Goal: Task Accomplishment & Management: Complete application form

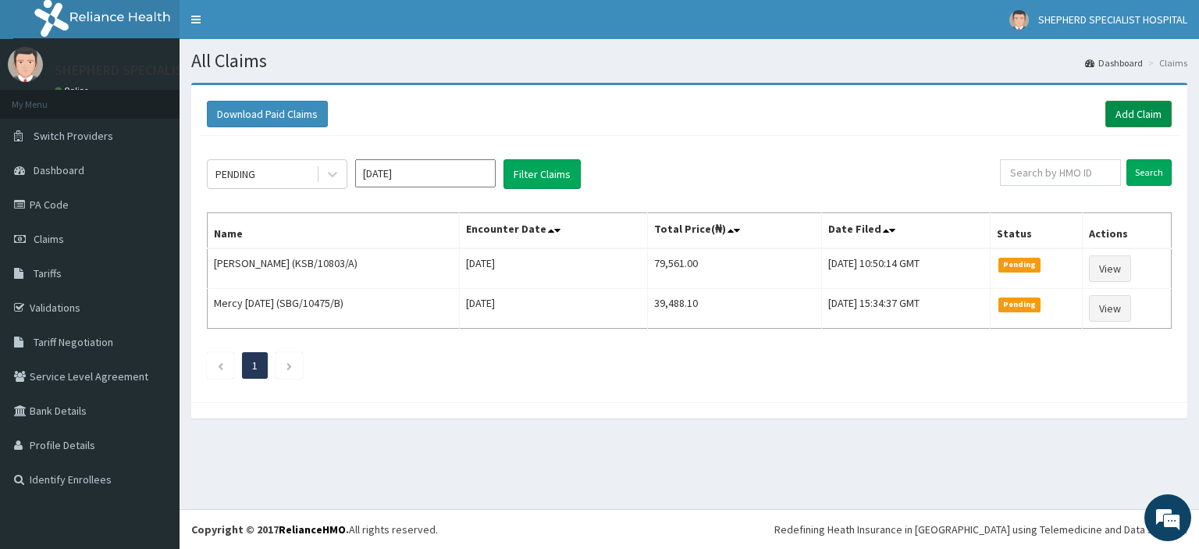
click at [1134, 115] on link "Add Claim" at bounding box center [1138, 114] width 66 height 27
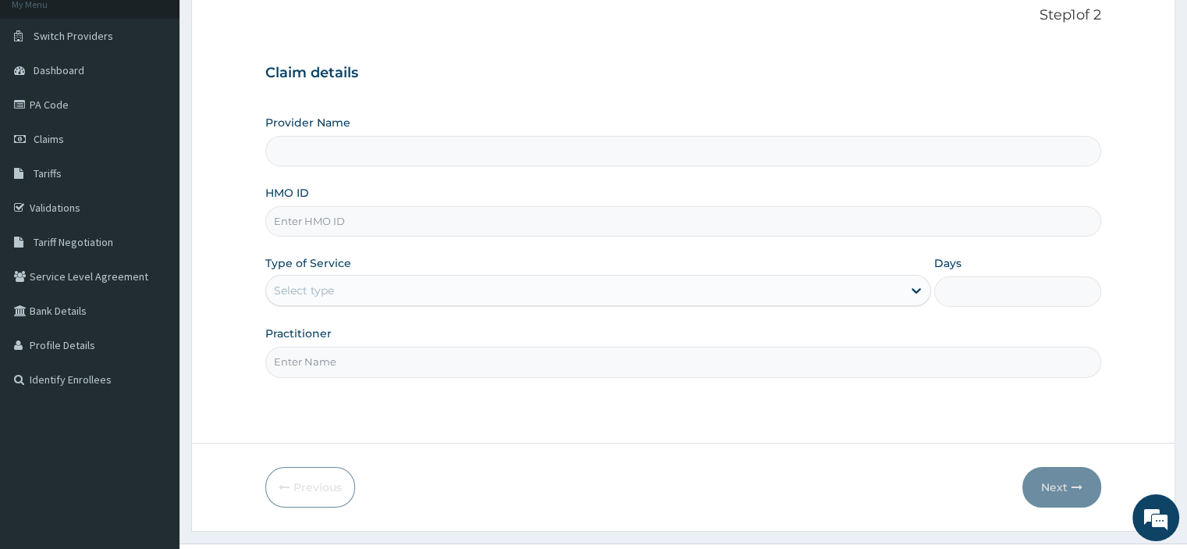
scroll to position [103, 0]
type input "SHEPHERD SPECIALIST HOSPITAL"
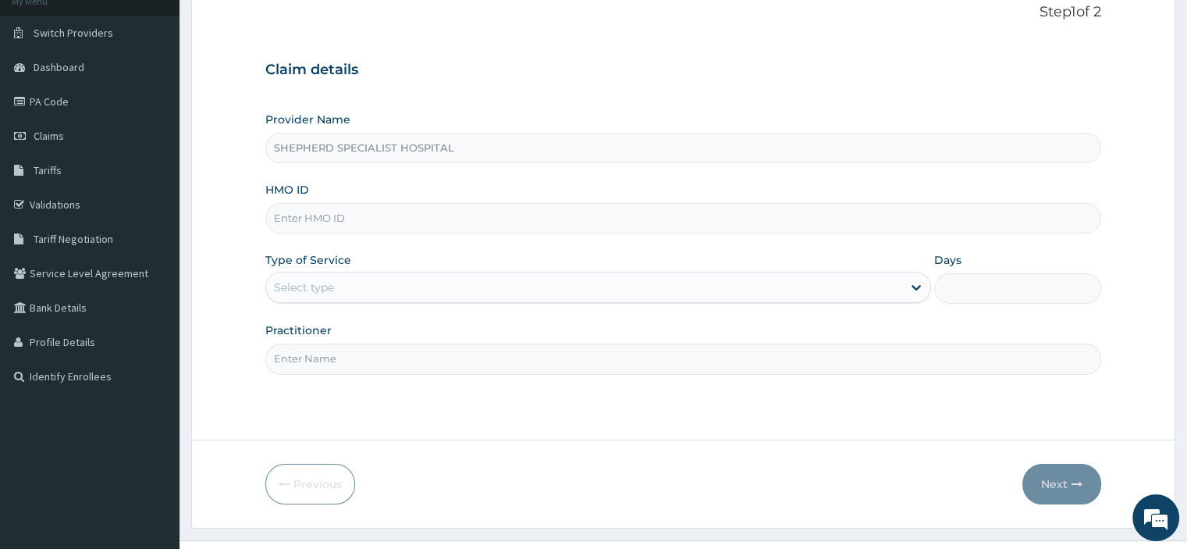
click at [349, 216] on input "HMO ID" at bounding box center [682, 218] width 835 height 30
type input "SBG/11311/A"
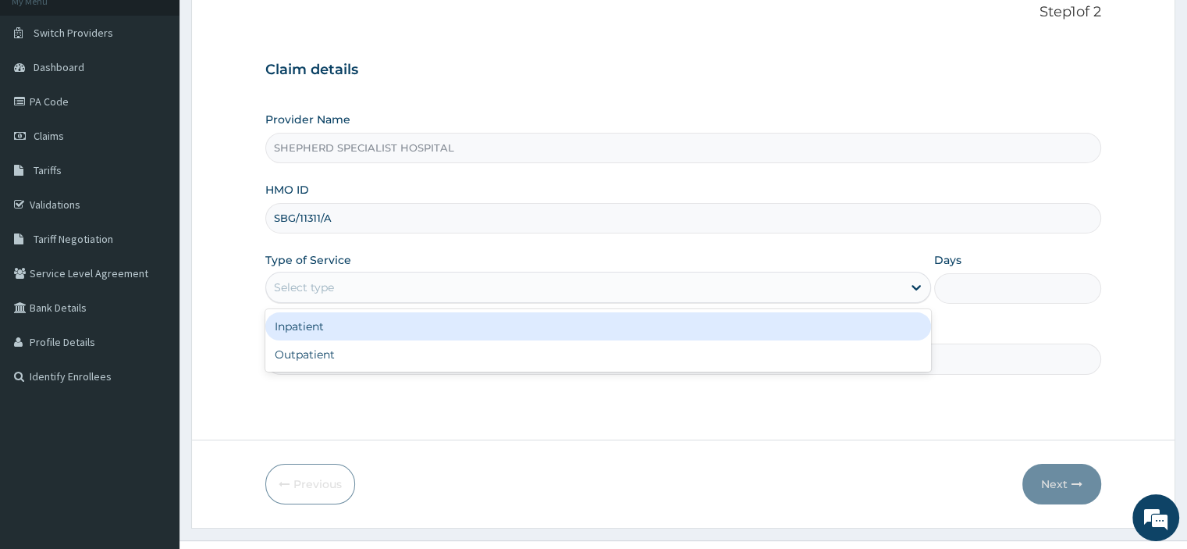
click at [330, 280] on div "Select type" at bounding box center [304, 287] width 60 height 16
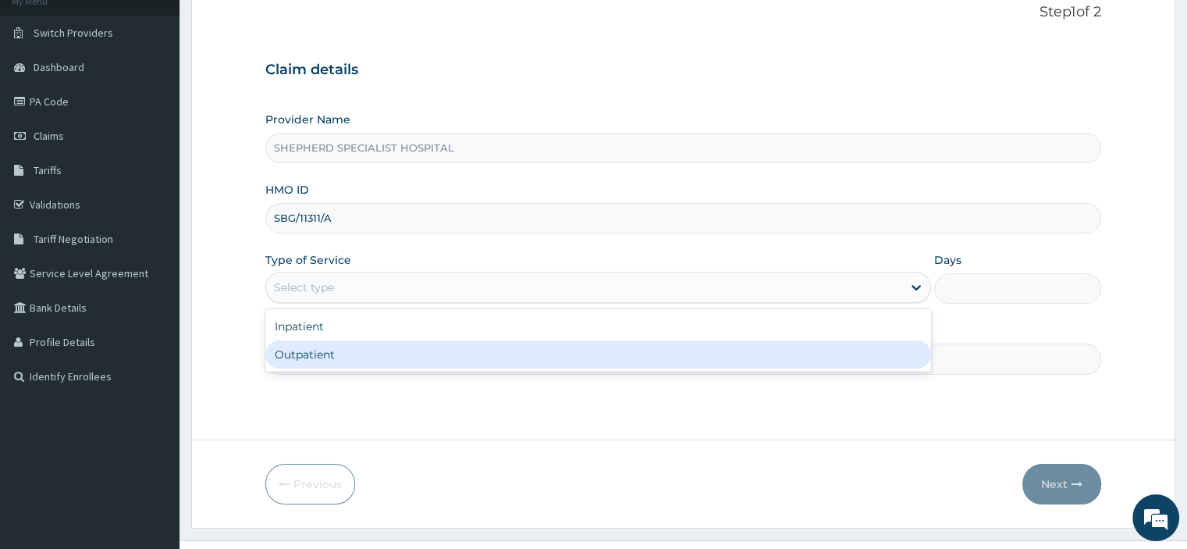
click at [324, 355] on div "Outpatient" at bounding box center [598, 354] width 666 height 28
type input "1"
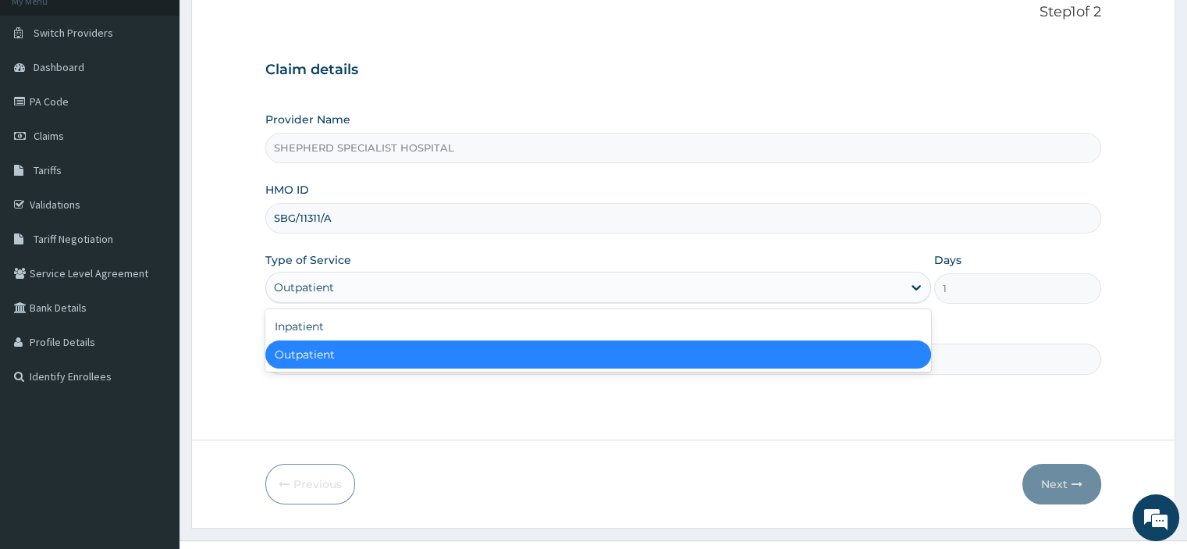
click at [346, 297] on div "Outpatient" at bounding box center [584, 287] width 636 height 25
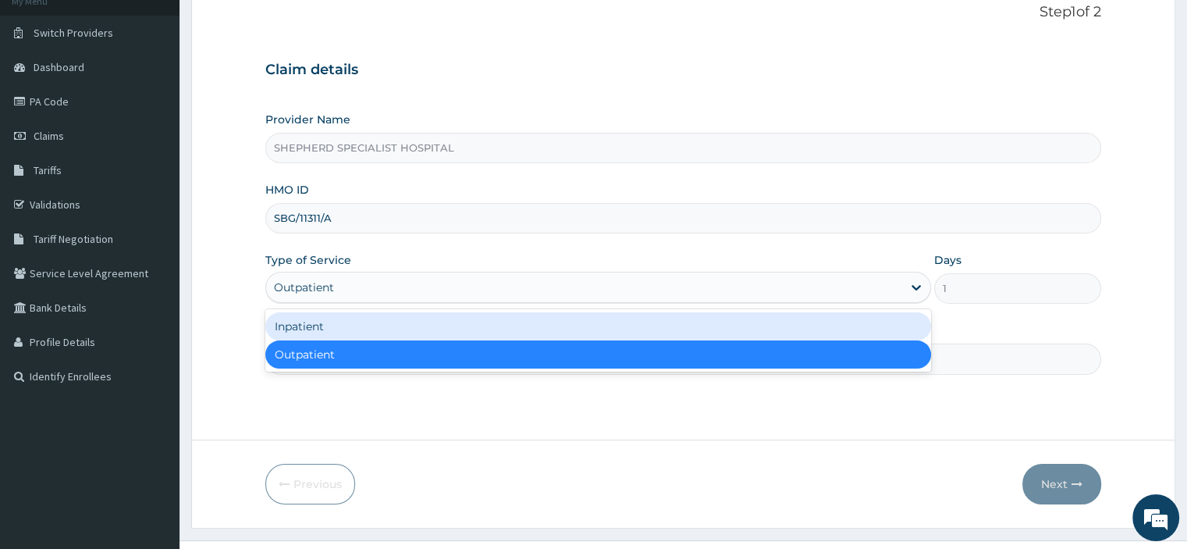
click at [332, 331] on div "Inpatient" at bounding box center [598, 326] width 666 height 28
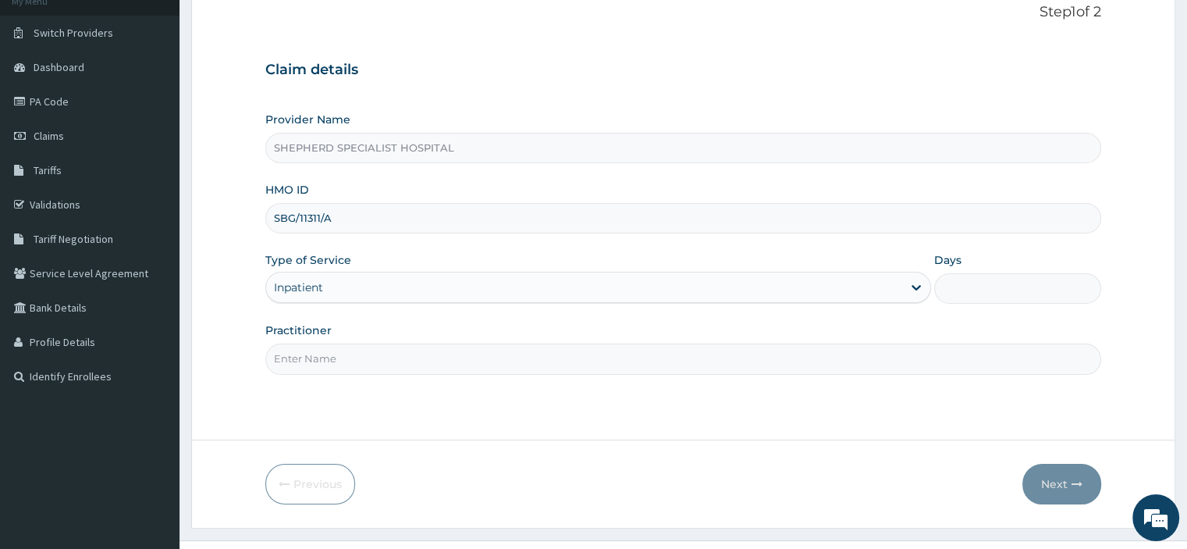
click at [976, 277] on input "Days" at bounding box center [1017, 288] width 166 height 30
click at [993, 276] on input "Days" at bounding box center [1017, 288] width 166 height 30
type input "2"
click at [751, 380] on div "Step 1 of 2 Claim details Provider Name SHEPHERD SPECIALIST HOSPITAL HMO ID SBG…" at bounding box center [682, 209] width 835 height 411
click at [584, 356] on input "Practitioner" at bounding box center [682, 358] width 835 height 30
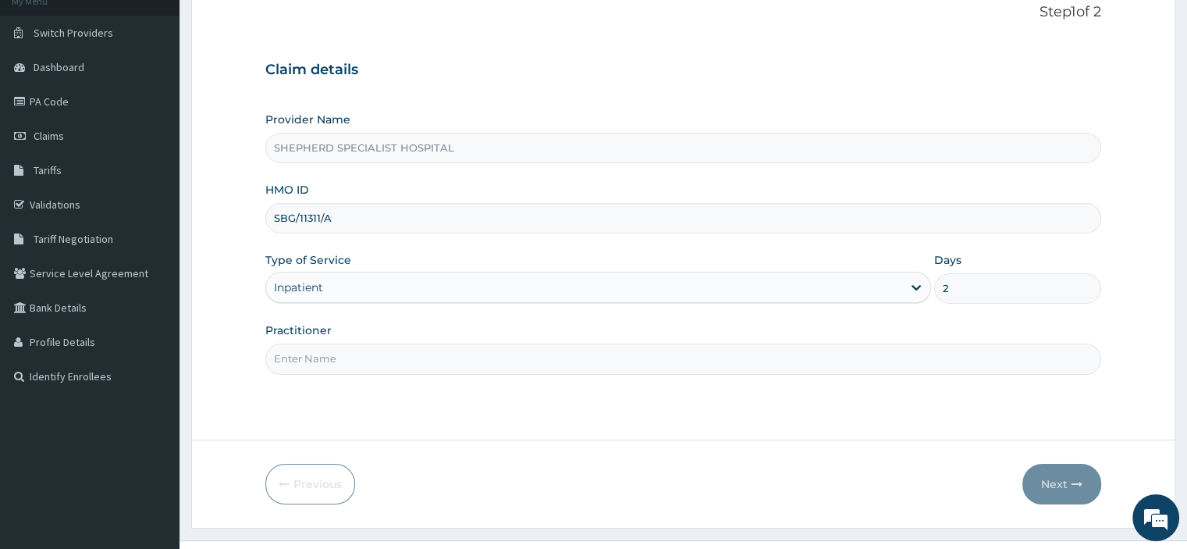
type input "Dr Bashar"
click at [1067, 491] on button "Next" at bounding box center [1061, 484] width 79 height 41
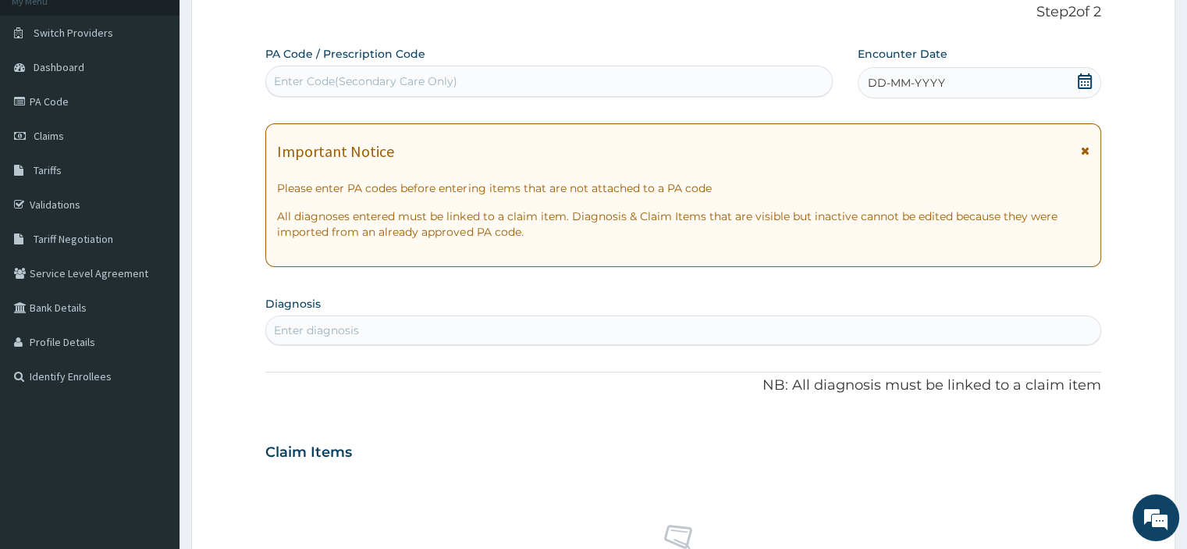
click at [787, 82] on div "Enter Code(Secondary Care Only)" at bounding box center [549, 81] width 566 height 25
paste input "PA/7E424D"
type input "PA/7E424D"
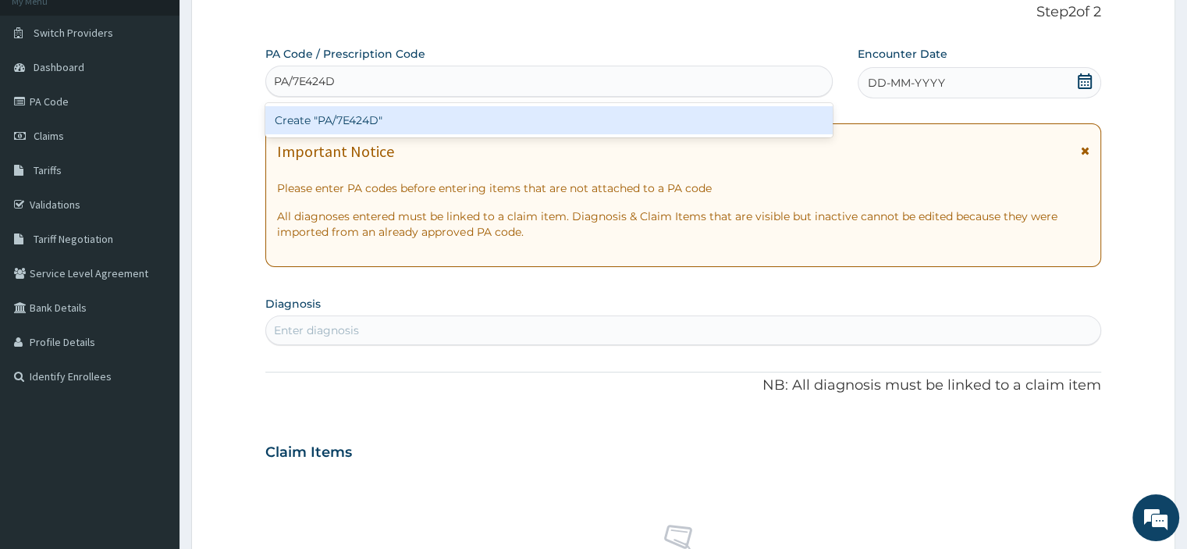
click at [532, 115] on div "Create "PA/7E424D"" at bounding box center [548, 120] width 567 height 28
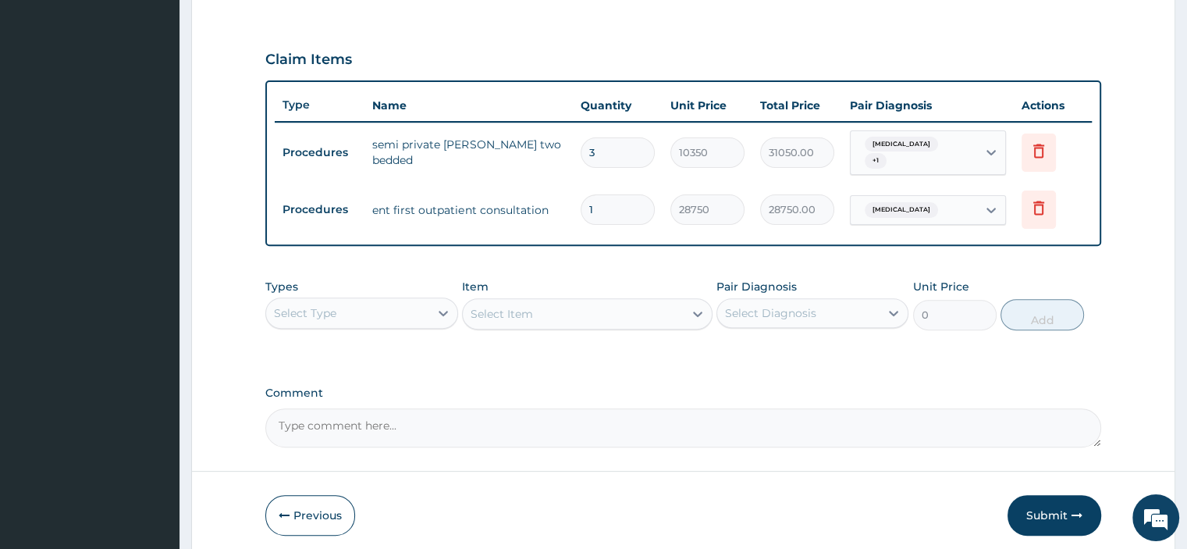
scroll to position [513, 0]
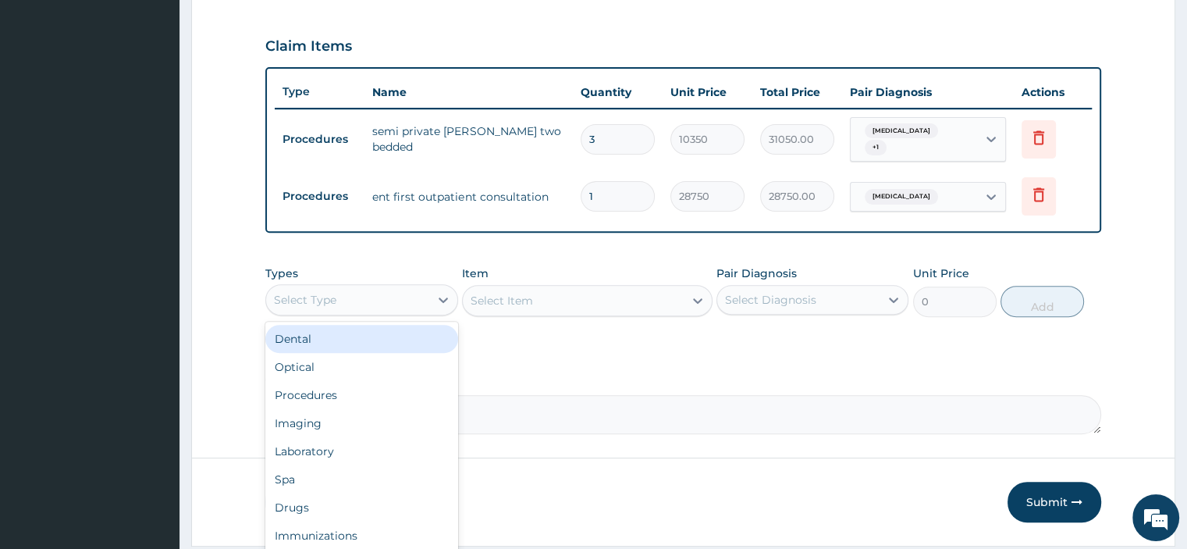
click at [413, 299] on div "Select Type" at bounding box center [347, 299] width 162 height 25
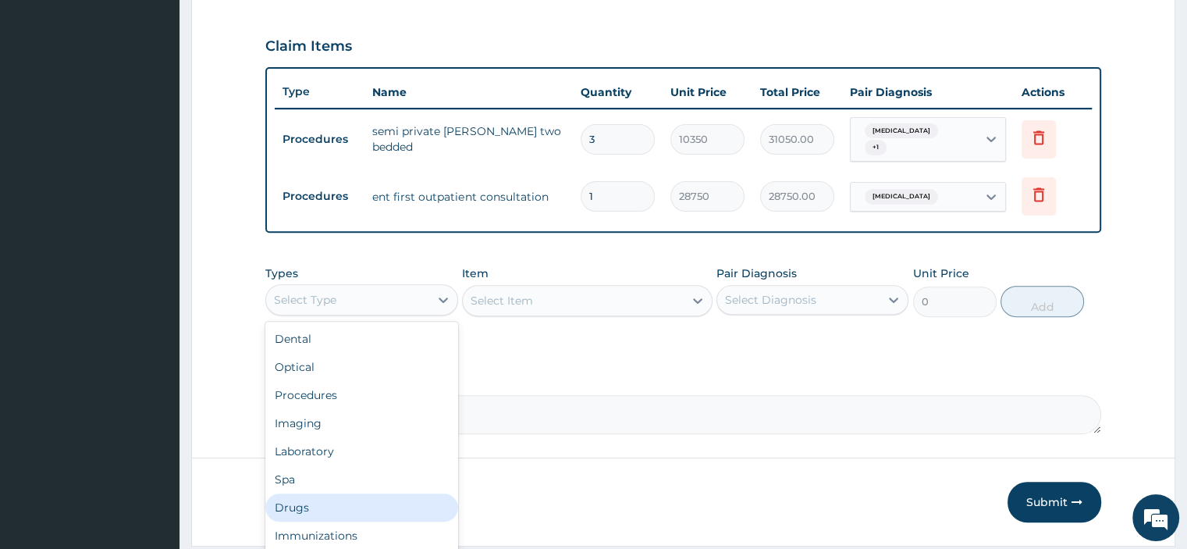
click at [312, 505] on div "Drugs" at bounding box center [361, 507] width 192 height 28
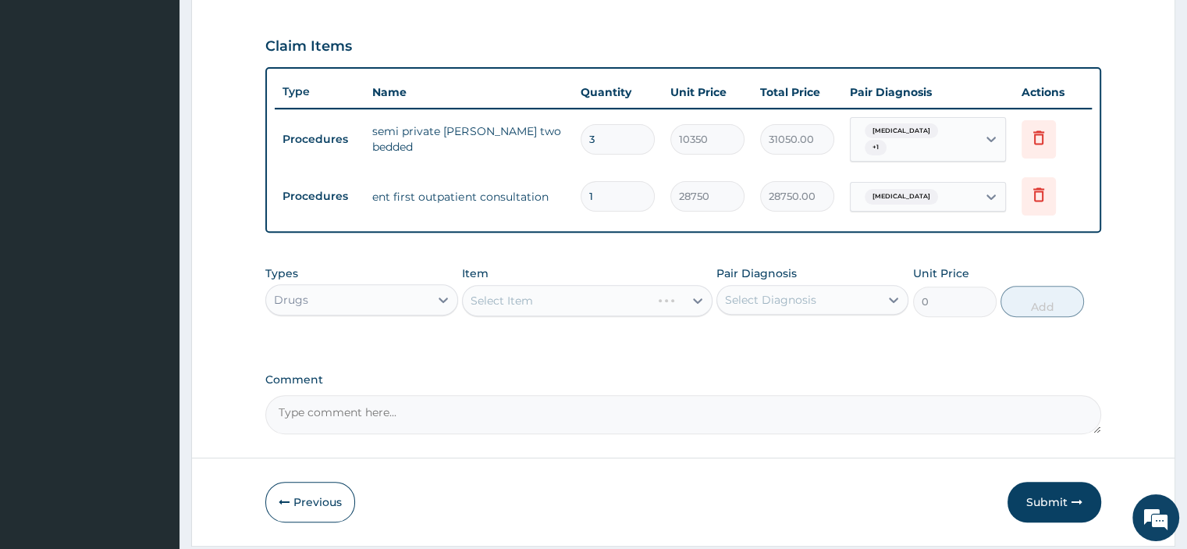
click at [524, 304] on div "Select Item" at bounding box center [587, 300] width 250 height 31
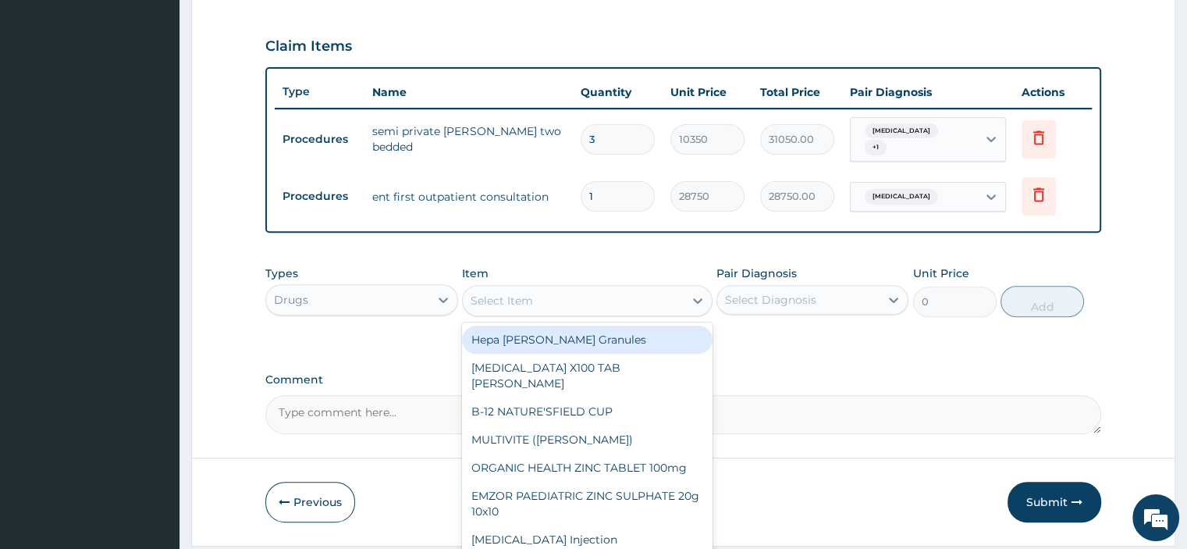
click at [524, 304] on div "Select Item" at bounding box center [502, 301] width 62 height 16
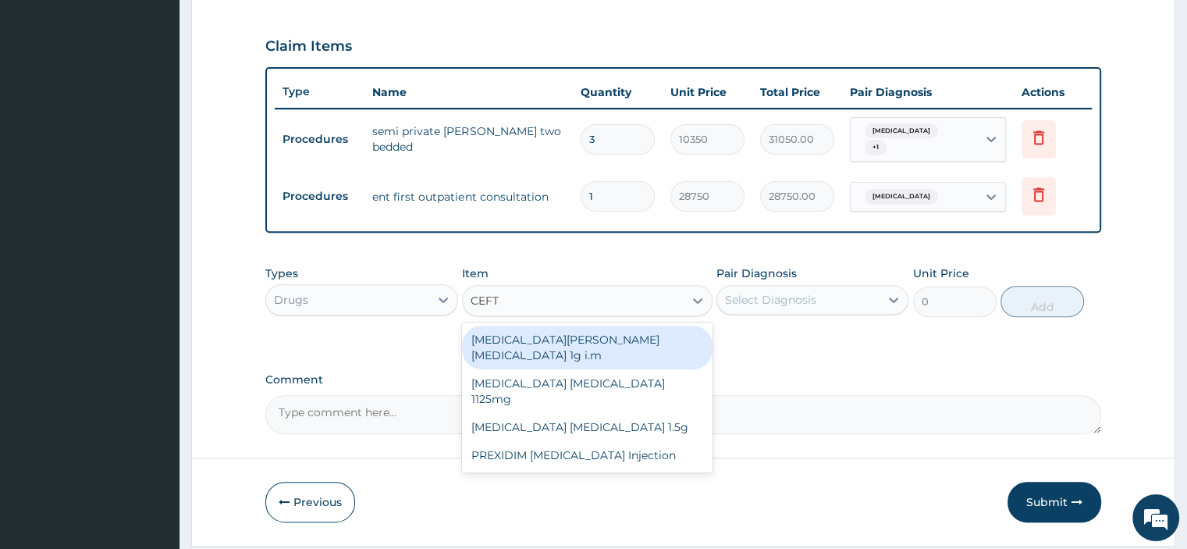
type input "CEFTR"
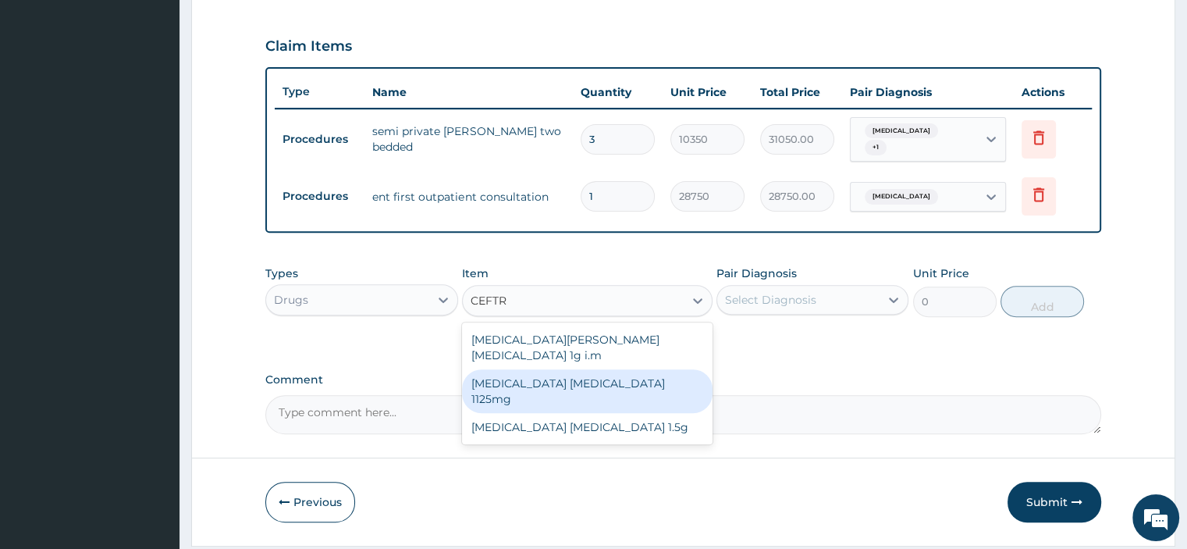
click at [537, 371] on div "[MEDICAL_DATA] [MEDICAL_DATA] 1125mg" at bounding box center [587, 391] width 250 height 44
type input "4500"
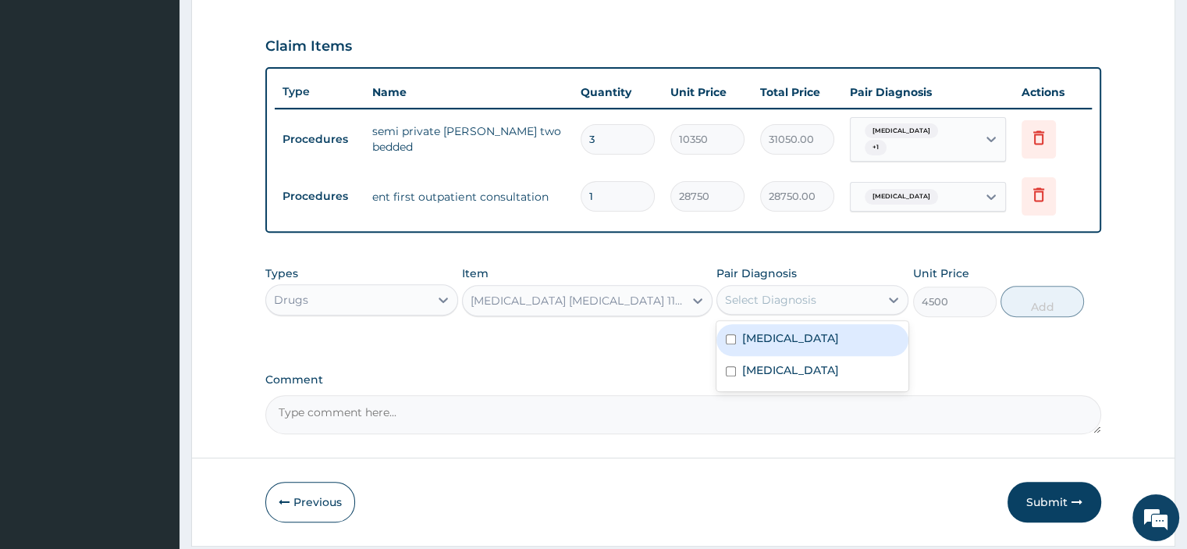
click at [760, 310] on div "Select Diagnosis" at bounding box center [812, 300] width 192 height 30
click at [751, 339] on label "Pharyngotonsillitis" at bounding box center [790, 338] width 97 height 16
checkbox input "true"
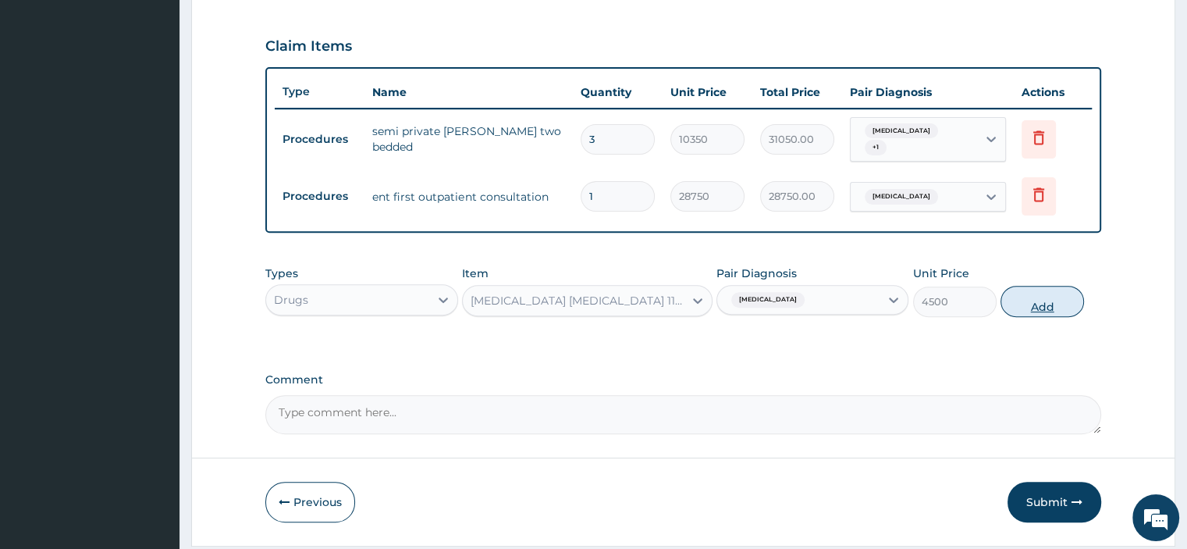
click at [1035, 299] on button "Add" at bounding box center [1041, 301] width 83 height 31
type input "0"
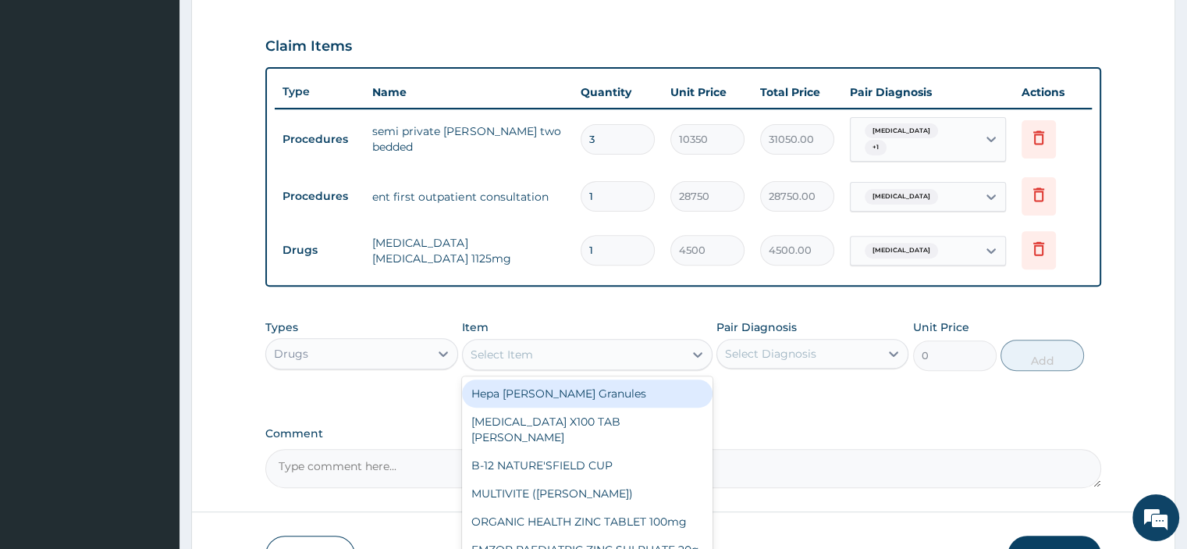
click at [557, 344] on div "Select Item" at bounding box center [573, 354] width 221 height 25
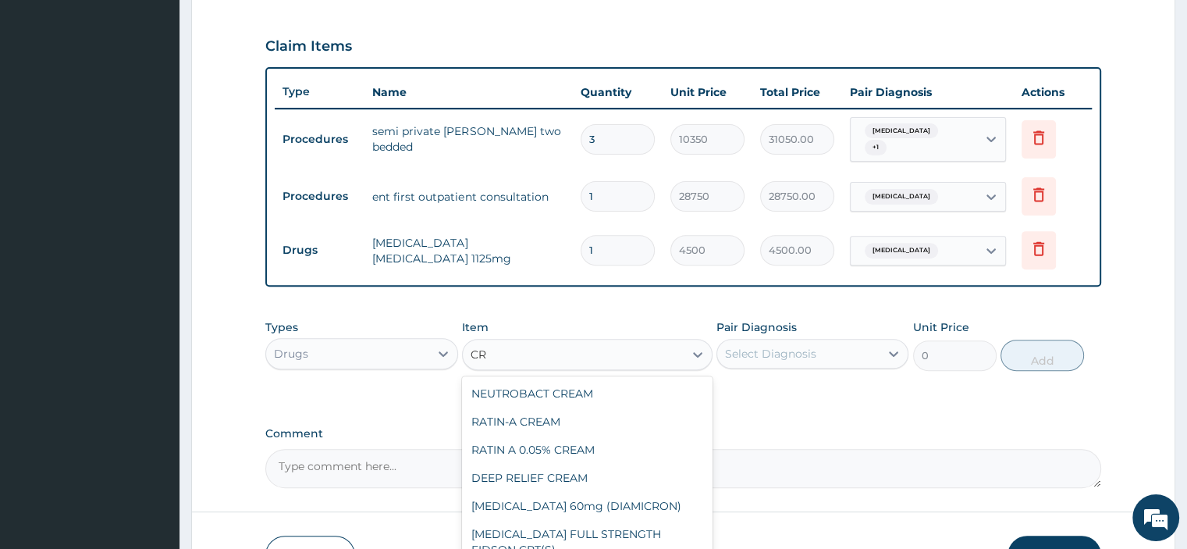
type input "C"
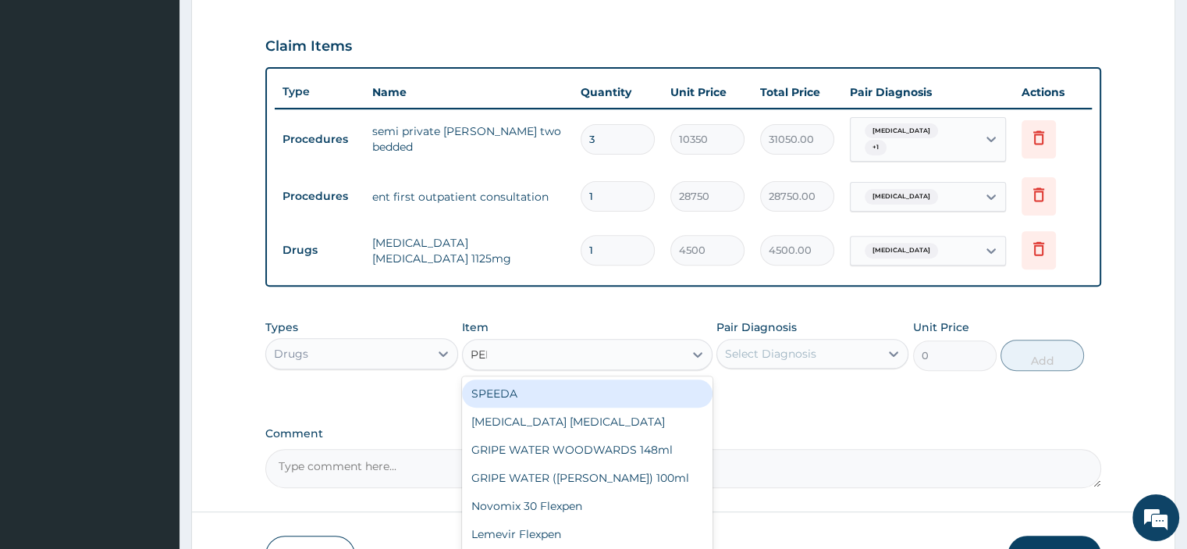
type input "PENI"
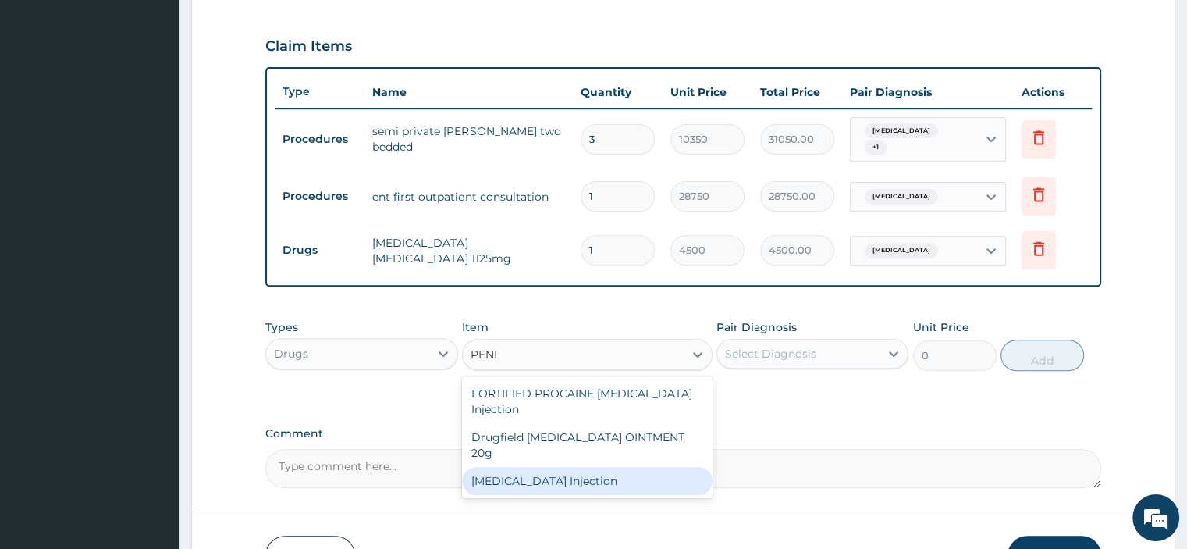
click at [552, 467] on div "[MEDICAL_DATA] Injection" at bounding box center [587, 481] width 250 height 28
type input "316.25"
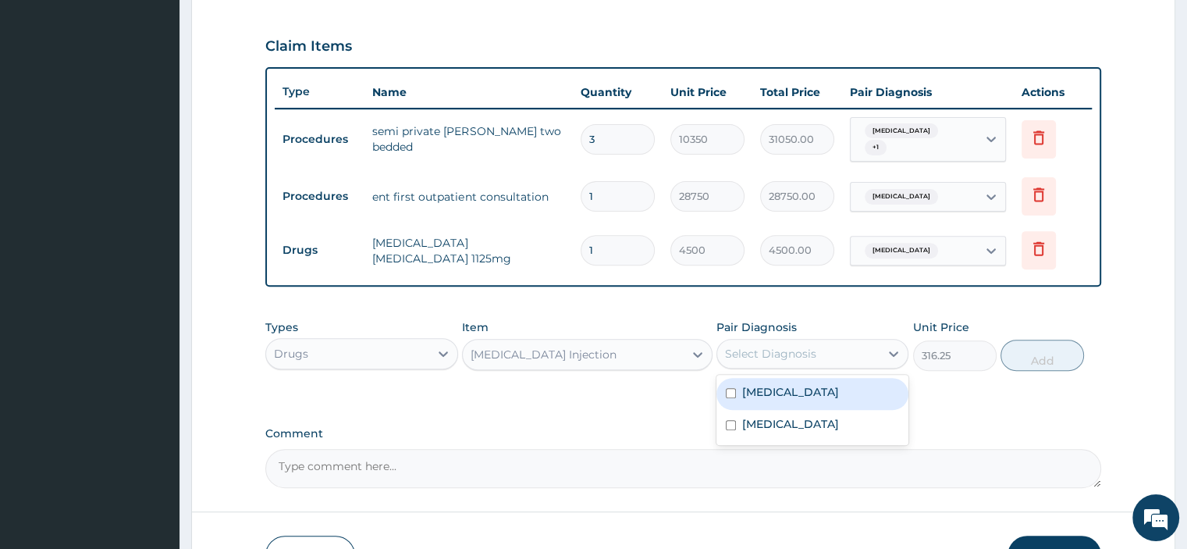
click at [846, 351] on div "Select Diagnosis" at bounding box center [798, 353] width 162 height 25
click at [782, 396] on label "Pharyngotonsillitis" at bounding box center [790, 392] width 97 height 16
checkbox input "true"
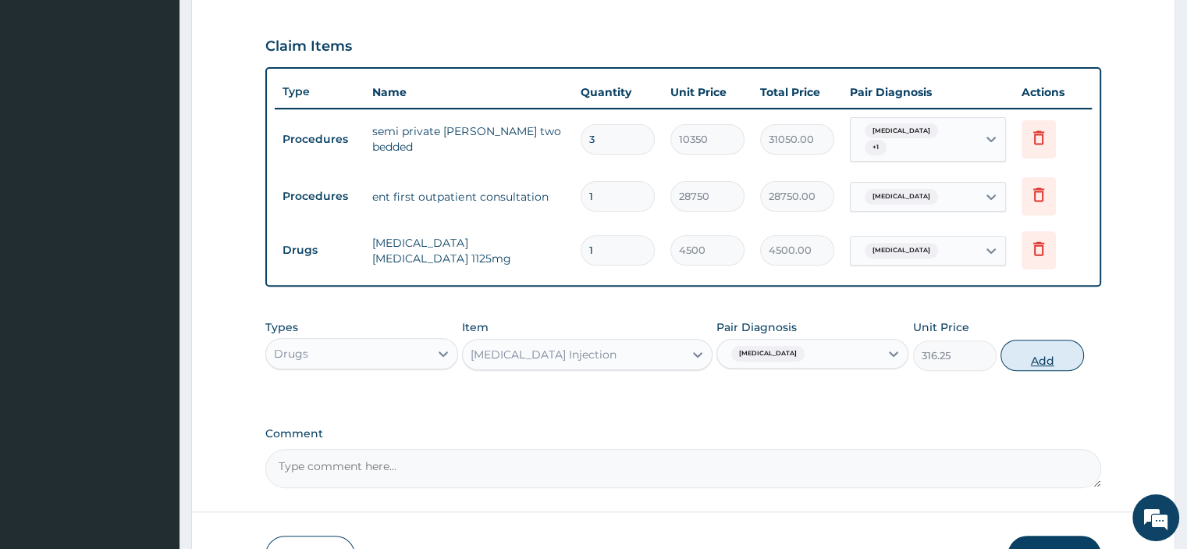
click at [1027, 356] on button "Add" at bounding box center [1041, 354] width 83 height 31
type input "0"
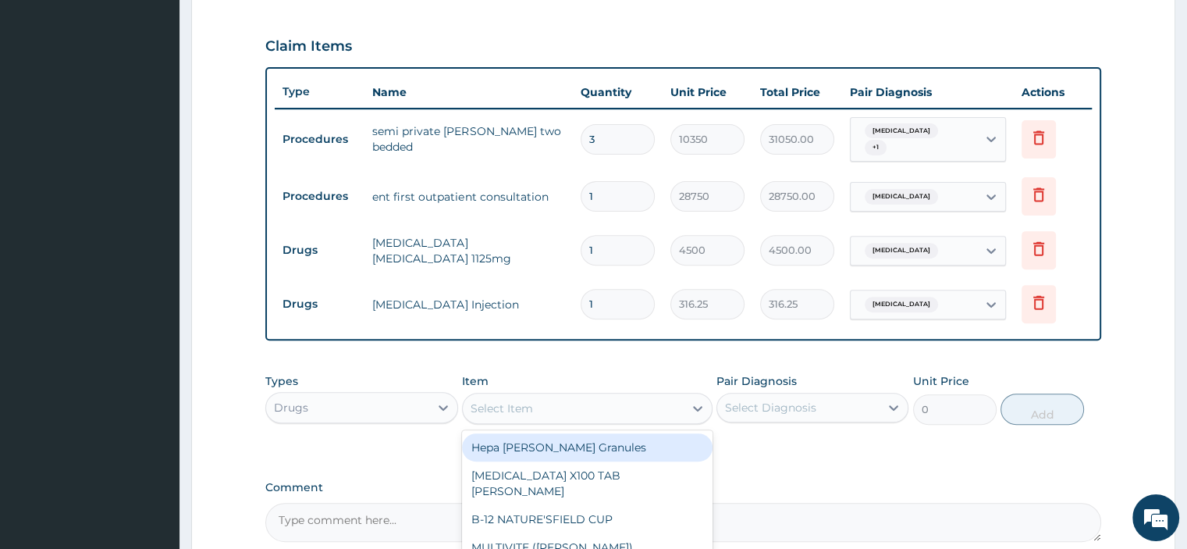
click at [599, 411] on div "Select Item" at bounding box center [573, 408] width 221 height 25
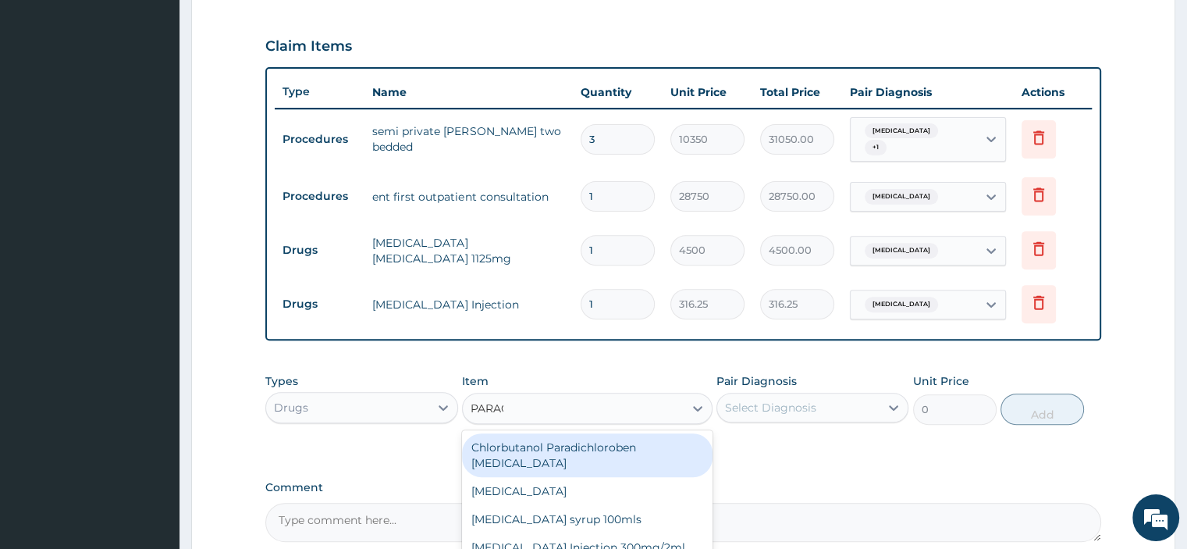
type input "PARACE"
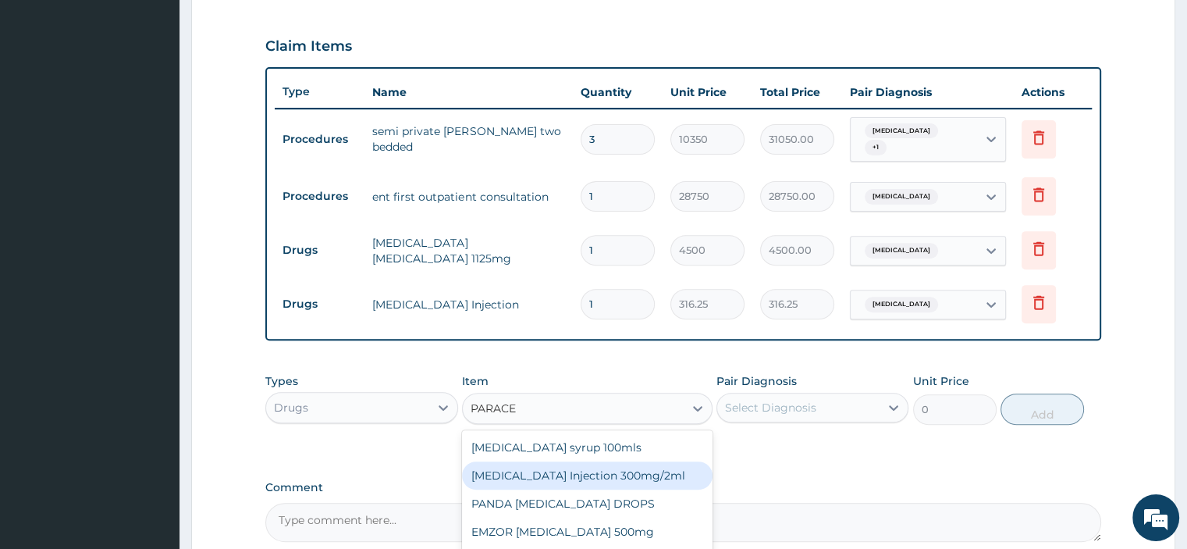
click at [584, 475] on div "[MEDICAL_DATA] Injection 300mg/2ml" at bounding box center [587, 475] width 250 height 28
type input "278.3"
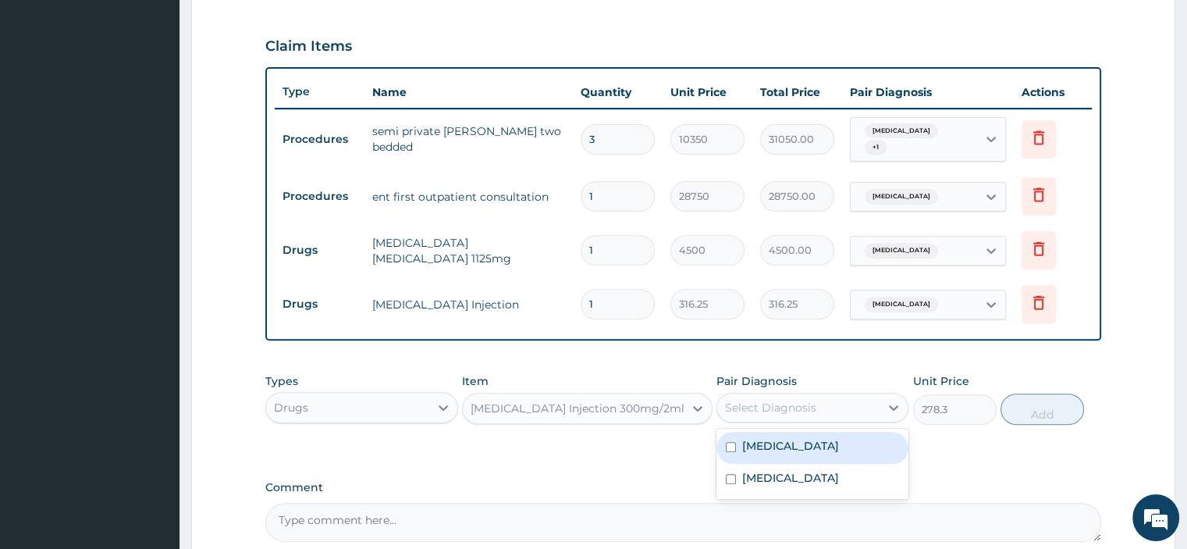
click at [771, 400] on div "Select Diagnosis" at bounding box center [770, 408] width 91 height 16
click at [771, 453] on div "Pharyngotonsillitis" at bounding box center [812, 448] width 192 height 32
checkbox input "true"
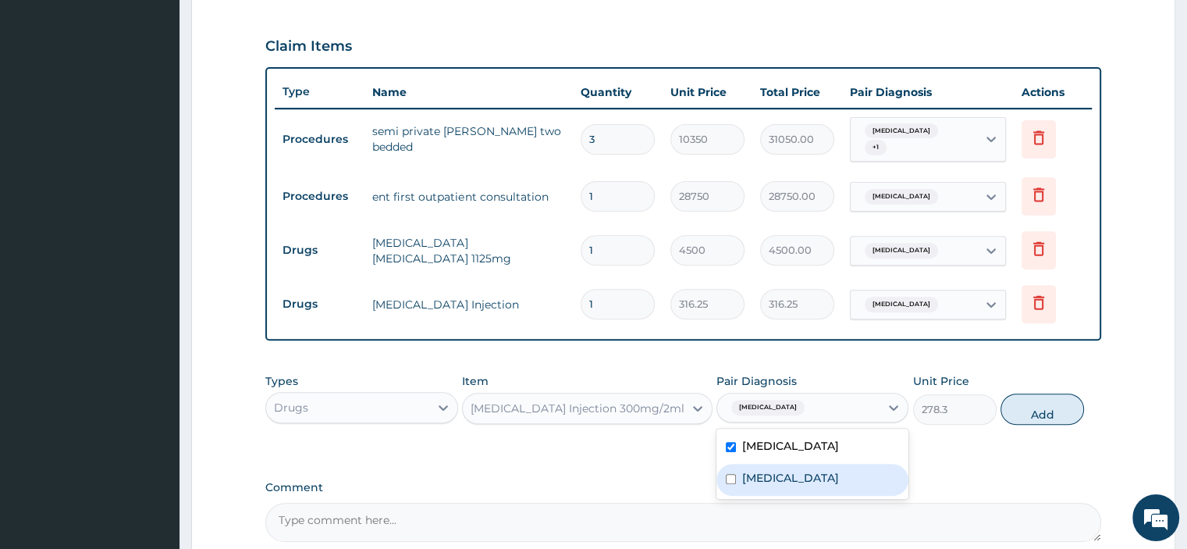
click at [771, 464] on div "[MEDICAL_DATA]" at bounding box center [812, 480] width 192 height 32
checkbox input "true"
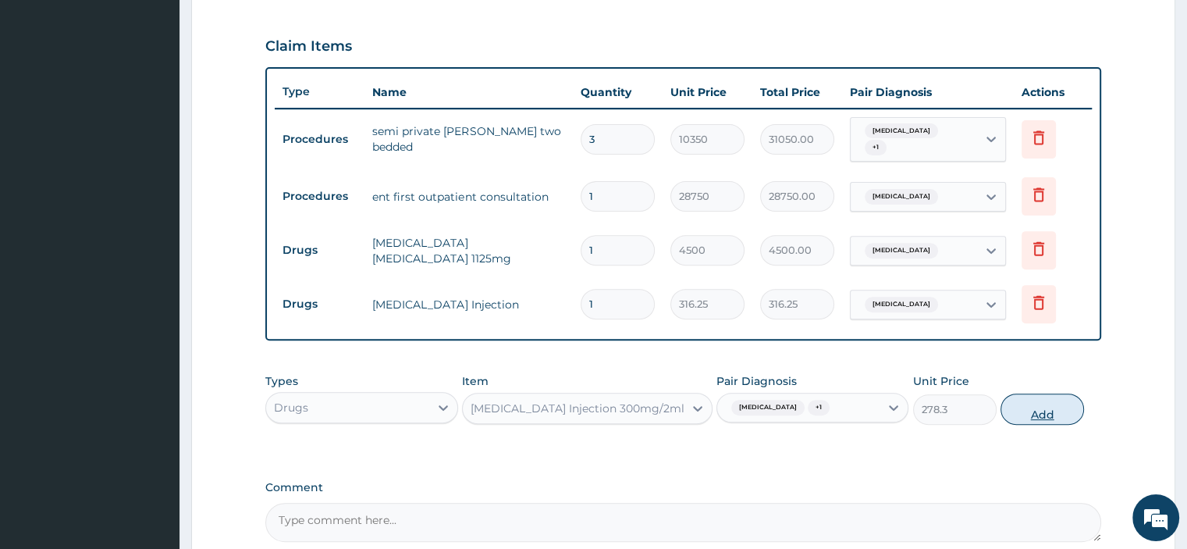
click at [1061, 410] on button "Add" at bounding box center [1041, 408] width 83 height 31
type input "0"
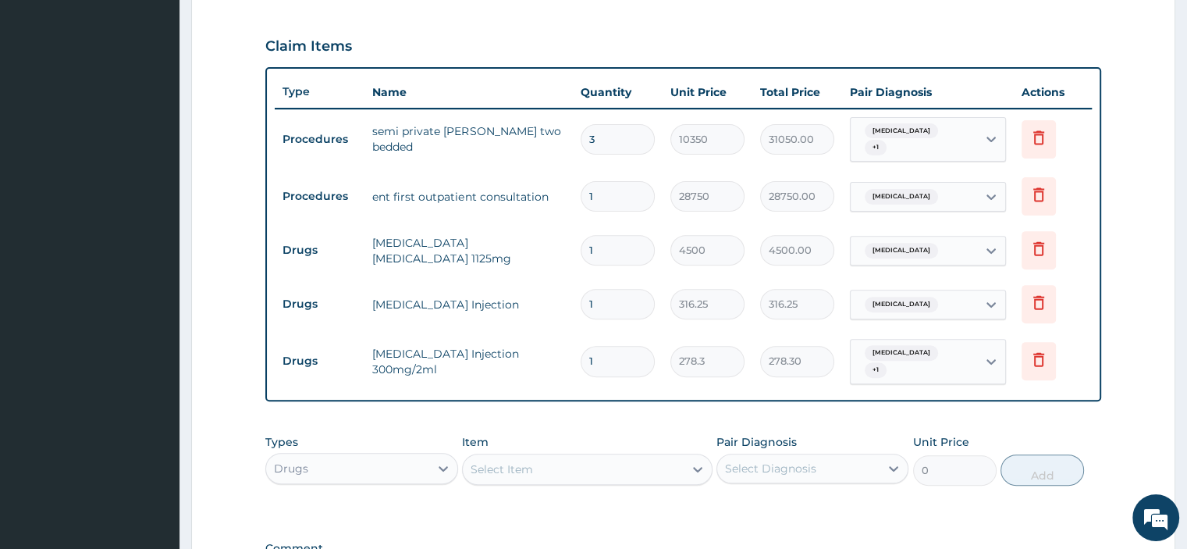
scroll to position [727, 0]
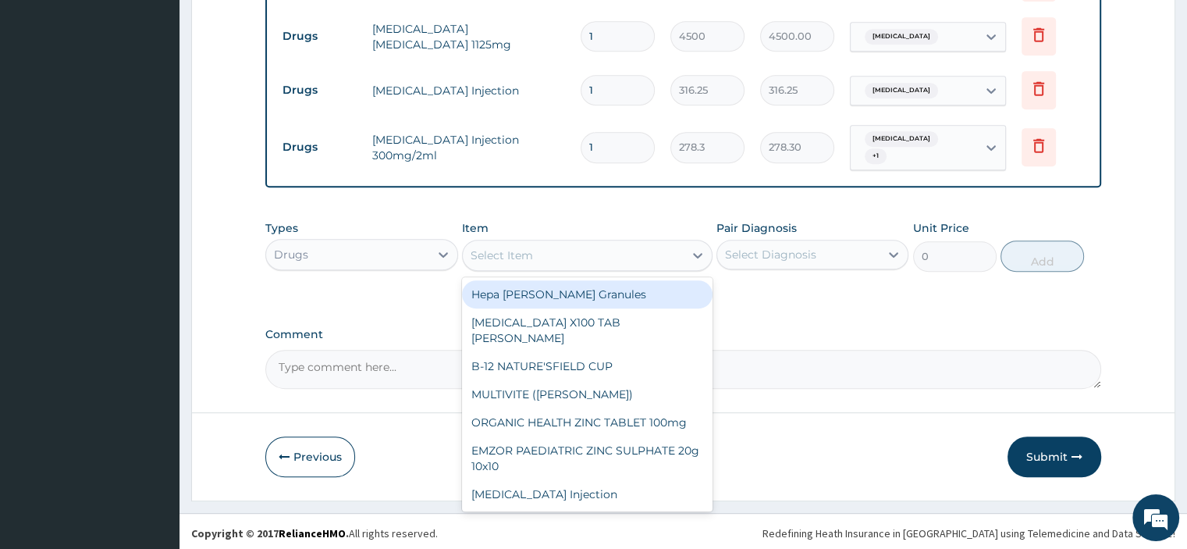
click at [552, 254] on div "Select Item" at bounding box center [573, 255] width 221 height 25
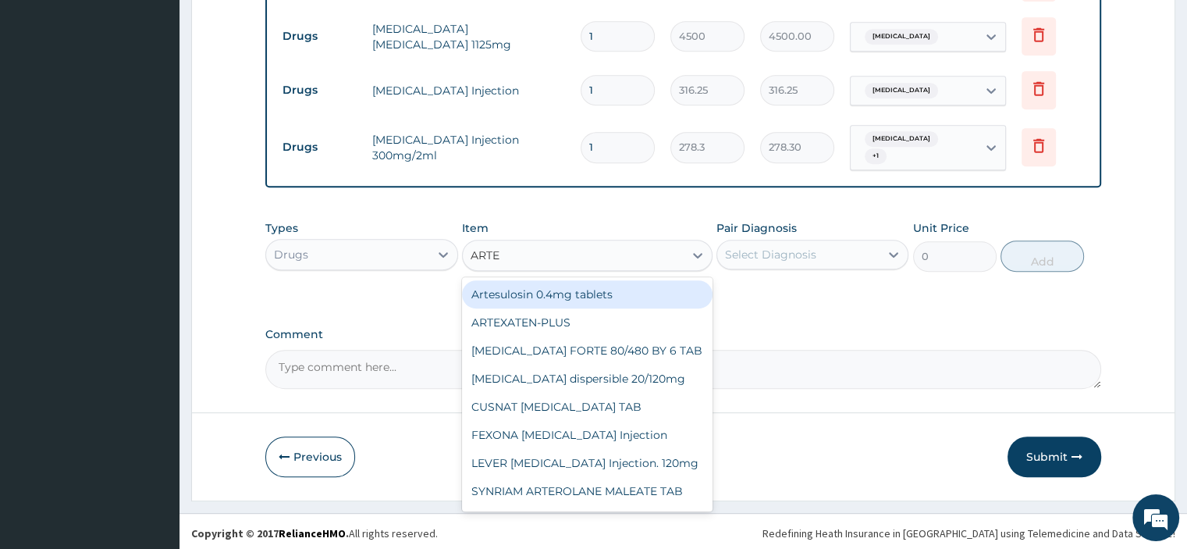
type input "ARTES"
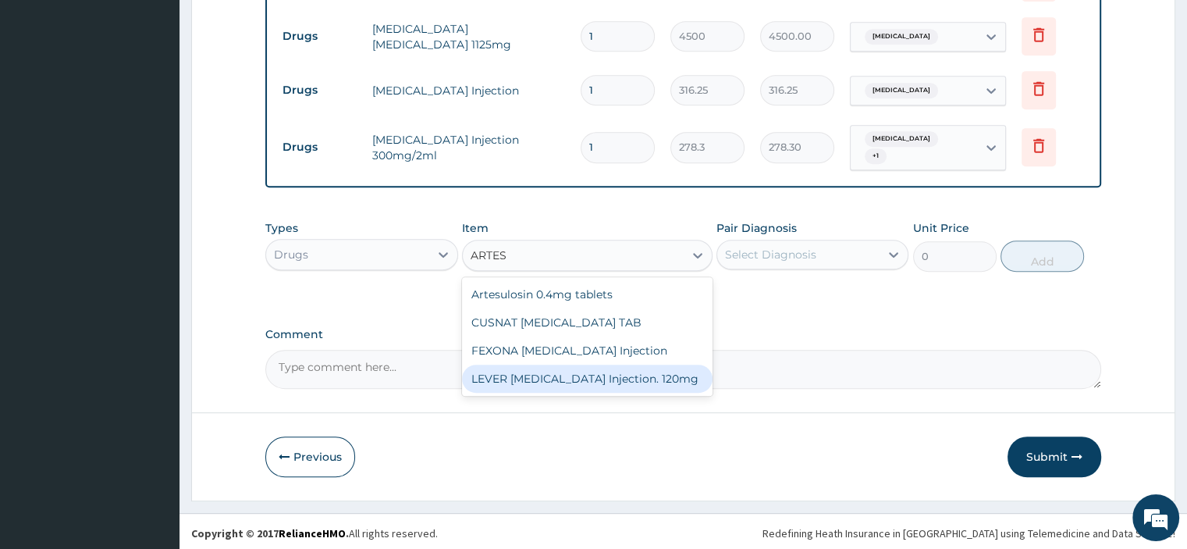
click at [505, 374] on div "LEVER [MEDICAL_DATA] Injection. 120mg" at bounding box center [587, 378] width 250 height 28
type input "5000"
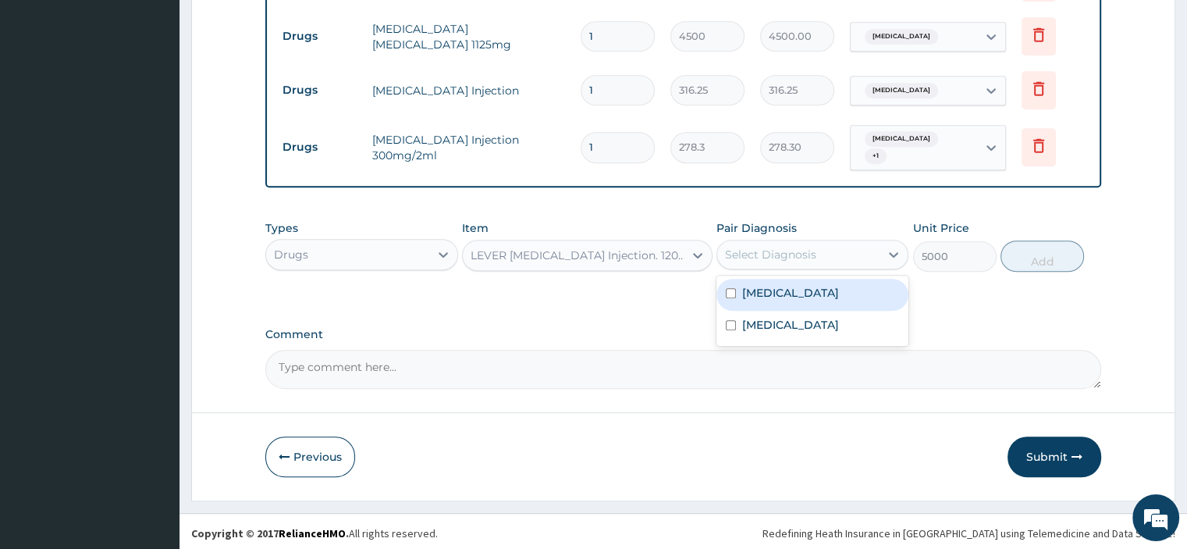
click at [825, 249] on div "Select Diagnosis" at bounding box center [798, 254] width 162 height 25
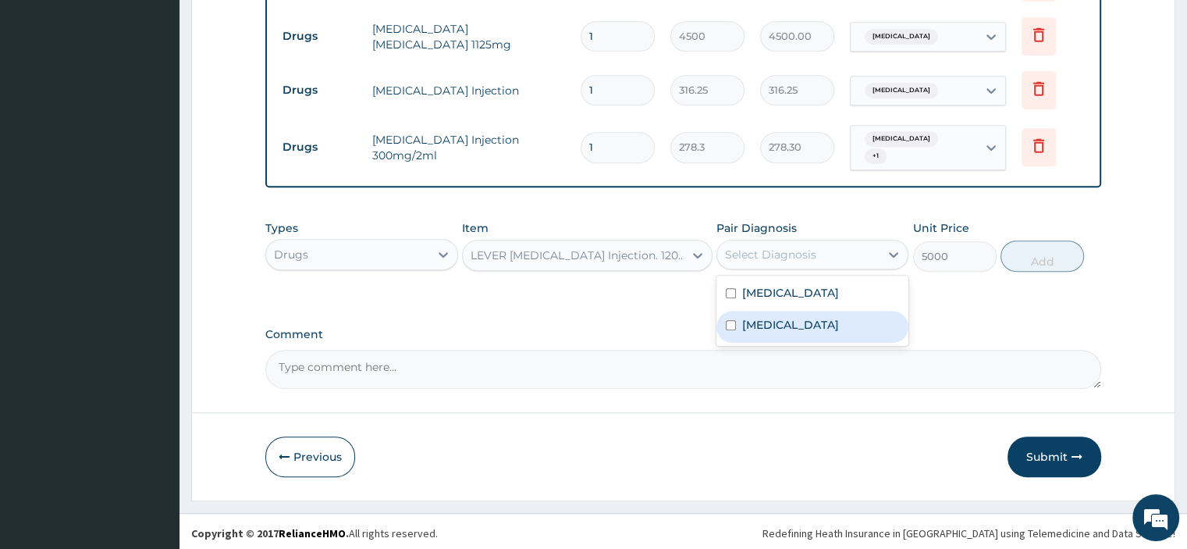
click at [779, 321] on label "[MEDICAL_DATA]" at bounding box center [790, 325] width 97 height 16
checkbox input "true"
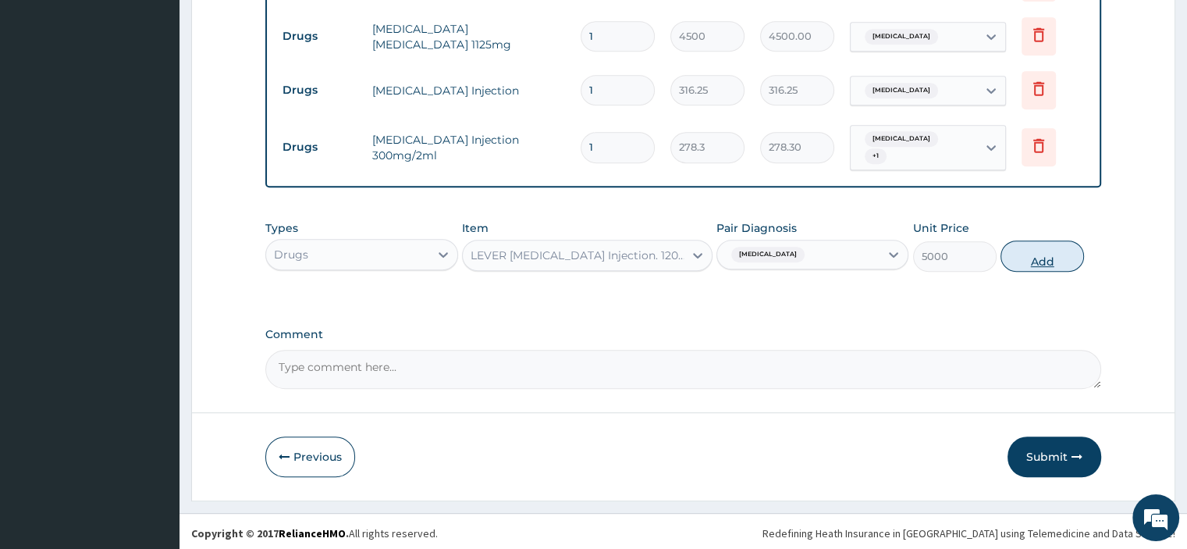
click at [1053, 251] on button "Add" at bounding box center [1041, 255] width 83 height 31
type input "0"
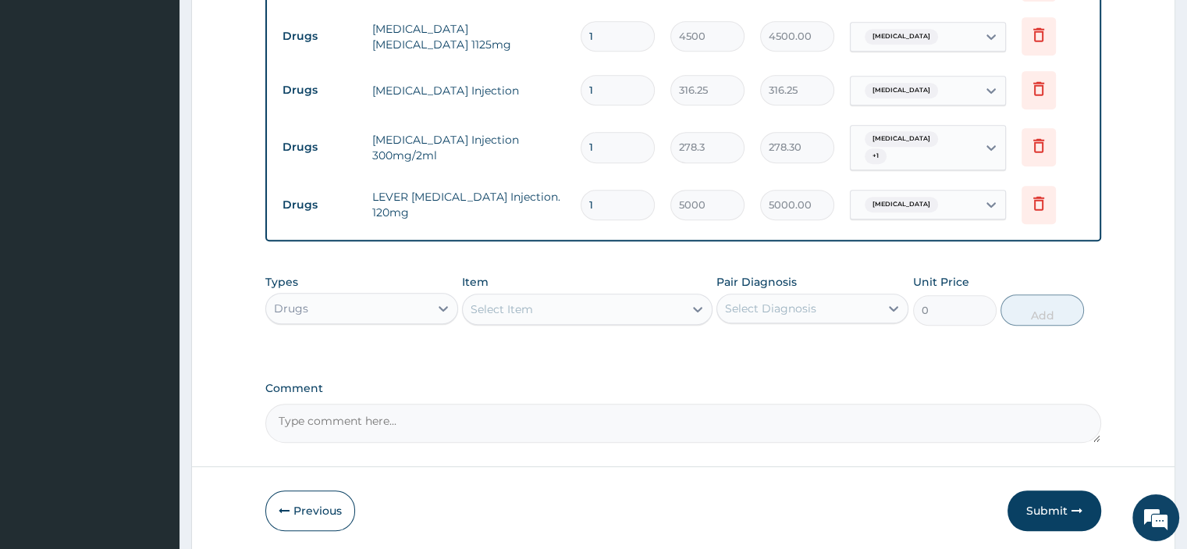
click at [496, 305] on div "Select Item" at bounding box center [502, 309] width 62 height 16
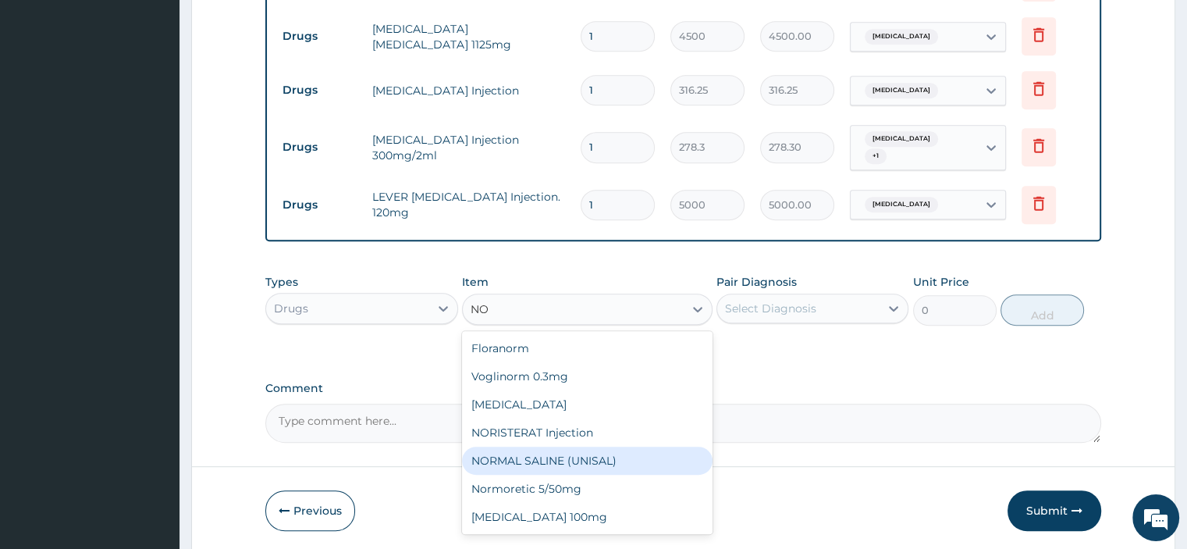
type input "N"
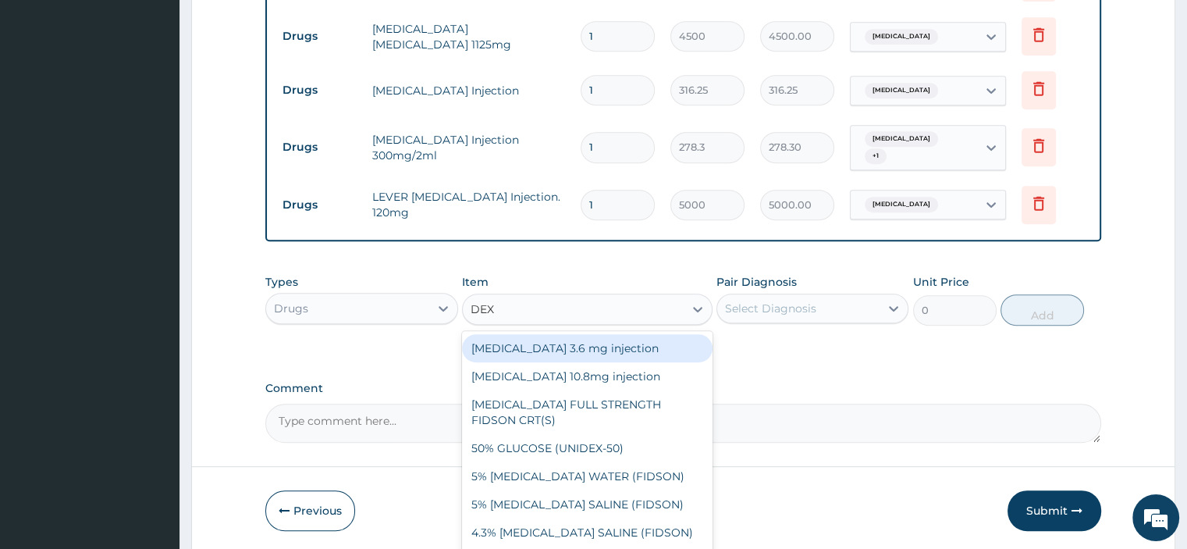
type input "DEXT"
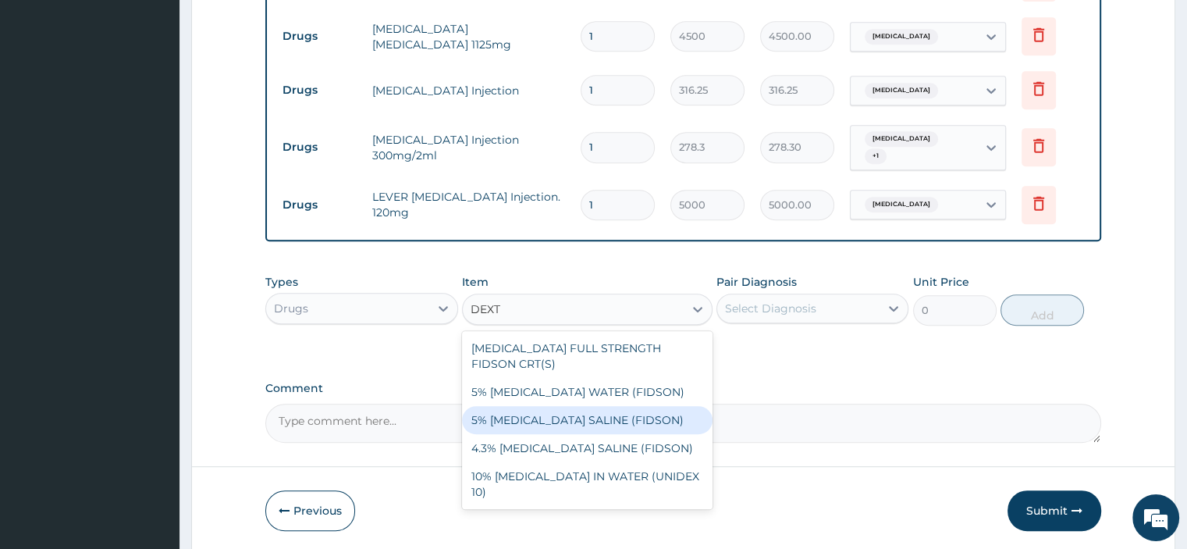
click at [547, 406] on div "5% [MEDICAL_DATA] SALINE (FIDSON)" at bounding box center [587, 420] width 250 height 28
type input "1897.5"
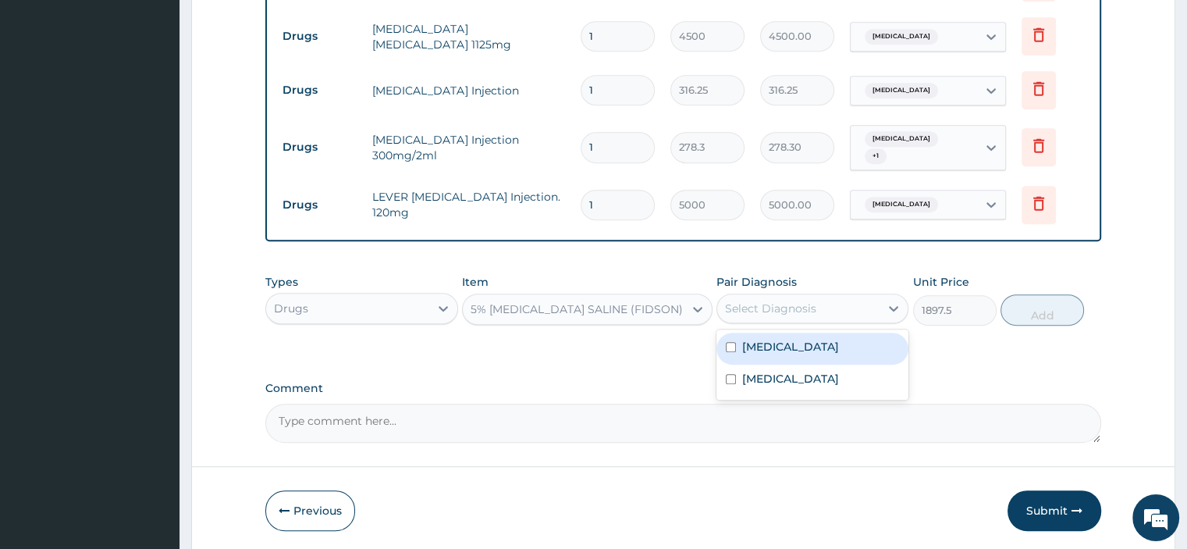
click at [794, 308] on div "Select Diagnosis" at bounding box center [770, 308] width 91 height 16
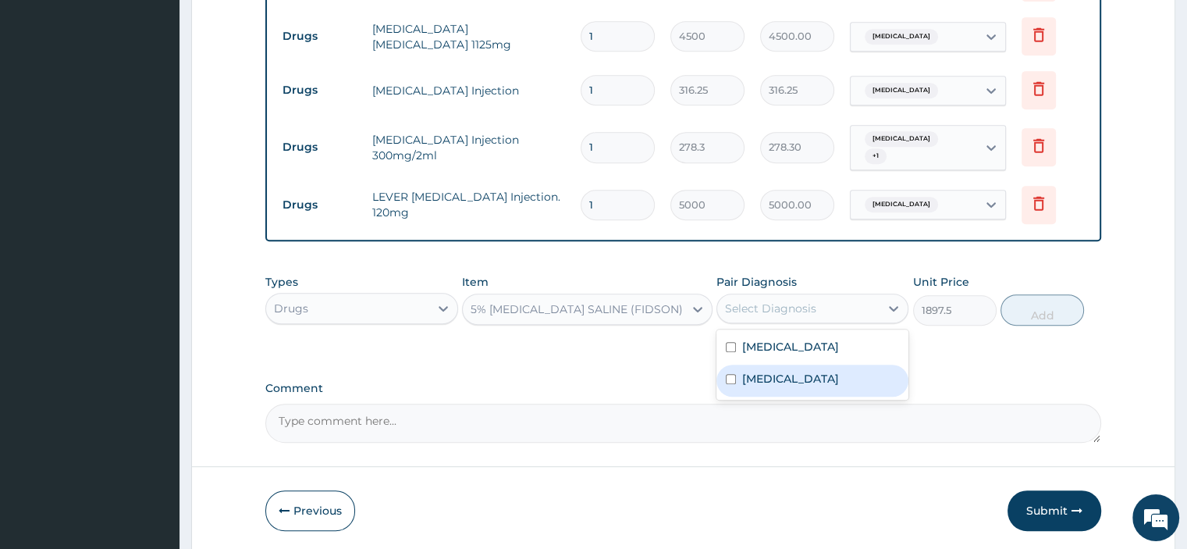
click at [778, 382] on label "[MEDICAL_DATA]" at bounding box center [790, 379] width 97 height 16
checkbox input "true"
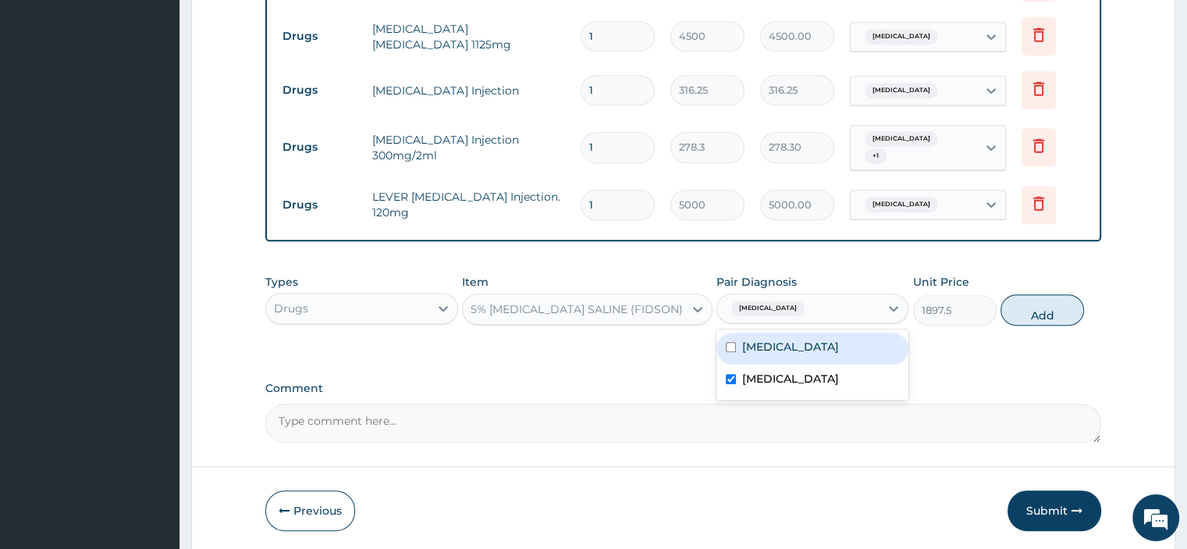
click at [795, 345] on label "Pharyngotonsillitis" at bounding box center [790, 347] width 97 height 16
checkbox input "true"
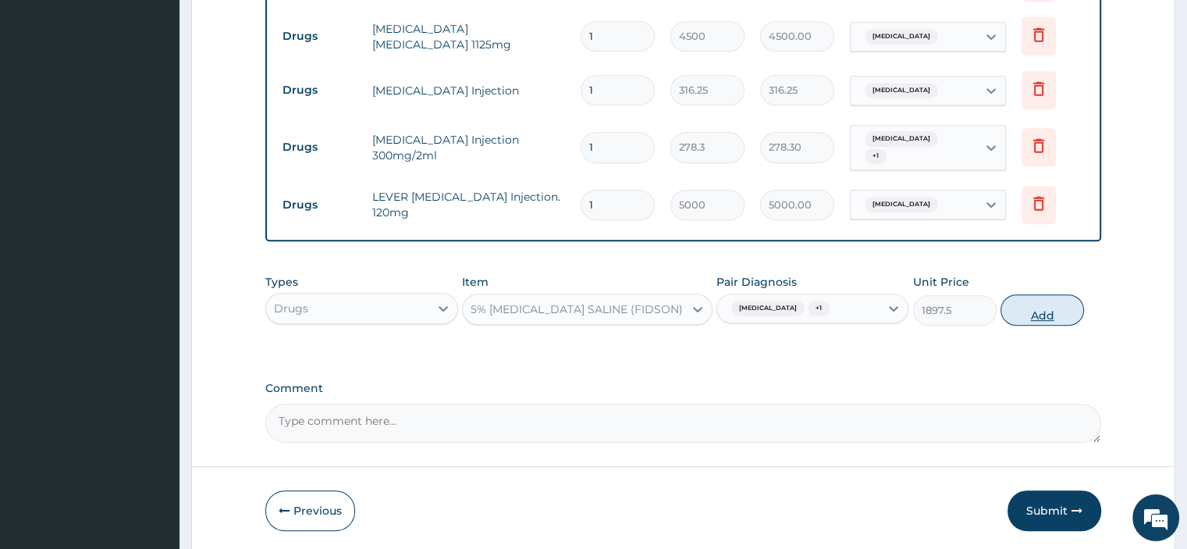
click at [1036, 297] on button "Add" at bounding box center [1041, 309] width 83 height 31
type input "0"
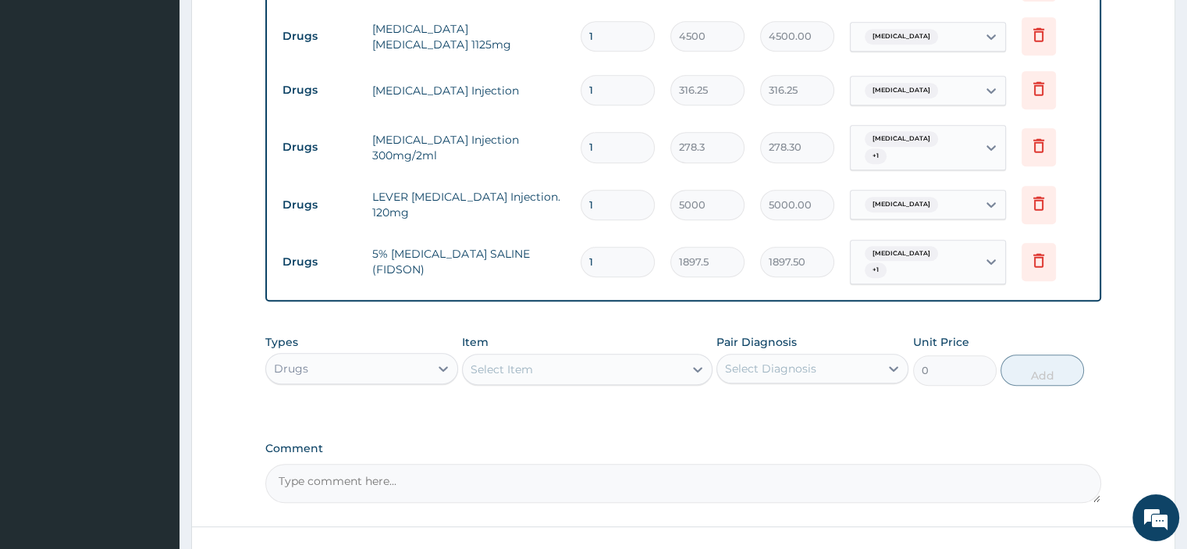
click at [634, 365] on div "Select Item" at bounding box center [573, 369] width 221 height 25
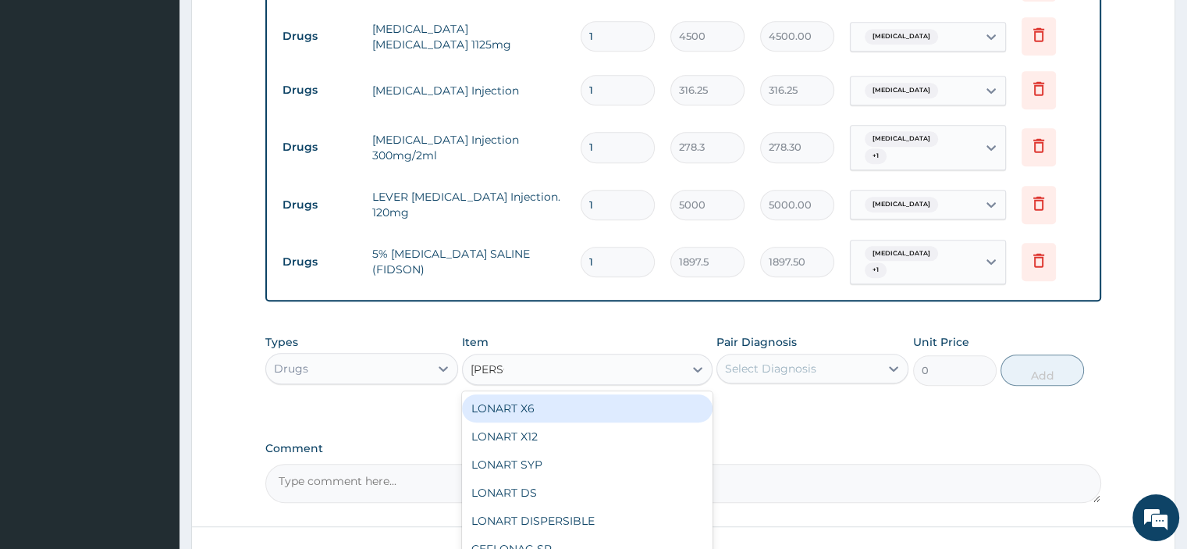
type input "LONAR"
click at [569, 405] on div "LONART X6" at bounding box center [587, 408] width 250 height 28
type input "506"
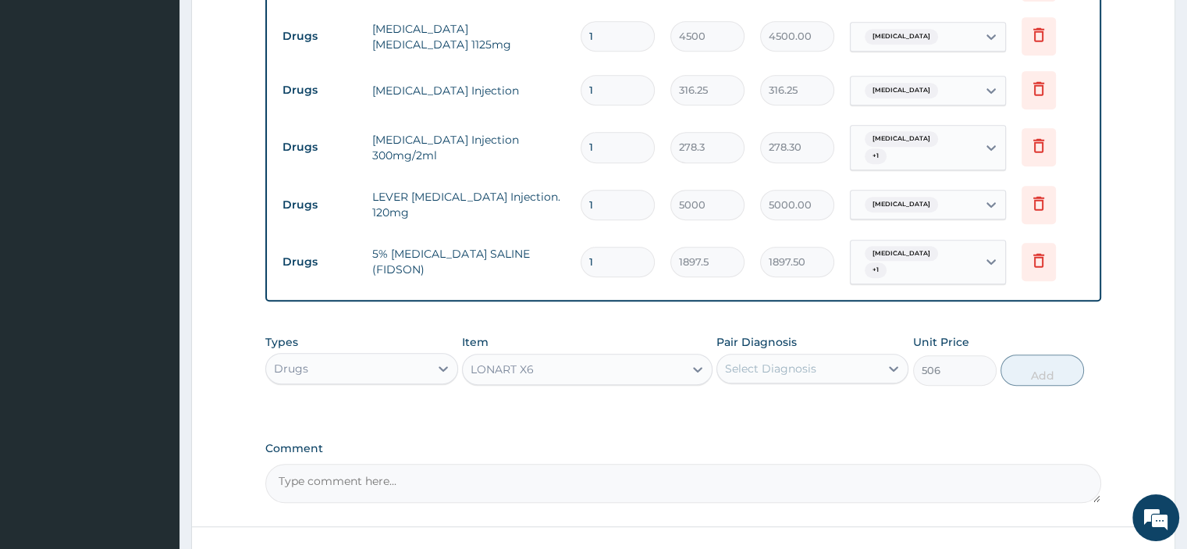
click at [822, 356] on div "Select Diagnosis" at bounding box center [798, 368] width 162 height 25
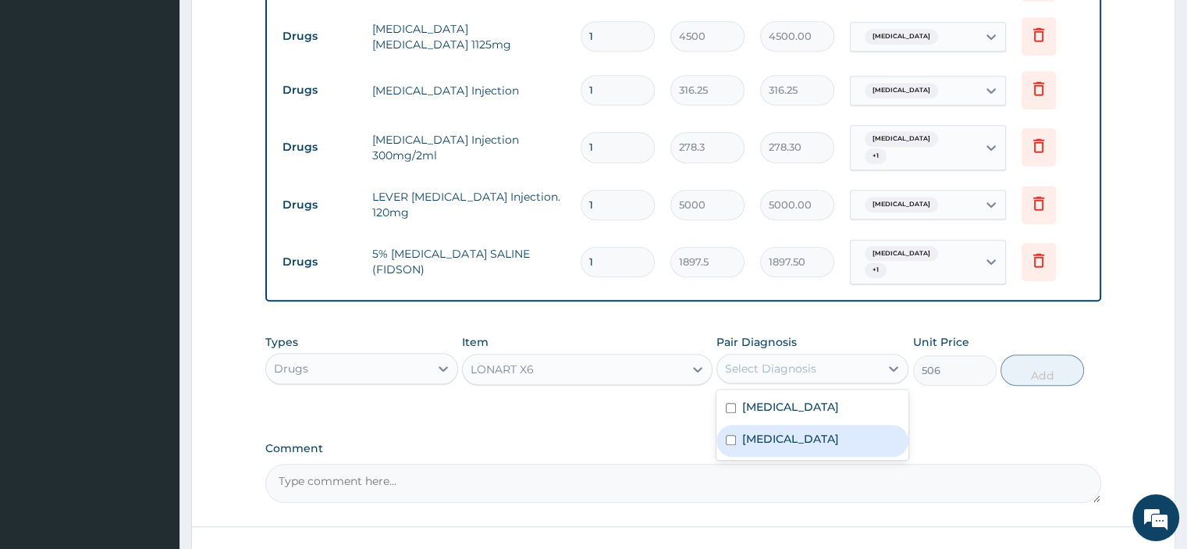
click at [748, 439] on label "[MEDICAL_DATA]" at bounding box center [790, 439] width 97 height 16
checkbox input "true"
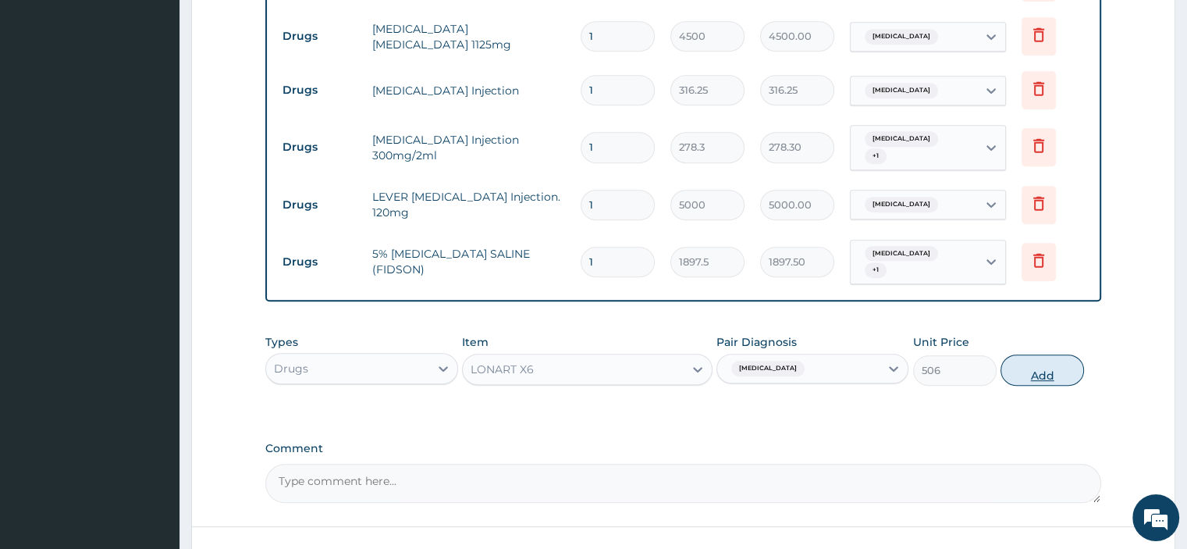
click at [1052, 375] on button "Add" at bounding box center [1041, 369] width 83 height 31
type input "0"
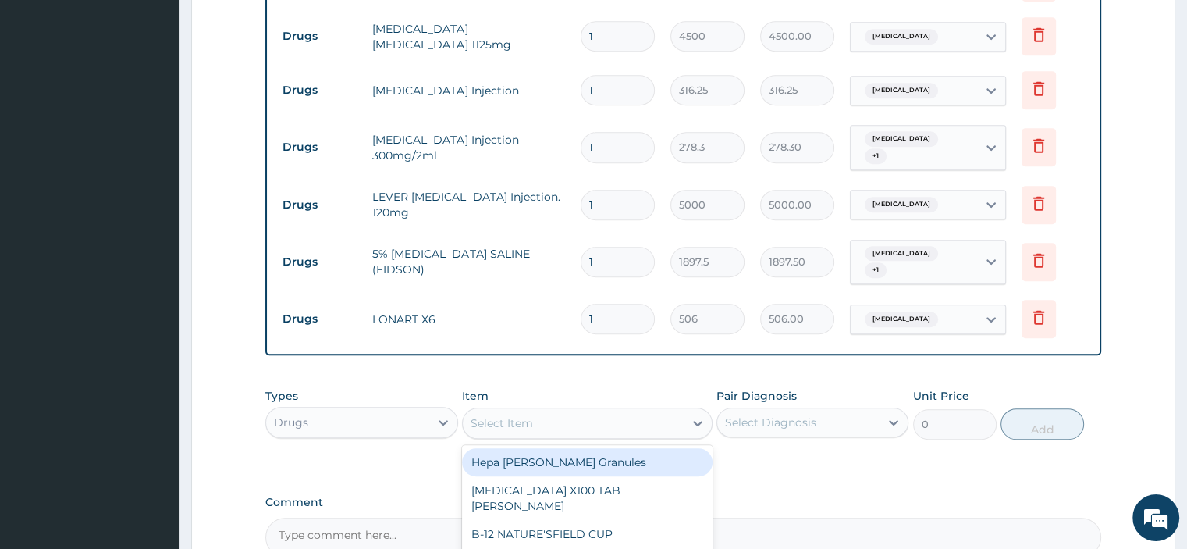
click at [584, 421] on div "Select Item" at bounding box center [573, 422] width 221 height 25
type input "PARACE"
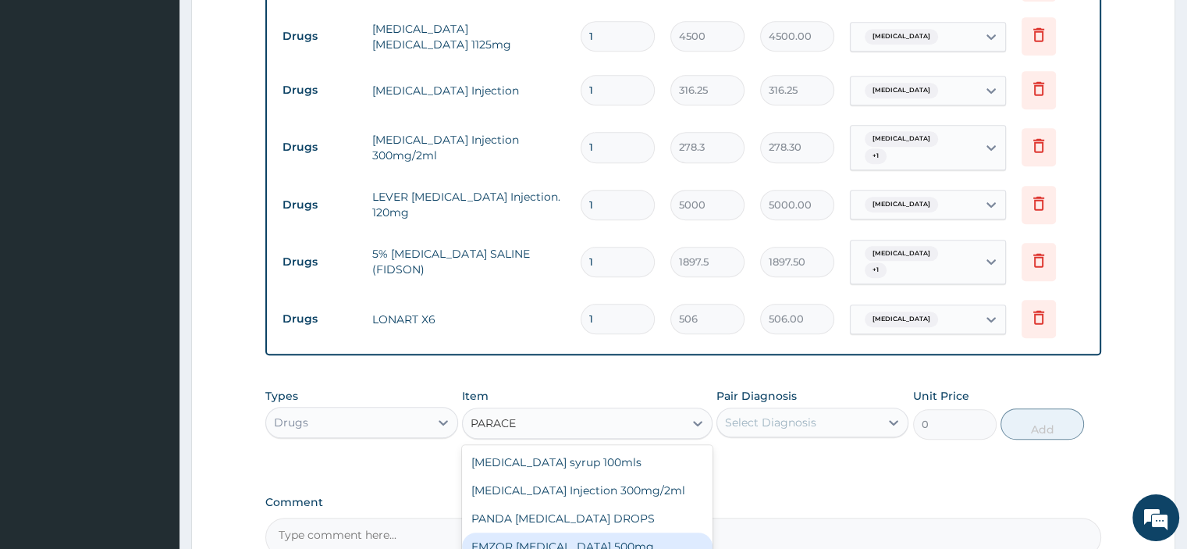
click at [603, 535] on div "EMZOR [MEDICAL_DATA] 500mg" at bounding box center [587, 546] width 250 height 28
type input "25.3"
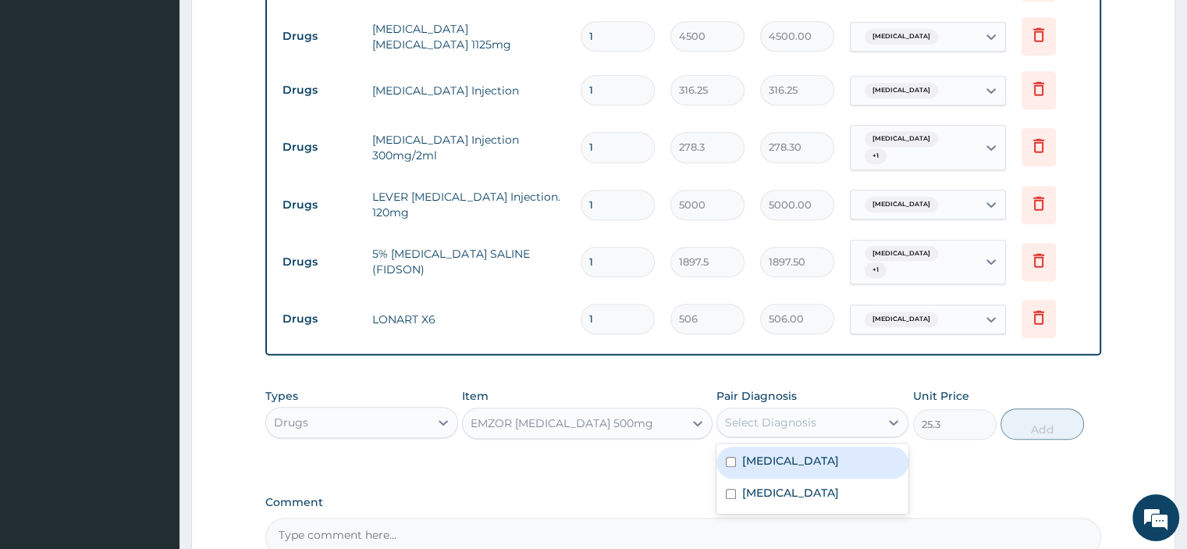
click at [790, 427] on div "Select Diagnosis" at bounding box center [798, 422] width 162 height 25
click at [777, 485] on label "[MEDICAL_DATA]" at bounding box center [790, 493] width 97 height 16
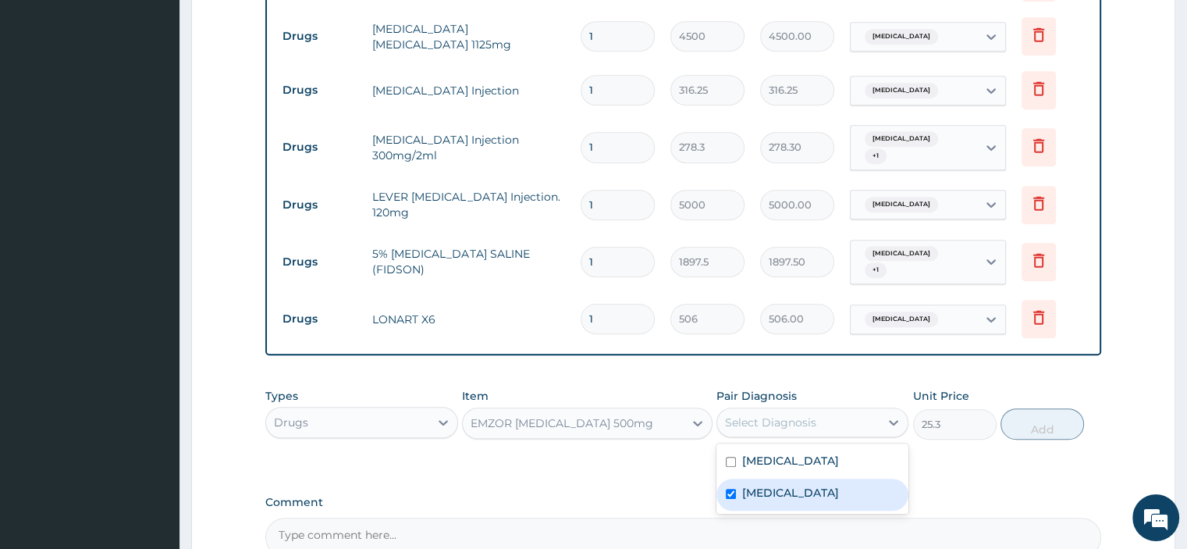
checkbox input "true"
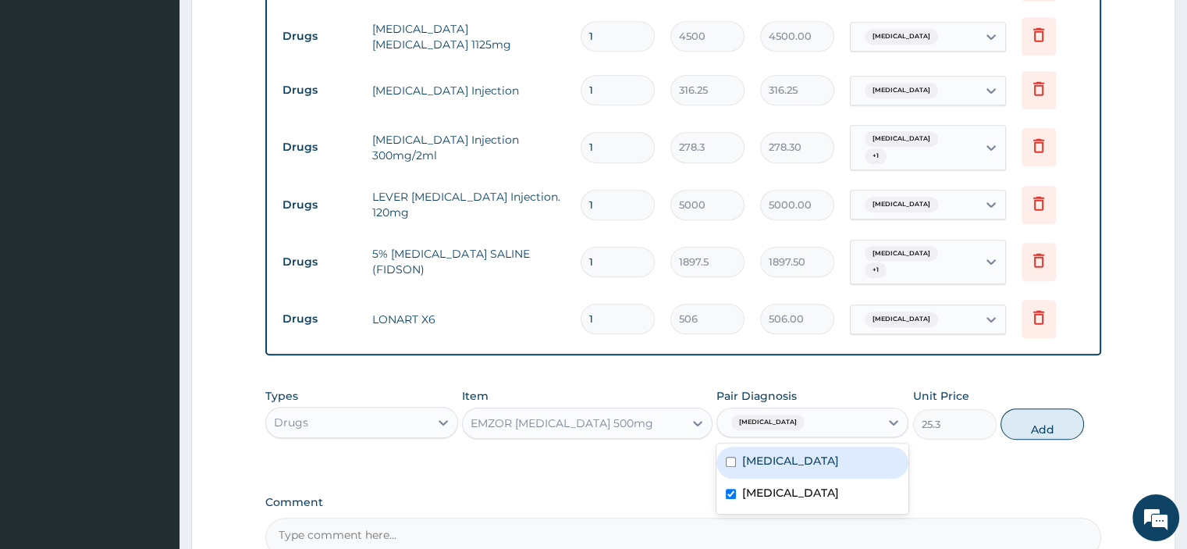
click at [830, 456] on label "Pharyngotonsillitis" at bounding box center [790, 461] width 97 height 16
checkbox input "true"
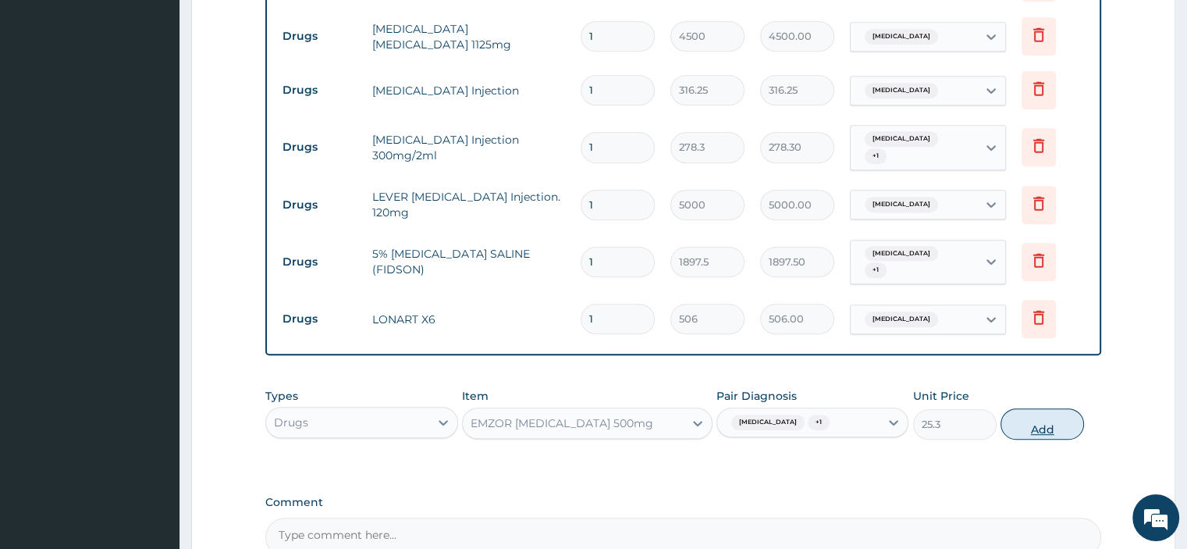
click at [1035, 417] on button "Add" at bounding box center [1041, 423] width 83 height 31
type input "0"
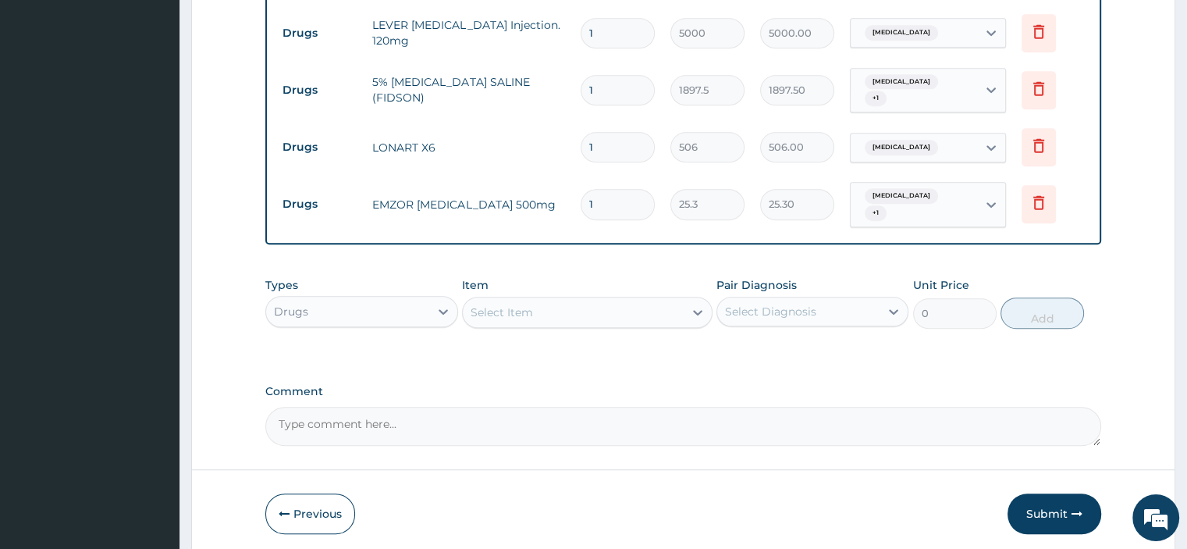
scroll to position [946, 0]
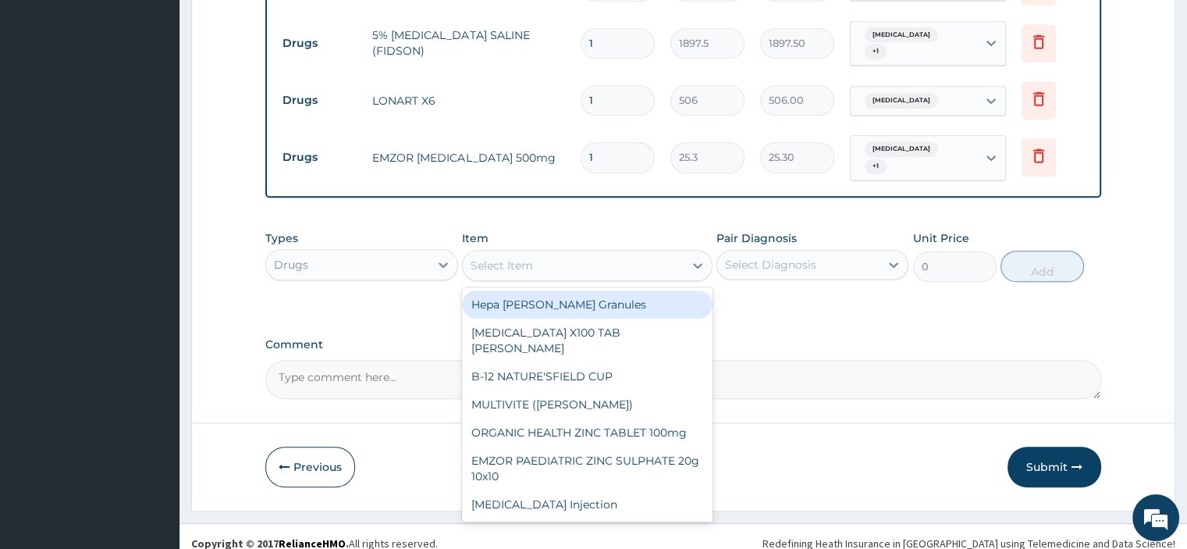
click at [571, 263] on div "Select Item" at bounding box center [573, 265] width 221 height 25
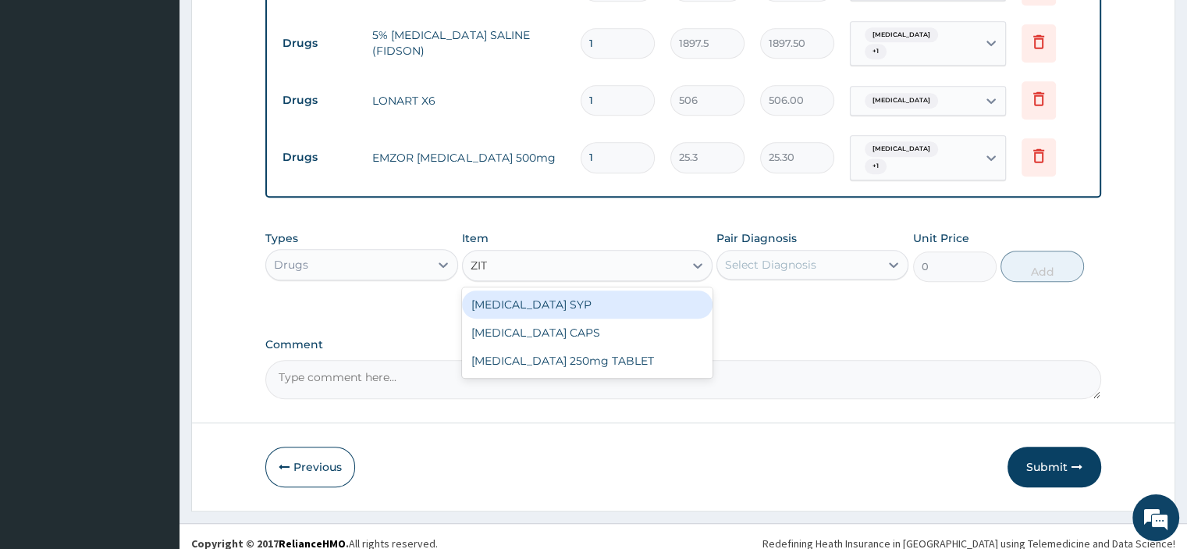
type input "ZITH"
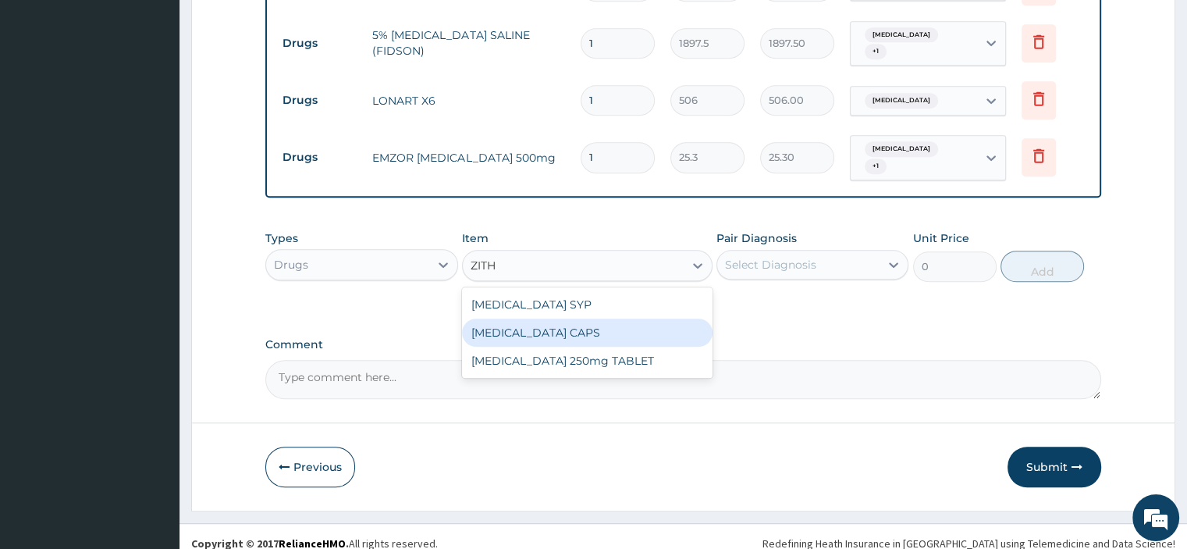
click at [527, 332] on div "[MEDICAL_DATA] CAPS" at bounding box center [587, 332] width 250 height 28
type input "948.75"
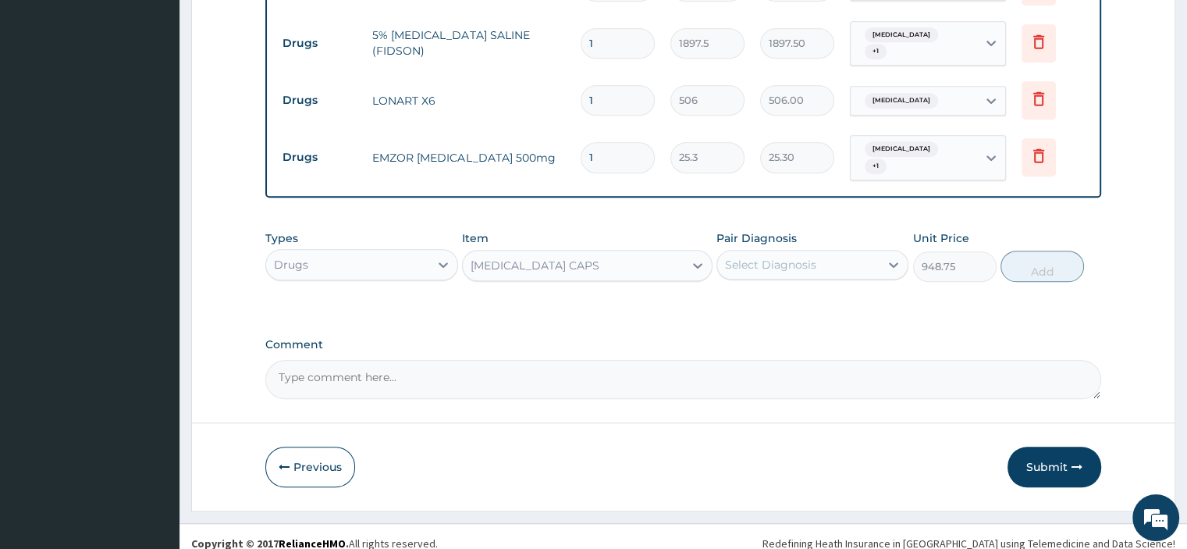
click at [532, 258] on div "[MEDICAL_DATA] CAPS" at bounding box center [535, 266] width 129 height 16
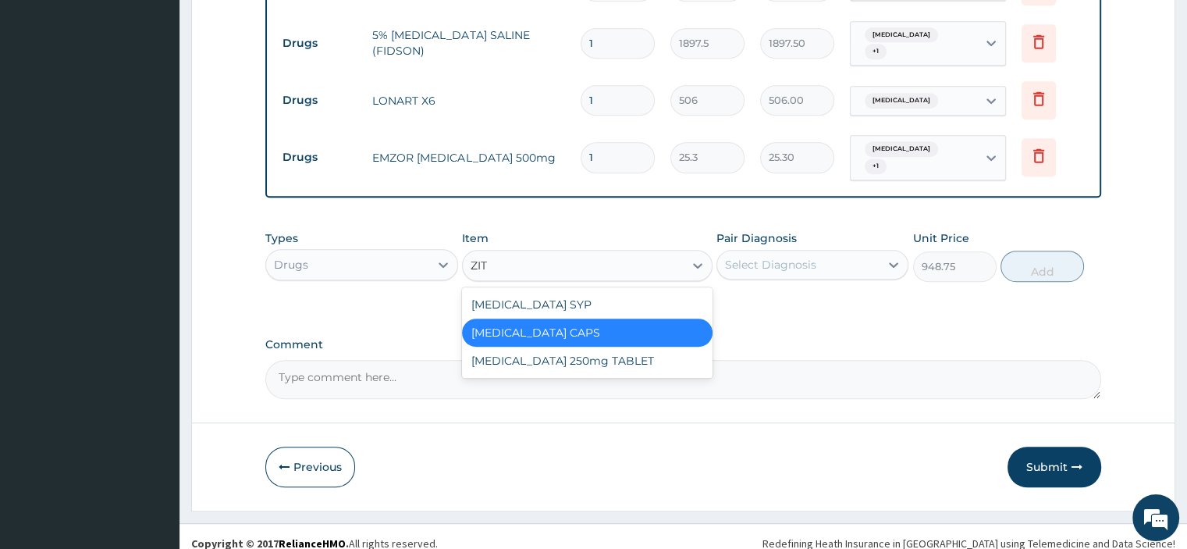
scroll to position [0, 0]
type input "ZITH"
click at [512, 368] on div "[MEDICAL_DATA] 250mg TABLET" at bounding box center [587, 360] width 250 height 28
type input "250"
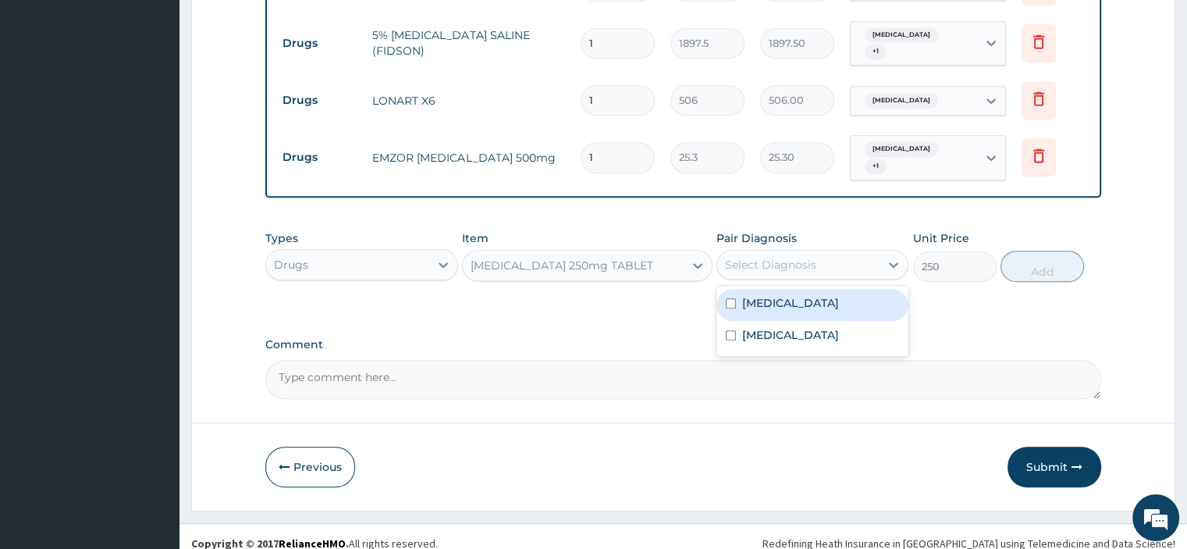
click at [769, 261] on div "Select Diagnosis" at bounding box center [770, 265] width 91 height 16
click at [761, 309] on div "Pharyngotonsillitis" at bounding box center [812, 305] width 192 height 32
checkbox input "true"
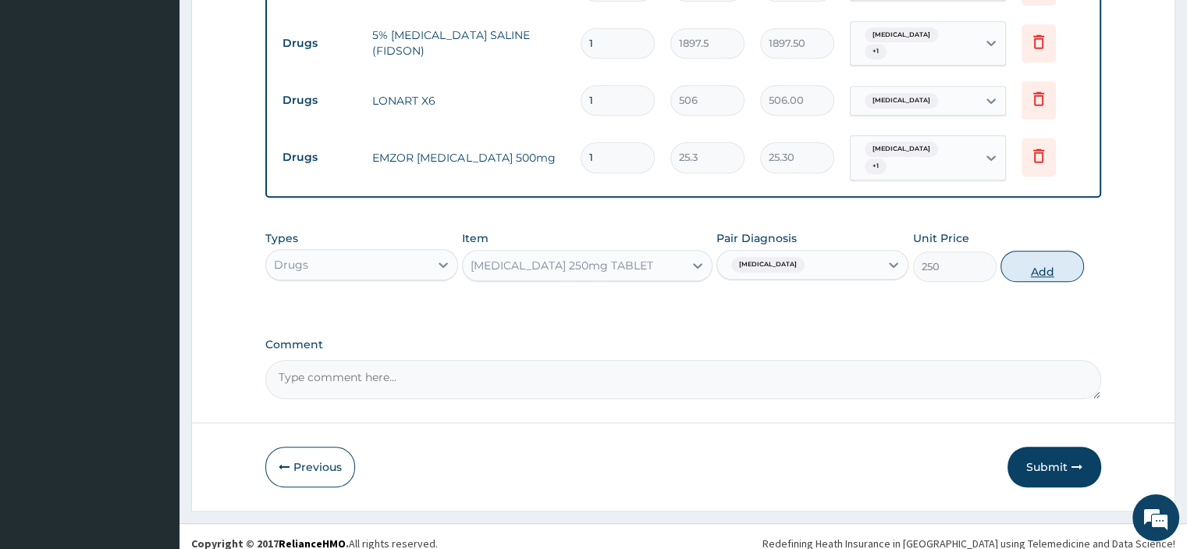
click at [1046, 261] on button "Add" at bounding box center [1041, 265] width 83 height 31
type input "0"
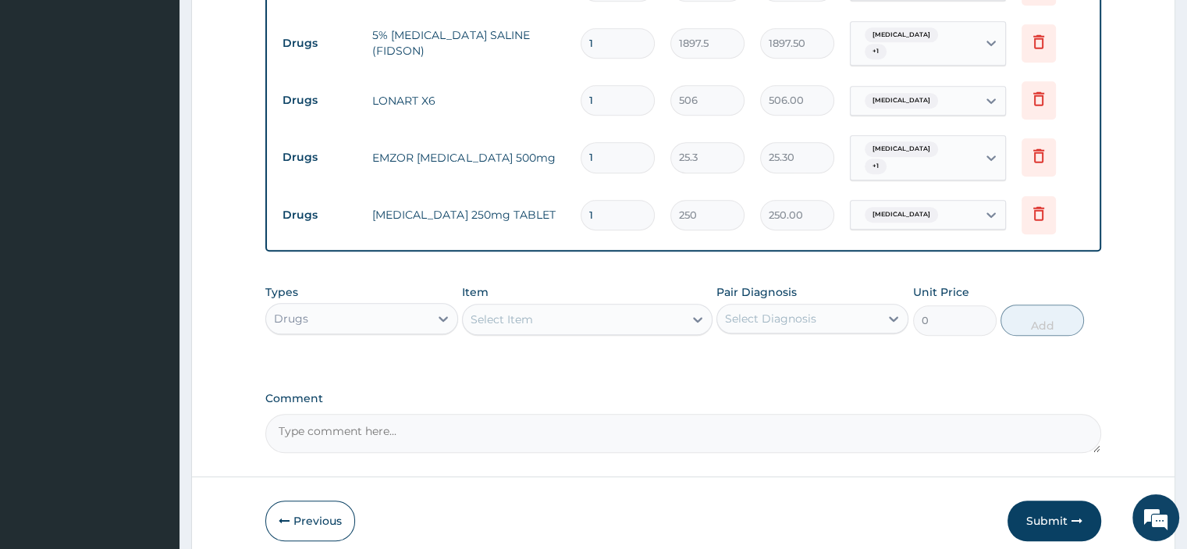
click at [527, 316] on div "Select Item" at bounding box center [502, 319] width 62 height 16
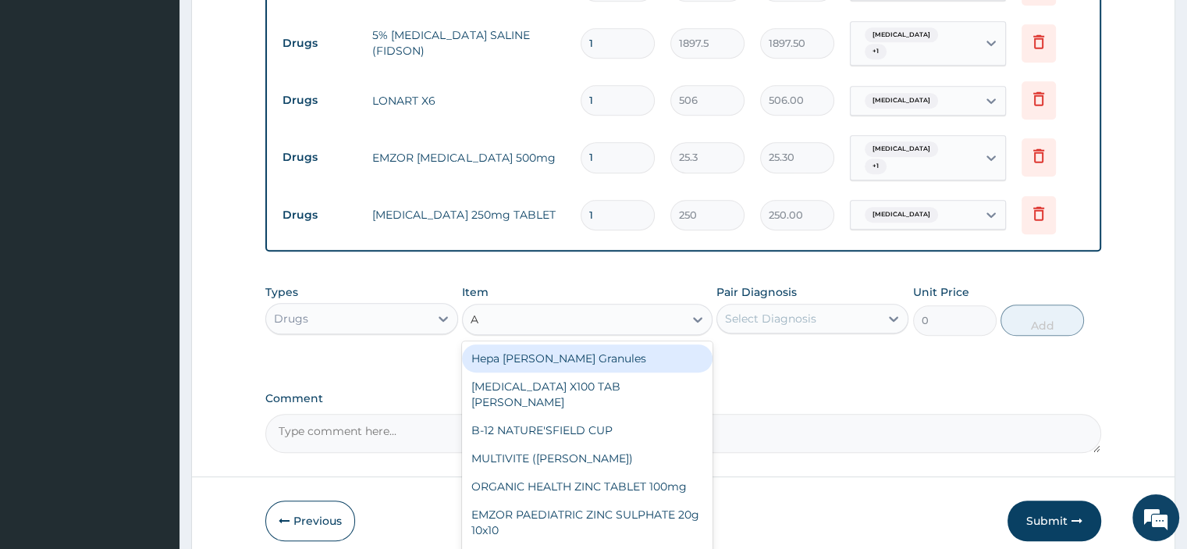
type input "AU"
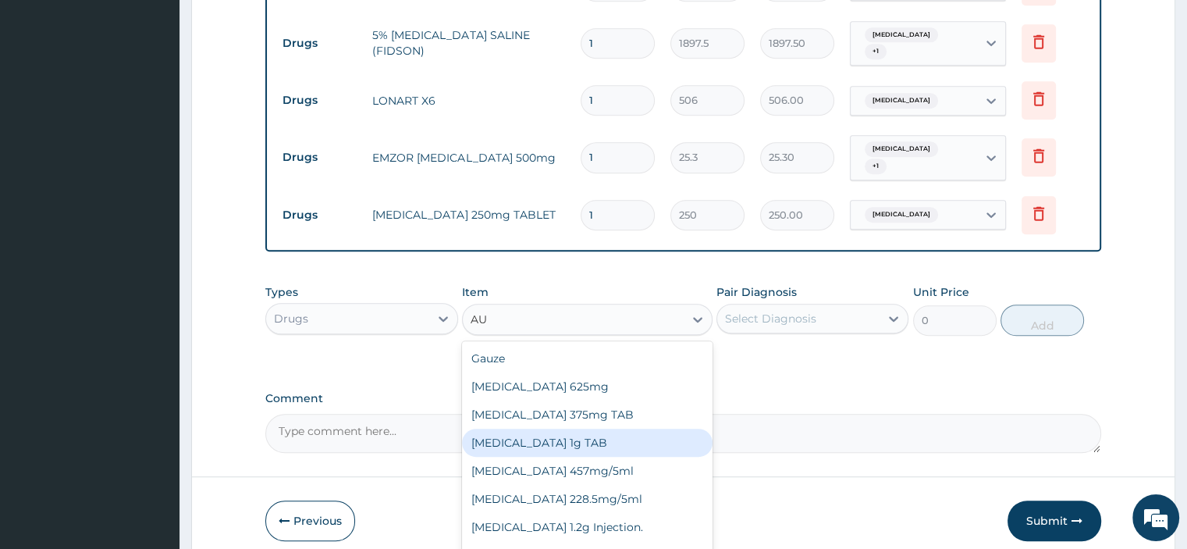
click at [531, 441] on div "[MEDICAL_DATA] 1g TAB" at bounding box center [587, 442] width 250 height 28
type input "1581.25"
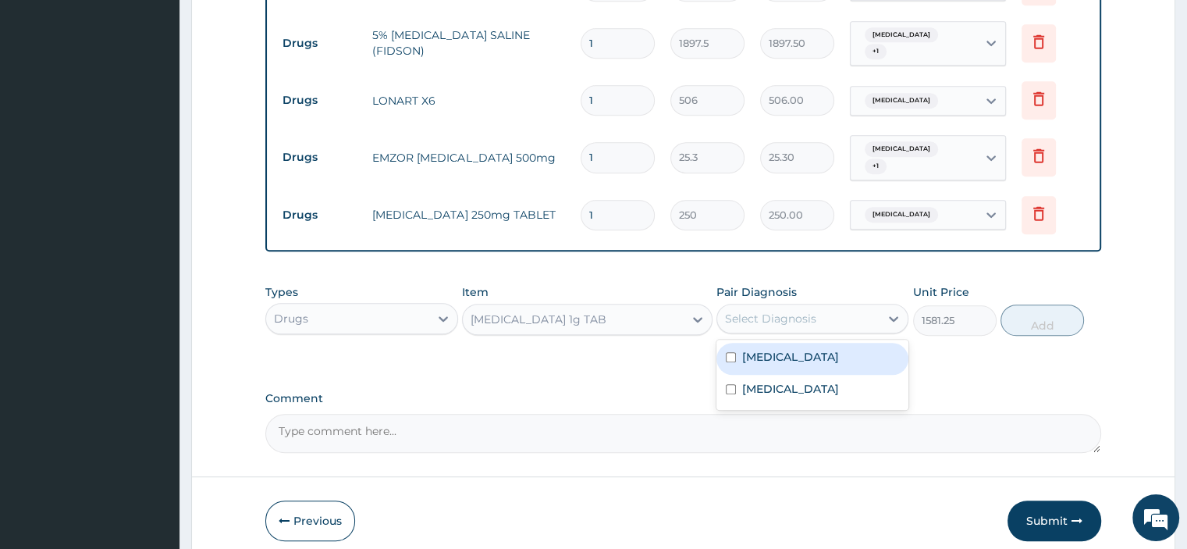
click at [852, 310] on div "Select Diagnosis" at bounding box center [798, 318] width 162 height 25
click at [801, 350] on label "Pharyngotonsillitis" at bounding box center [790, 357] width 97 height 16
checkbox input "true"
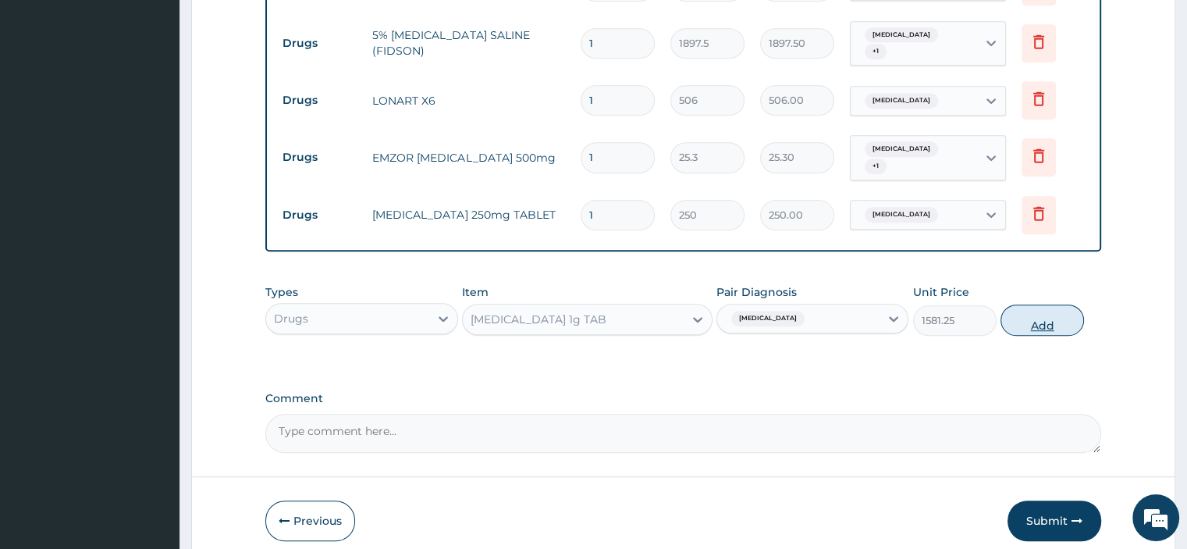
click at [1039, 318] on button "Add" at bounding box center [1041, 319] width 83 height 31
type input "0"
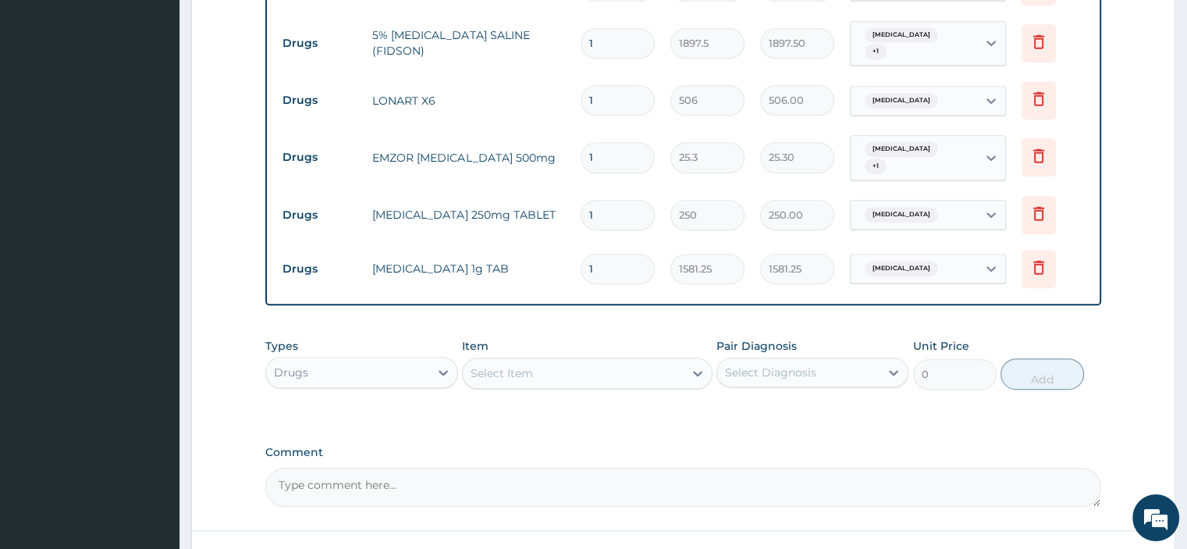
type input "14"
type input "22137.50"
type input "14"
click at [609, 211] on input "1" at bounding box center [618, 215] width 74 height 30
type input "14"
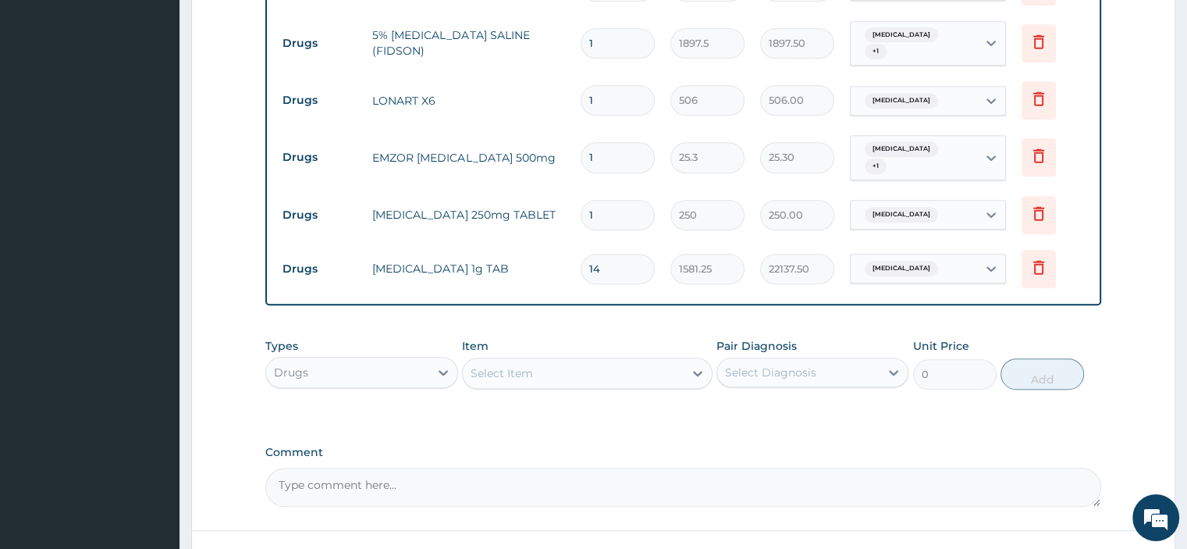
type input "3500.00"
type input "14"
click at [606, 152] on input "1" at bounding box center [618, 157] width 74 height 30
type input "18"
type input "455.40"
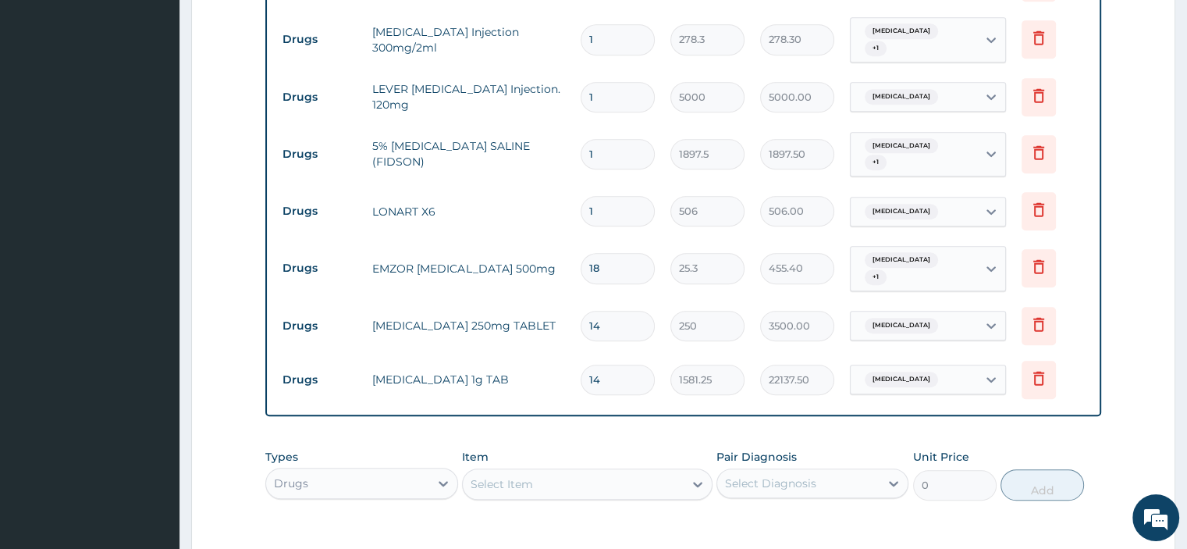
scroll to position [831, 0]
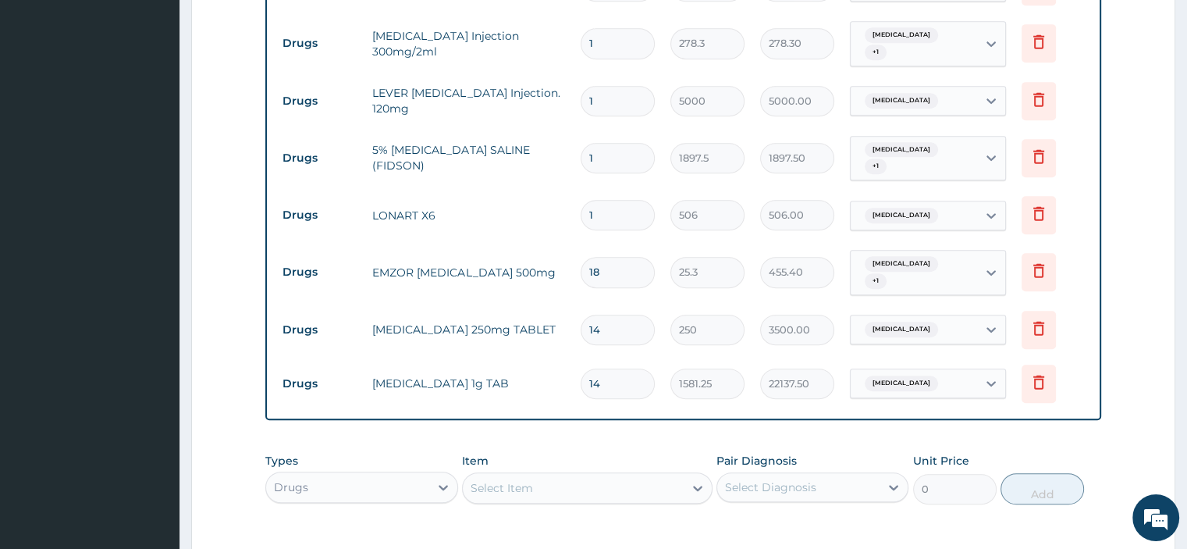
type input "18"
click at [618, 210] on input "1" at bounding box center [618, 215] width 74 height 30
type input "0.00"
type input "6"
type input "3036.00"
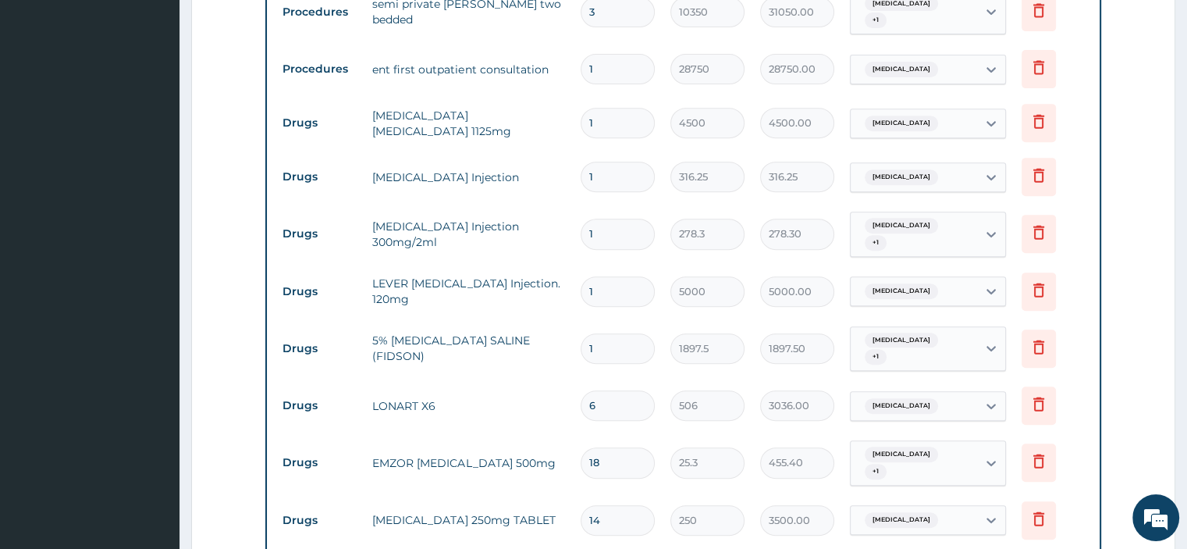
scroll to position [640, 0]
type input "6"
click at [623, 289] on input "1" at bounding box center [618, 292] width 74 height 30
type input "0.00"
type input "3"
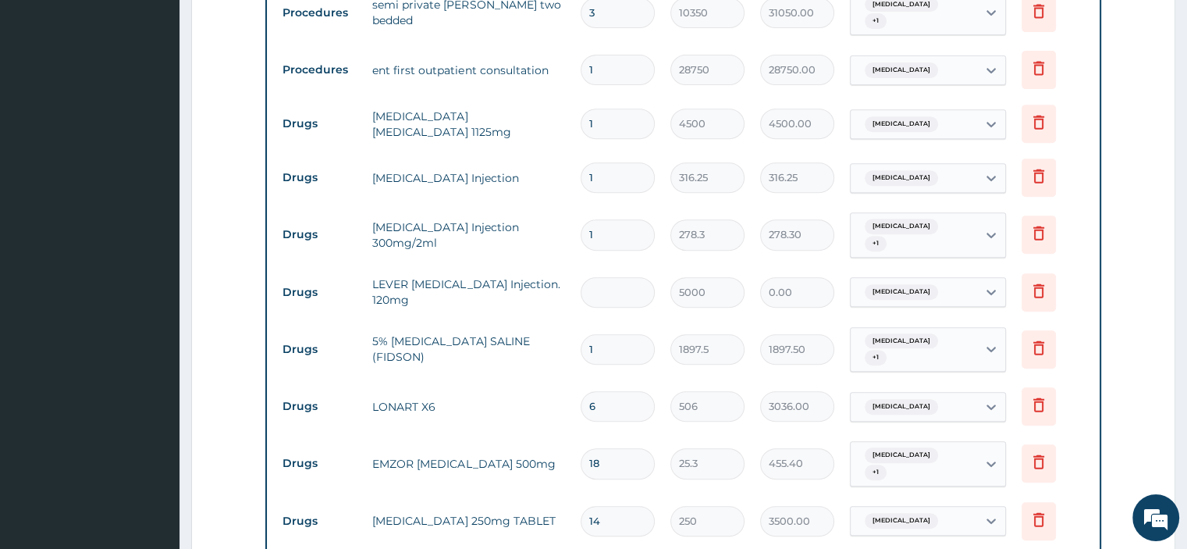
type input "15000.00"
type input "3"
click at [614, 237] on input "1" at bounding box center [618, 234] width 74 height 30
type input "0.00"
type input "9"
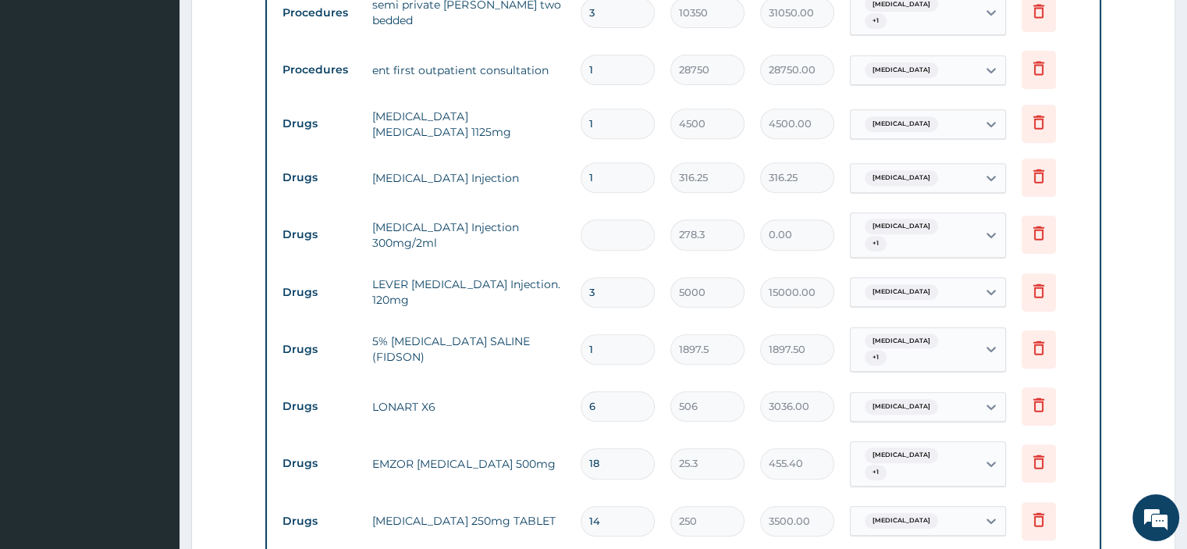
type input "2504.70"
type input "9"
click at [599, 173] on input "1" at bounding box center [618, 177] width 74 height 30
type input "16"
type input "5060.00"
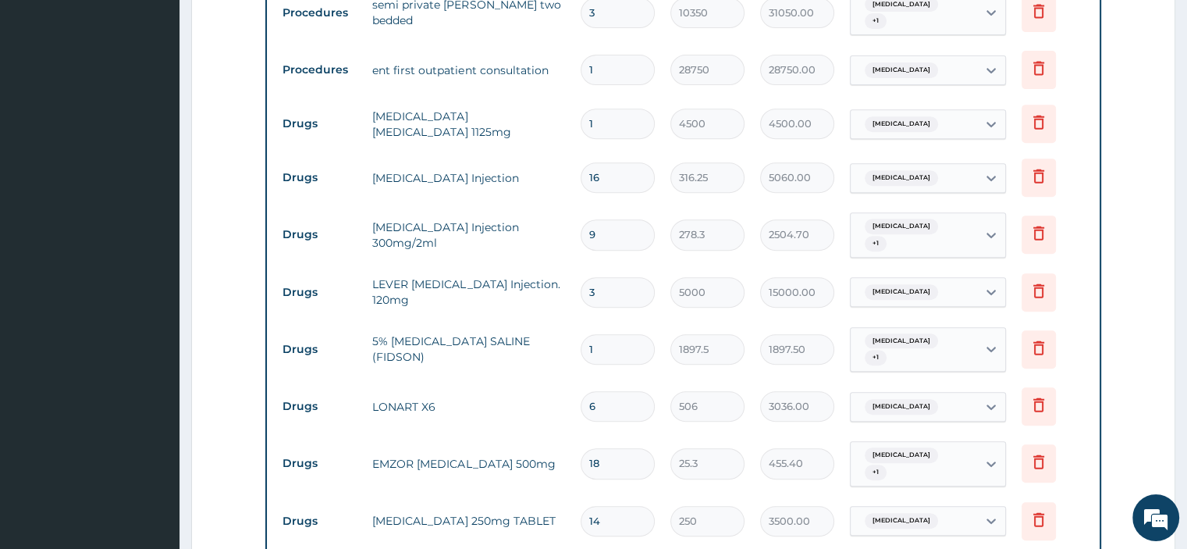
type input "16"
click at [600, 119] on input "1" at bounding box center [618, 123] width 74 height 30
type input "0.00"
type input "2"
type input "9000.00"
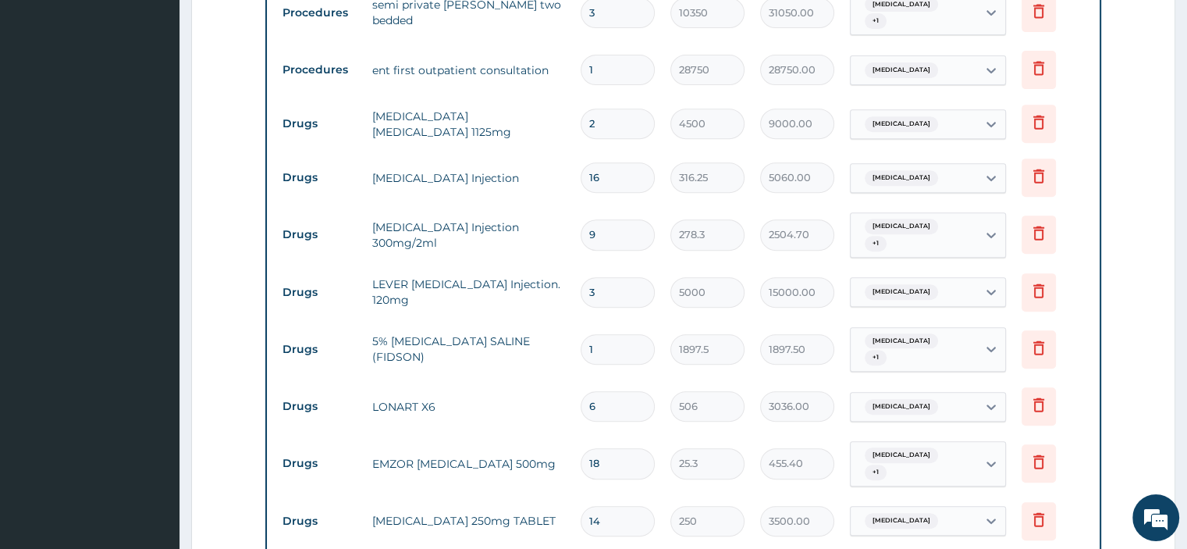
type input "0.00"
type input "4"
type input "18000.00"
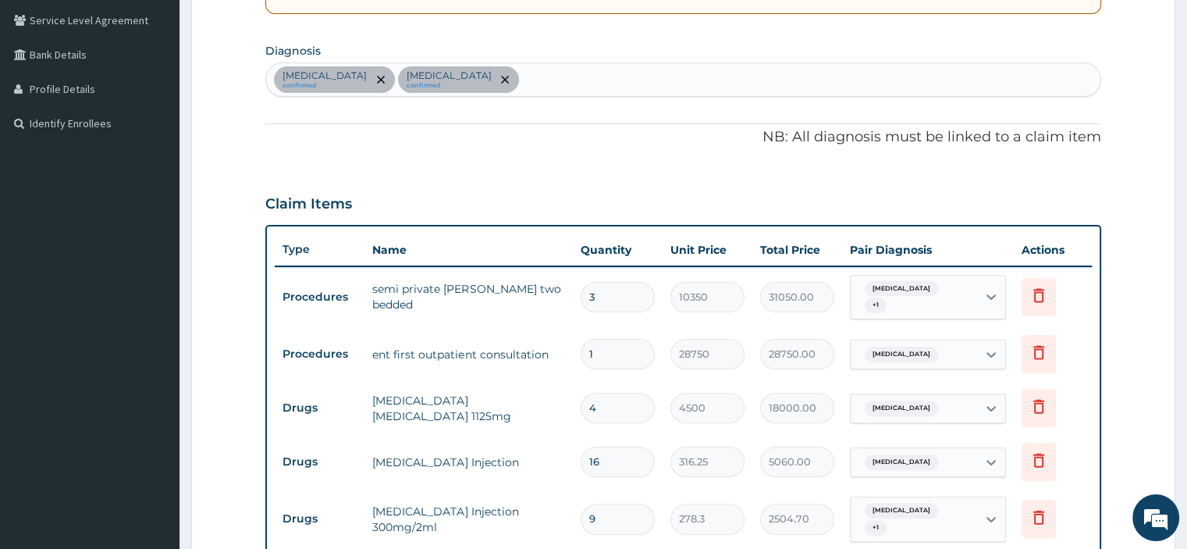
scroll to position [390, 0]
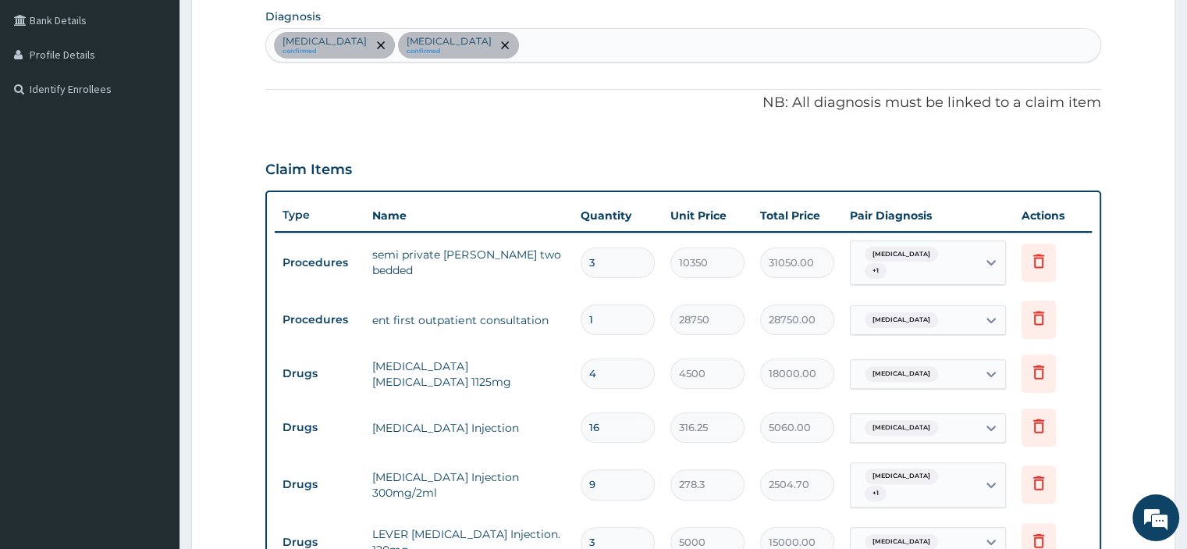
type input "4"
click at [603, 261] on input "3" at bounding box center [618, 262] width 74 height 30
type input "0.00"
type input "2"
type input "20700.00"
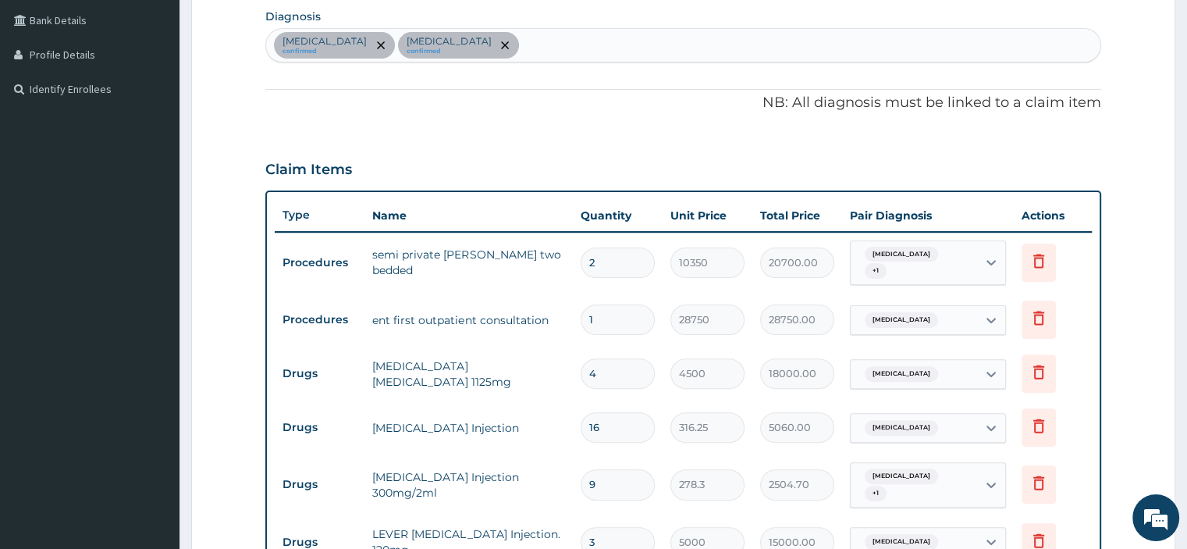
type input "0.00"
type input "3"
type input "31050.00"
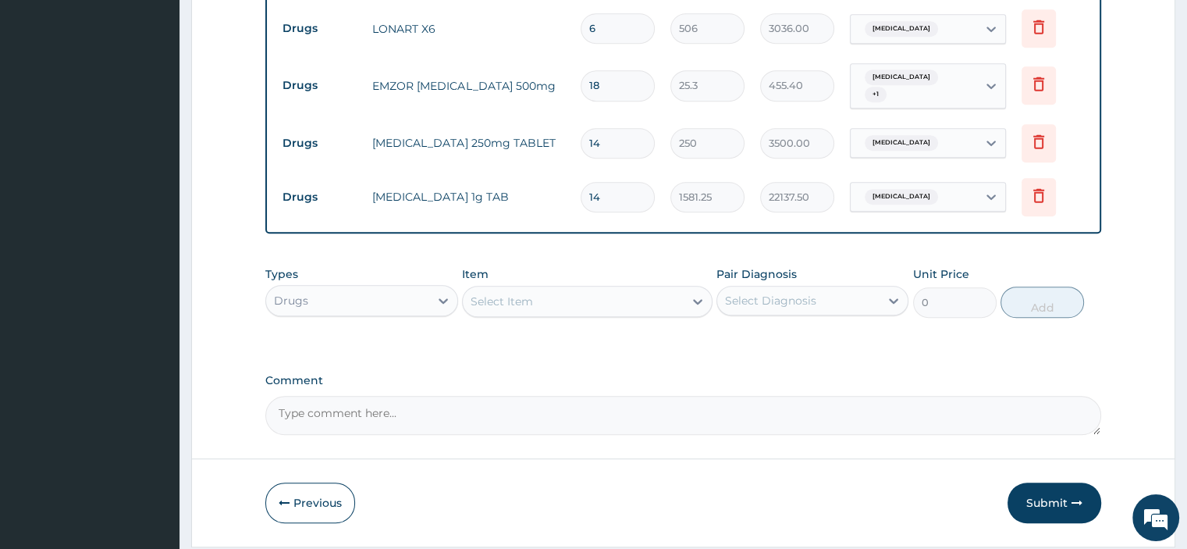
scroll to position [1022, 0]
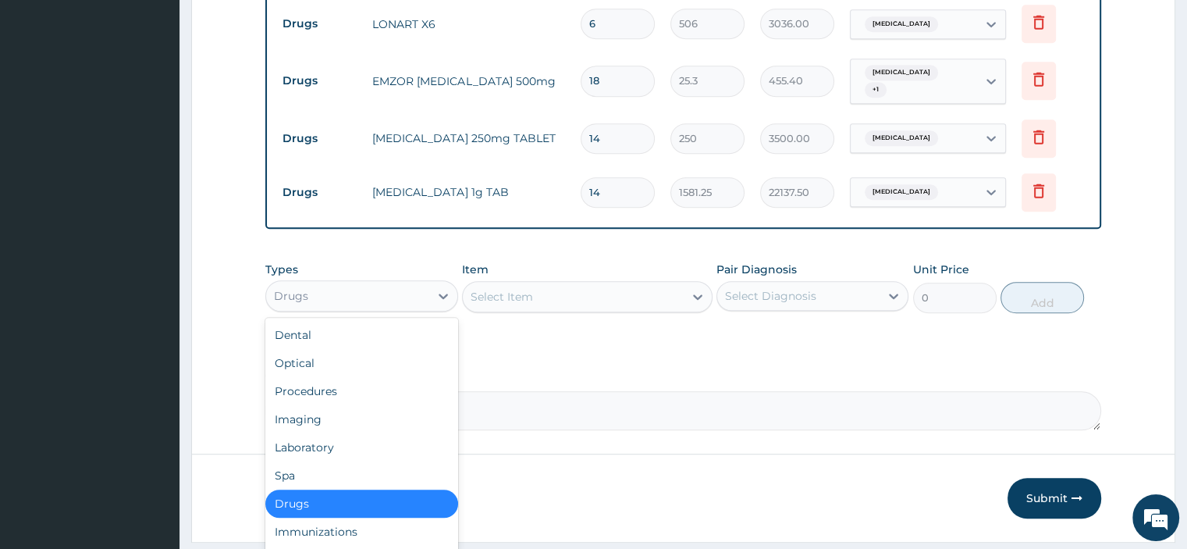
click at [353, 283] on div "Drugs" at bounding box center [347, 295] width 162 height 25
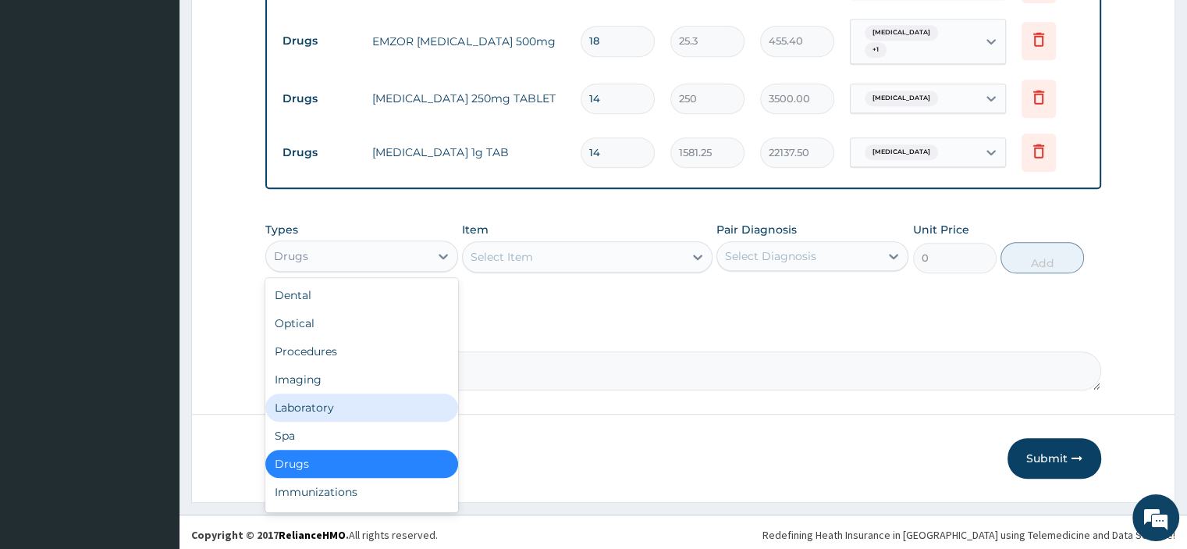
click at [394, 405] on div "Laboratory" at bounding box center [361, 407] width 192 height 28
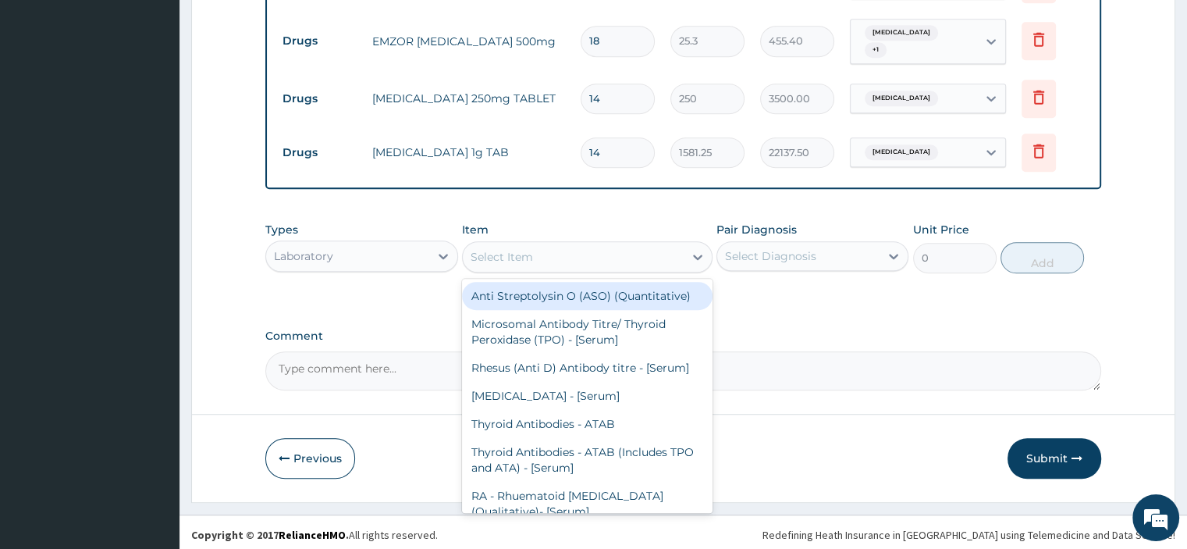
click at [552, 251] on div "Select Item" at bounding box center [573, 256] width 221 height 25
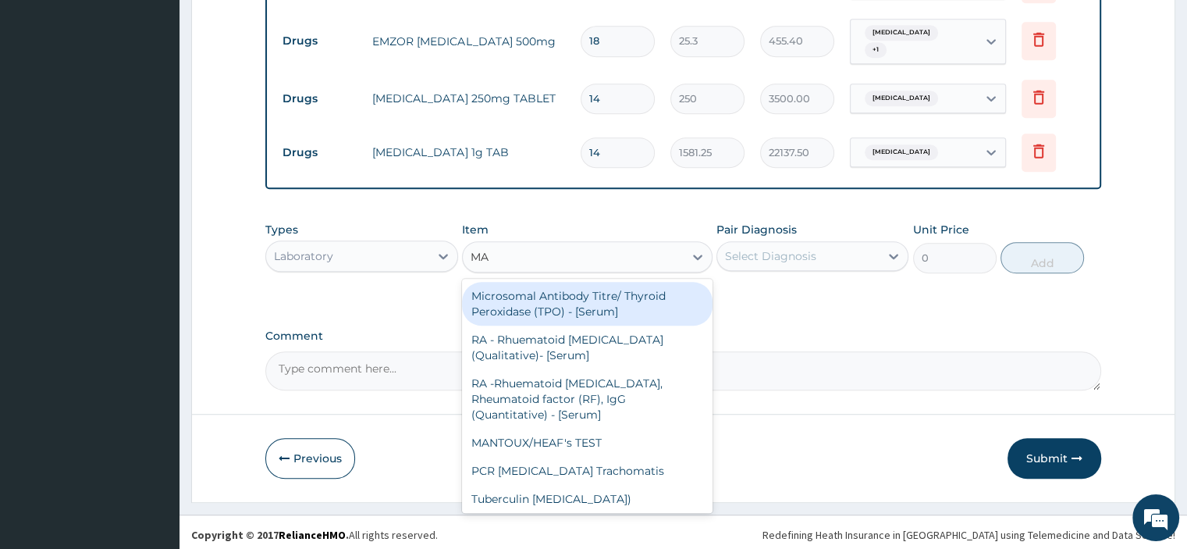
type input "MAL"
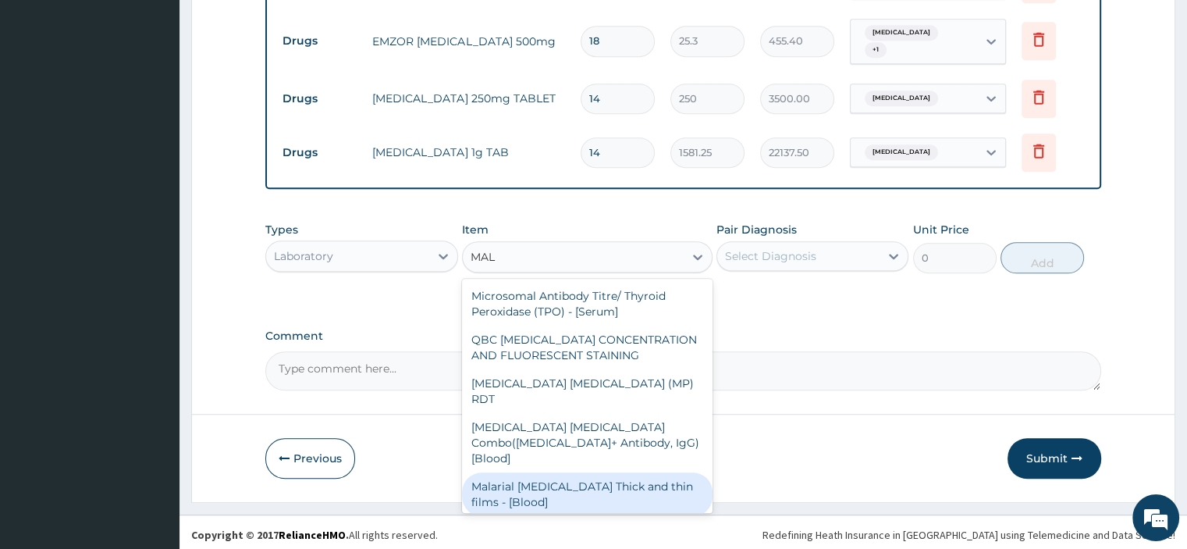
click at [541, 472] on div "Malarial [MEDICAL_DATA] Thick and thin films - [Blood]" at bounding box center [587, 494] width 250 height 44
type input "1725"
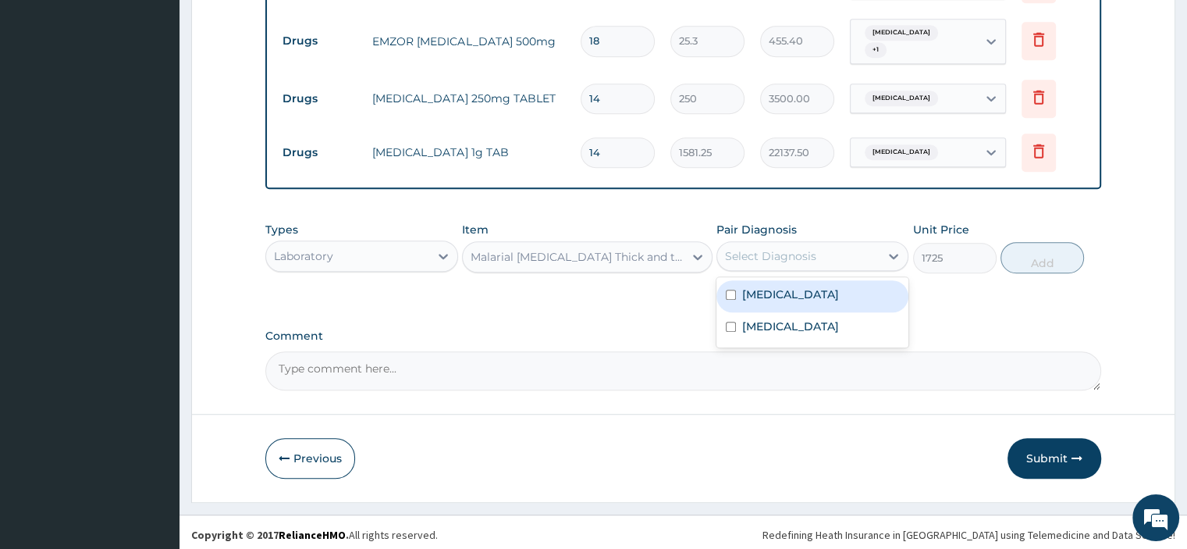
drag, startPoint x: 847, startPoint y: 258, endPoint x: 805, endPoint y: 307, distance: 64.2
click at [805, 271] on div "option Pharyngotonsillitis, selected. option Pharyngotonsillitis focused, 1 of …" at bounding box center [812, 256] width 192 height 30
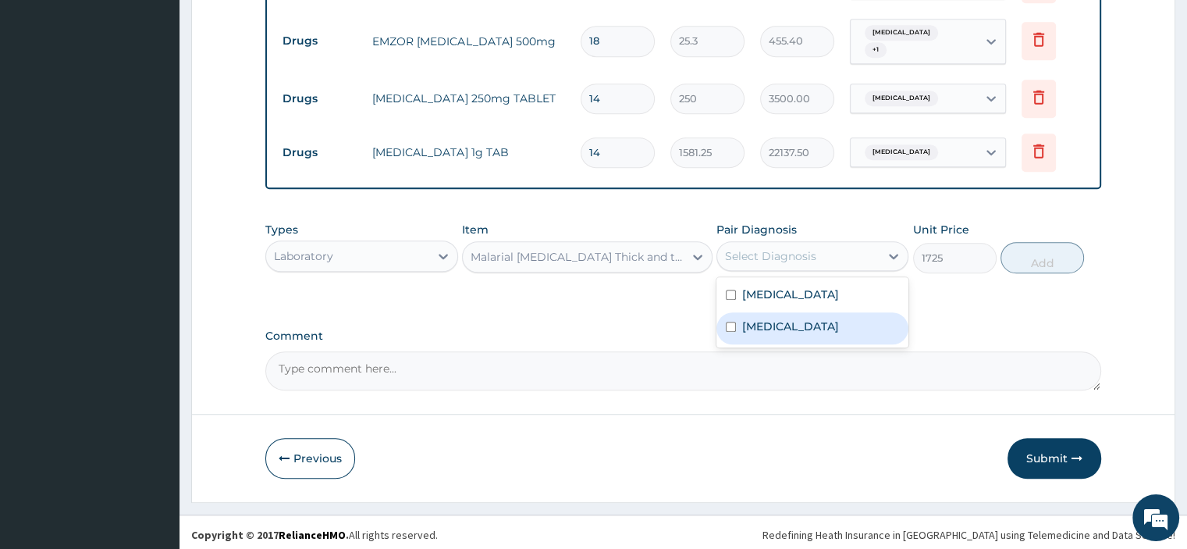
click at [805, 312] on div "[MEDICAL_DATA]" at bounding box center [812, 328] width 192 height 32
checkbox input "true"
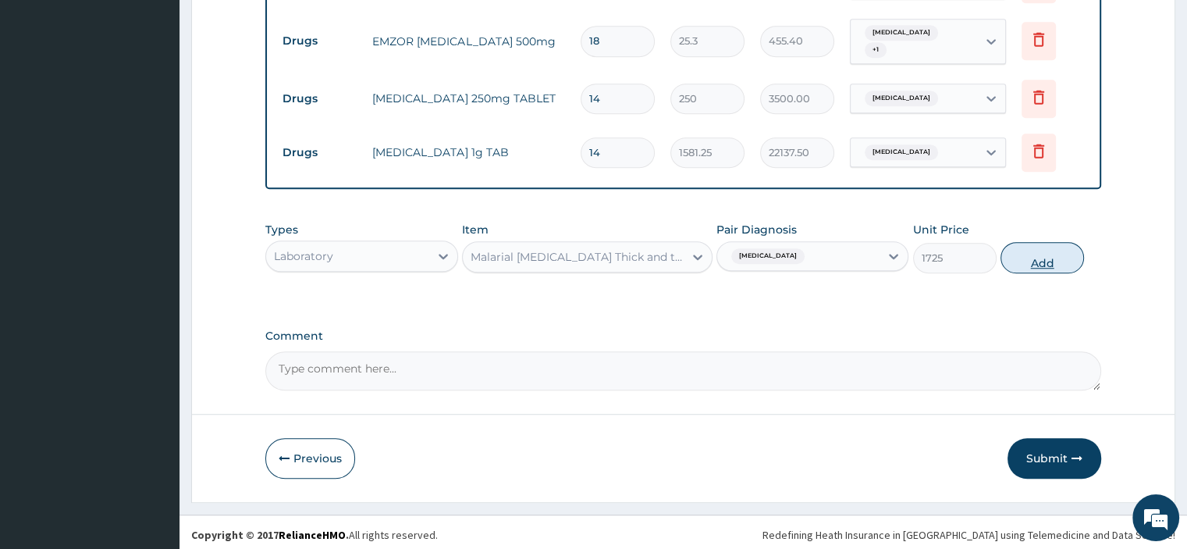
click at [1056, 248] on button "Add" at bounding box center [1041, 257] width 83 height 31
type input "0"
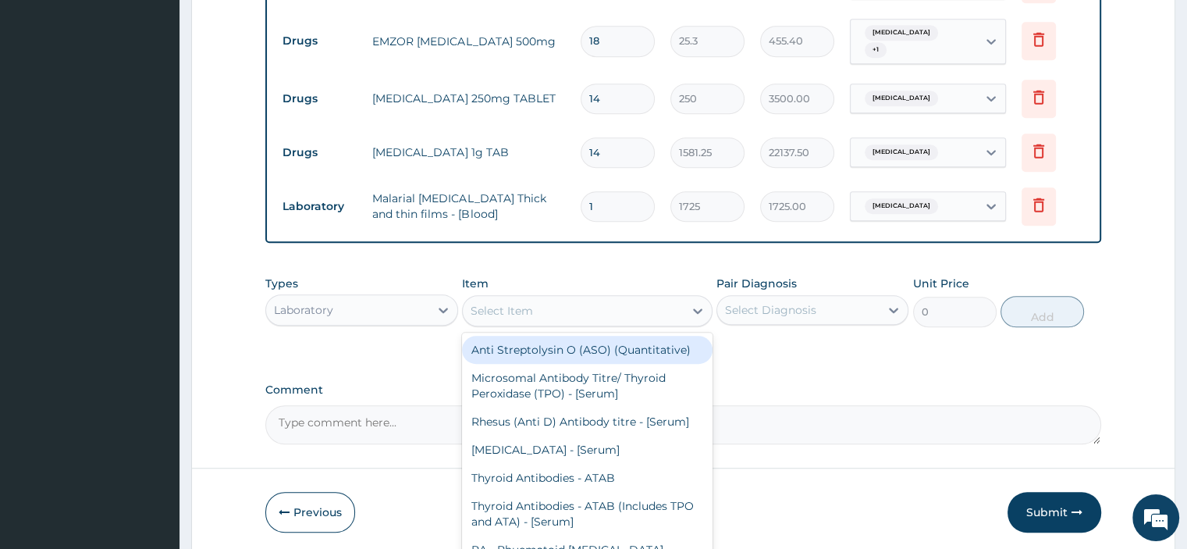
click at [571, 305] on div "Select Item" at bounding box center [573, 310] width 221 height 25
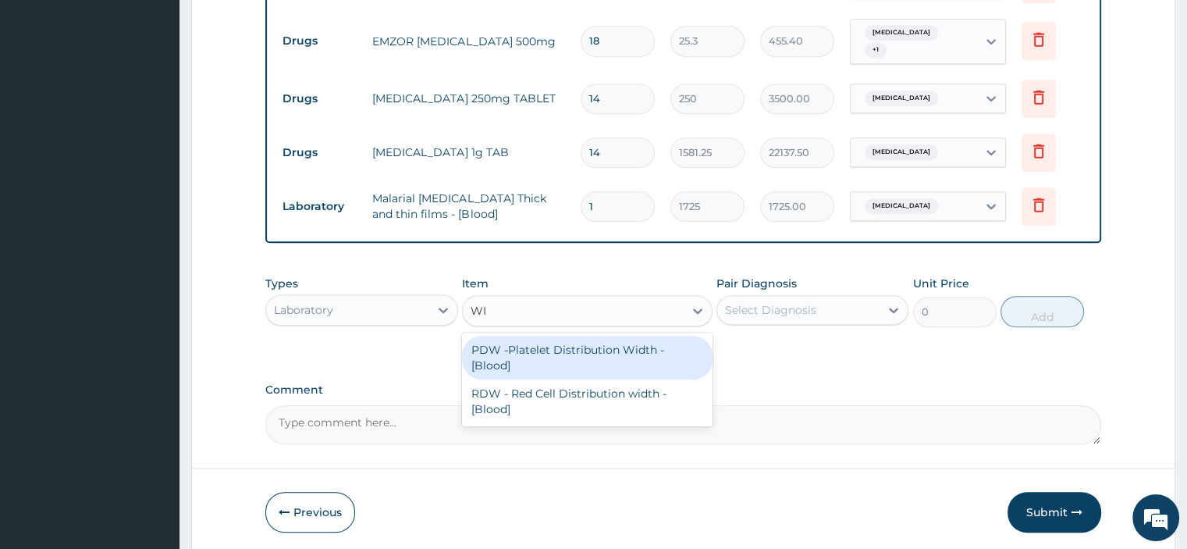
type input "W"
type input "CBC"
click at [565, 340] on div "FBC CBC-[MEDICAL_DATA] (Haemogram) - [Blood]" at bounding box center [587, 358] width 250 height 44
type input "4600"
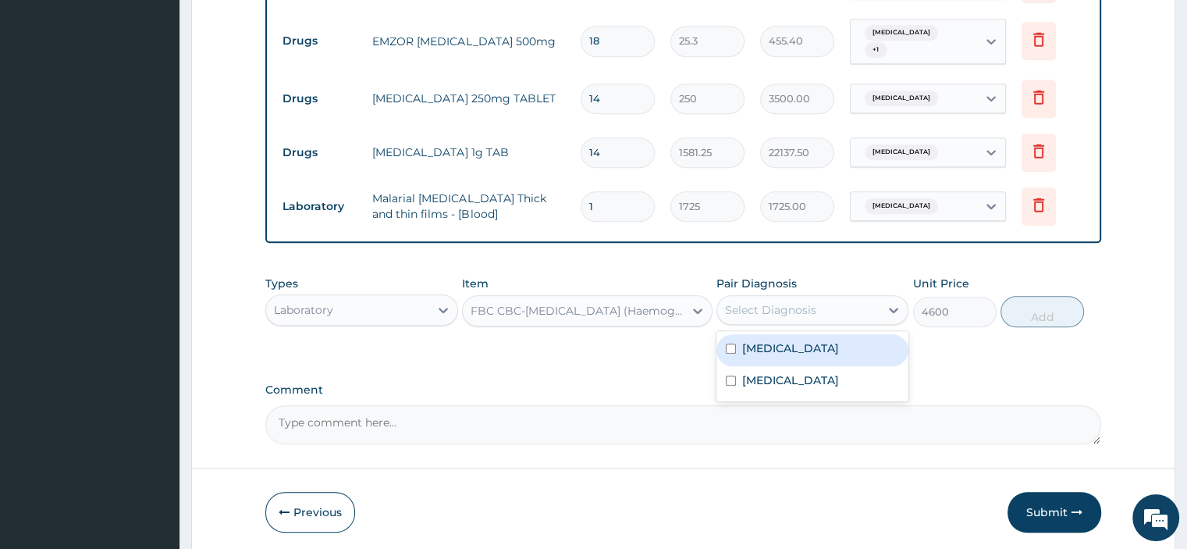
click at [783, 308] on div "Select Diagnosis" at bounding box center [770, 310] width 91 height 16
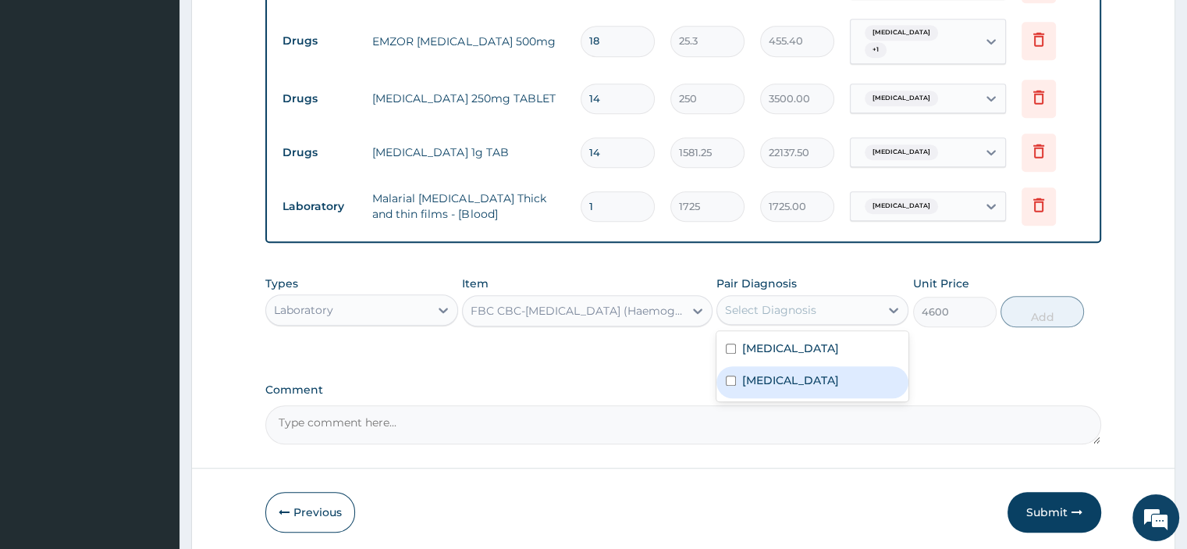
drag, startPoint x: 773, startPoint y: 358, endPoint x: 762, endPoint y: 371, distance: 16.1
click at [762, 371] on div "Pharyngotonsillitis Malaria, unspecified" at bounding box center [812, 366] width 192 height 70
click at [762, 372] on label "[MEDICAL_DATA]" at bounding box center [790, 380] width 97 height 16
checkbox input "true"
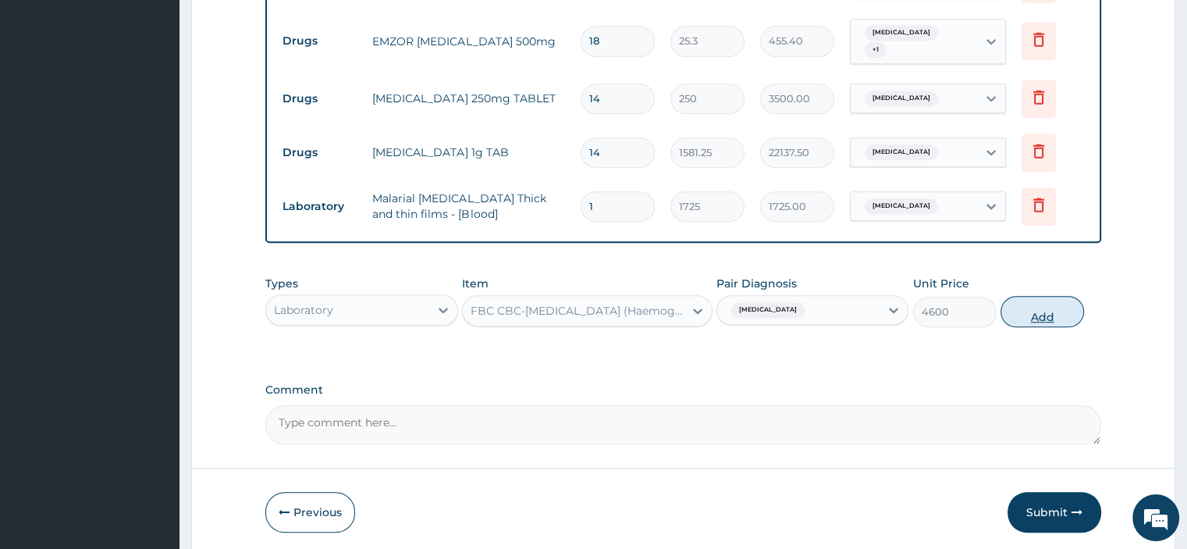
click at [1064, 306] on button "Add" at bounding box center [1041, 311] width 83 height 31
type input "0"
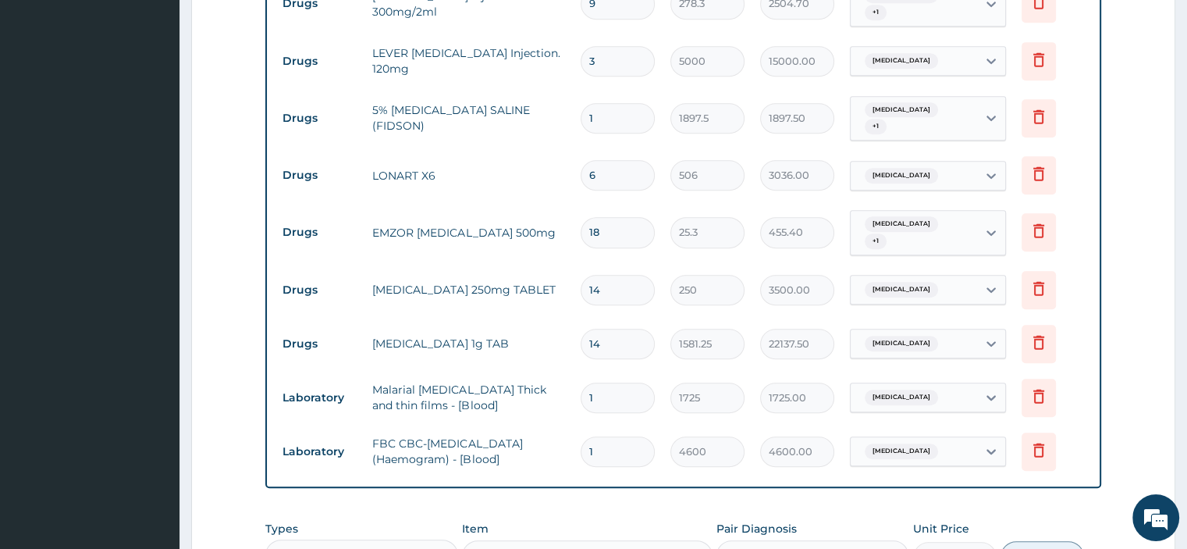
scroll to position [1170, 0]
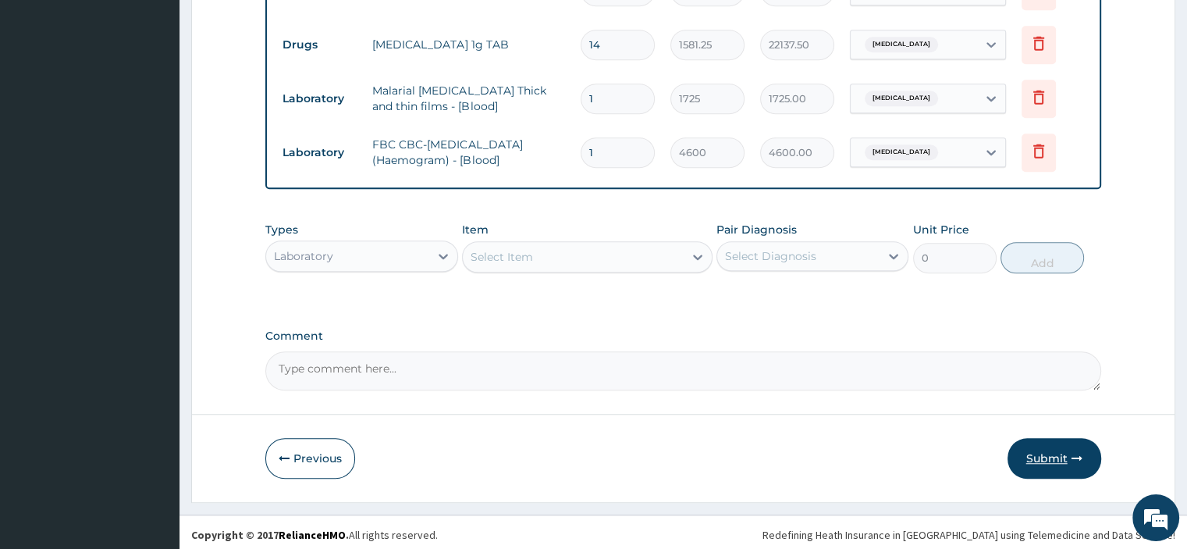
click at [1045, 455] on button "Submit" at bounding box center [1054, 458] width 94 height 41
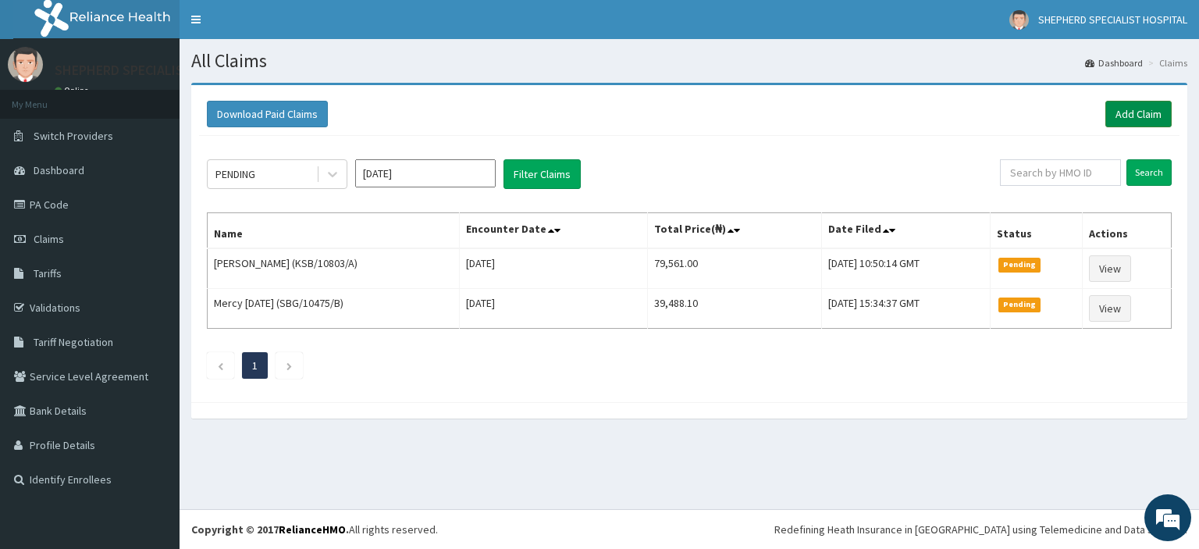
click at [1133, 114] on link "Add Claim" at bounding box center [1138, 114] width 66 height 27
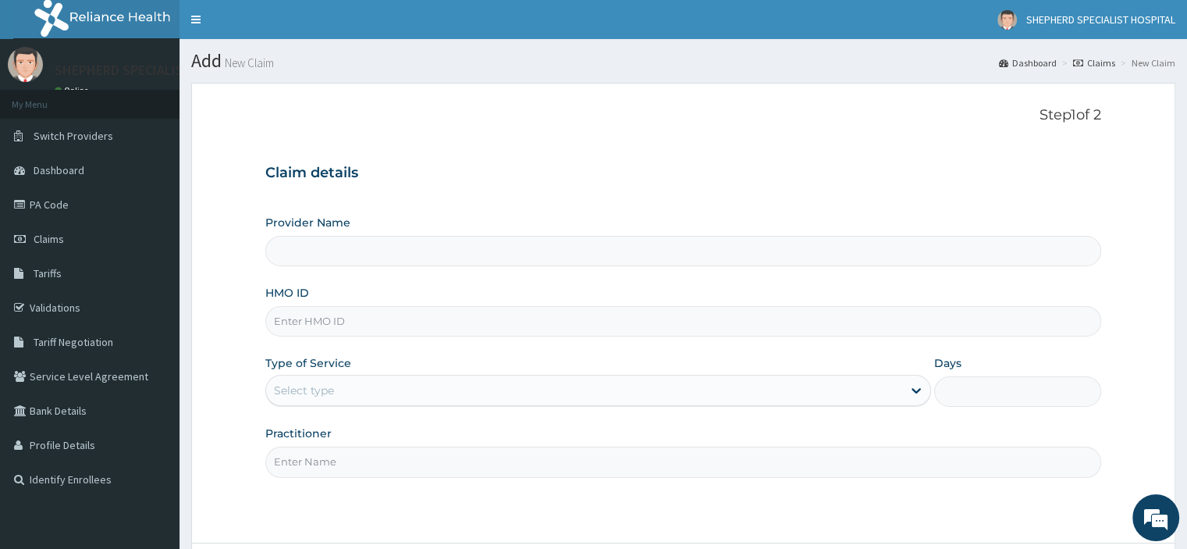
scroll to position [133, 0]
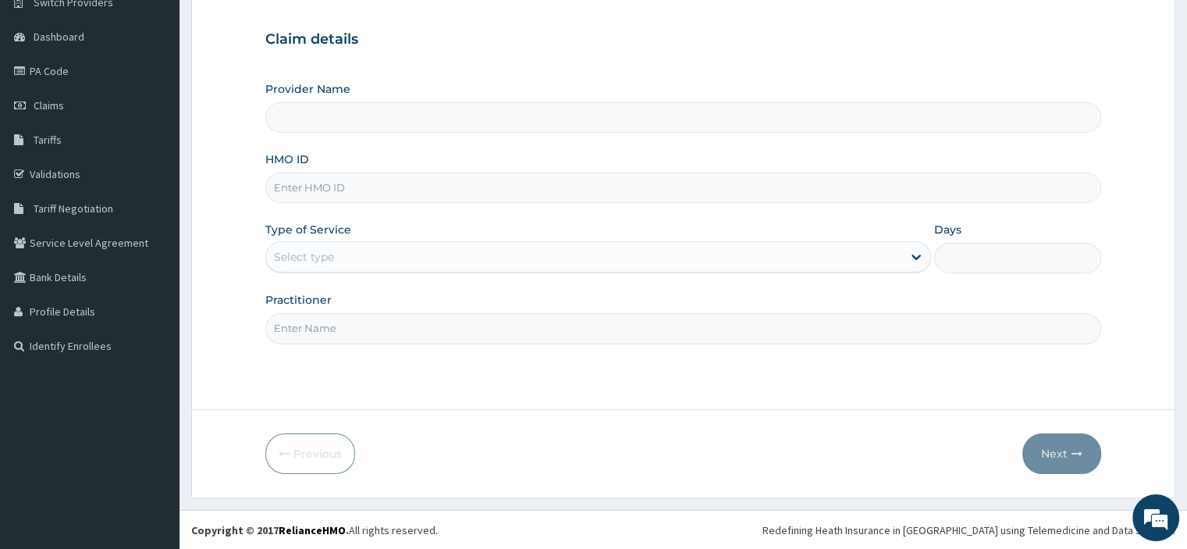
type input "SHEPHERD SPECIALIST HOSPITAL"
click at [325, 197] on input "HMO ID" at bounding box center [682, 187] width 835 height 30
type input "SSV/10040/E"
click at [303, 249] on div "Select type" at bounding box center [304, 257] width 60 height 16
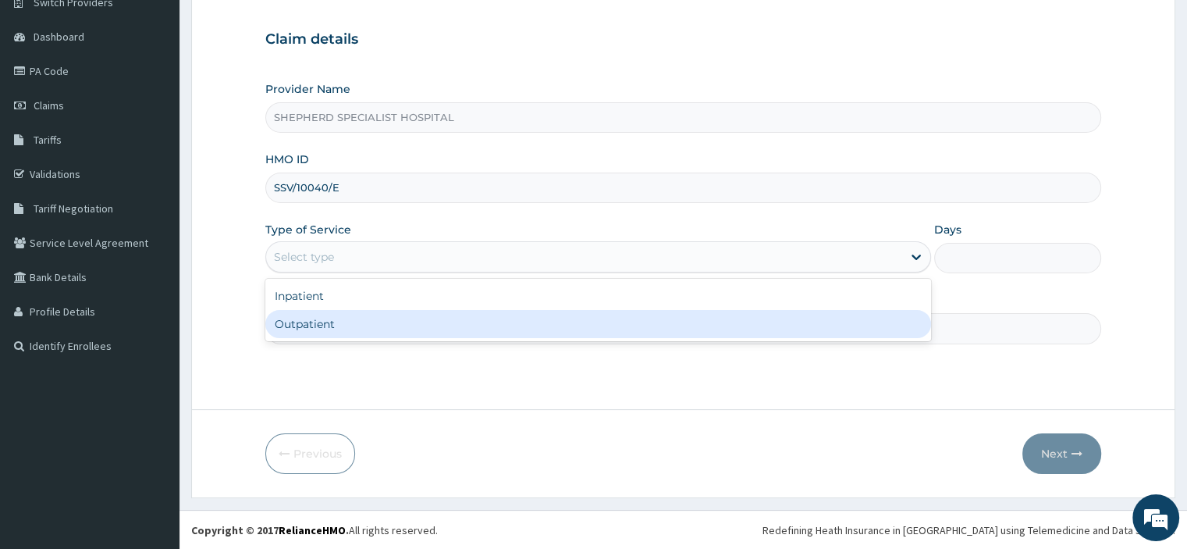
click at [293, 325] on div "Outpatient" at bounding box center [598, 324] width 666 height 28
type input "1"
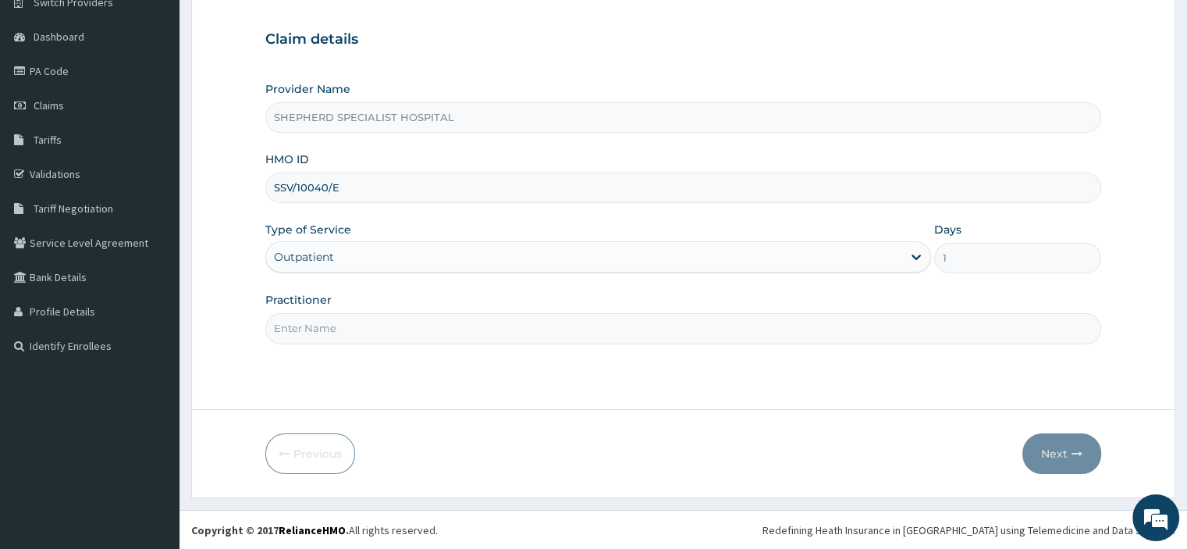
click at [293, 325] on input "Practitioner" at bounding box center [682, 328] width 835 height 30
type input "Prof [PERSON_NAME]"
click at [1073, 467] on button "Next" at bounding box center [1061, 453] width 79 height 41
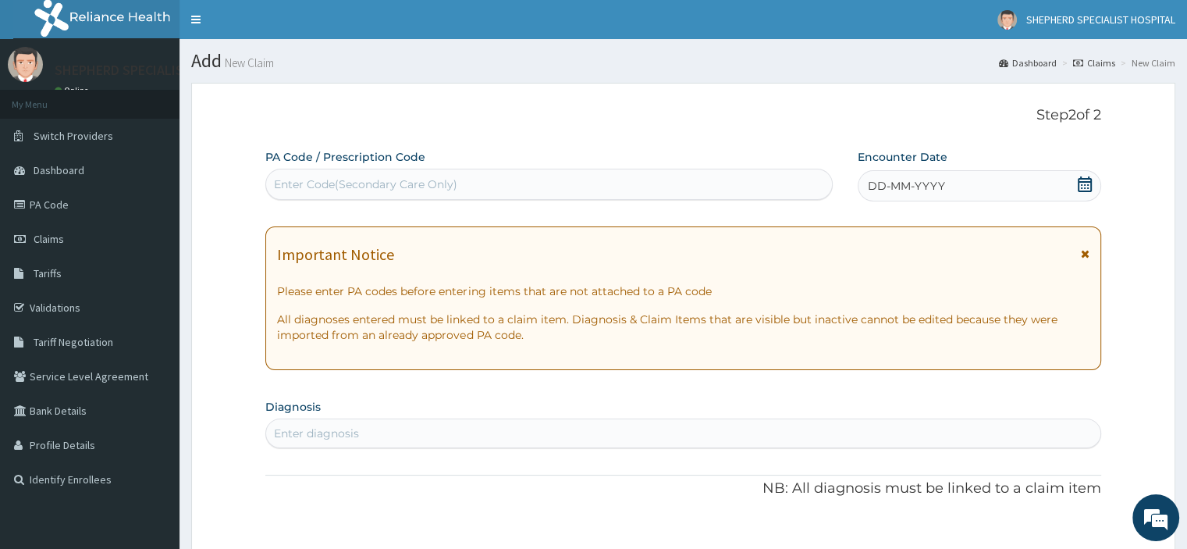
click at [1088, 183] on icon at bounding box center [1085, 184] width 16 height 16
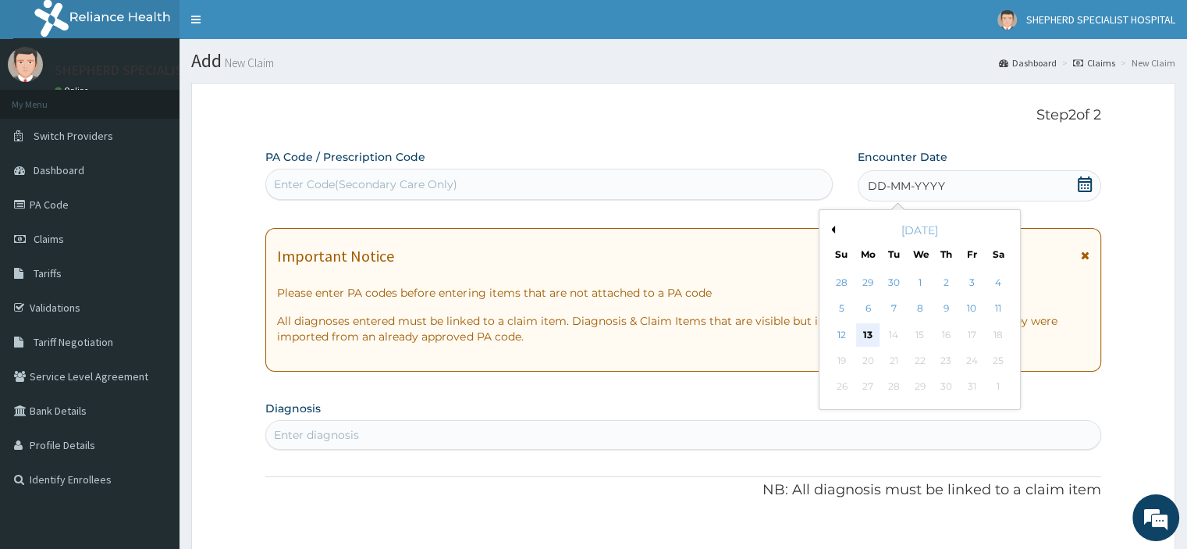
click at [865, 334] on div "13" at bounding box center [867, 334] width 23 height 23
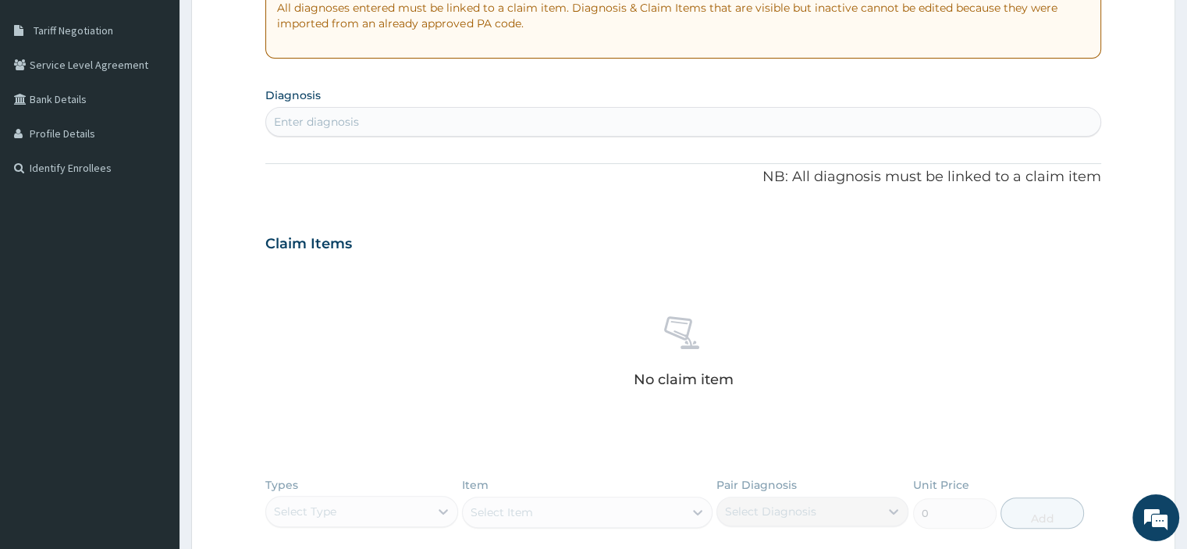
scroll to position [314, 0]
click at [389, 123] on div "Enter diagnosis" at bounding box center [682, 118] width 833 height 25
type input "B"
type input "[MEDICAL_DATA]"
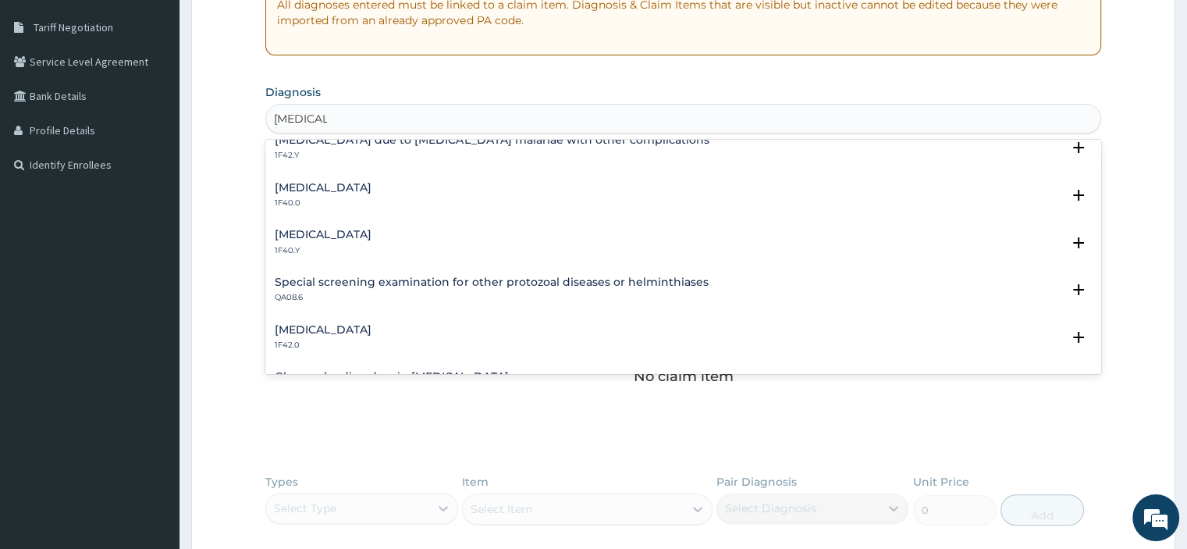
scroll to position [503, 0]
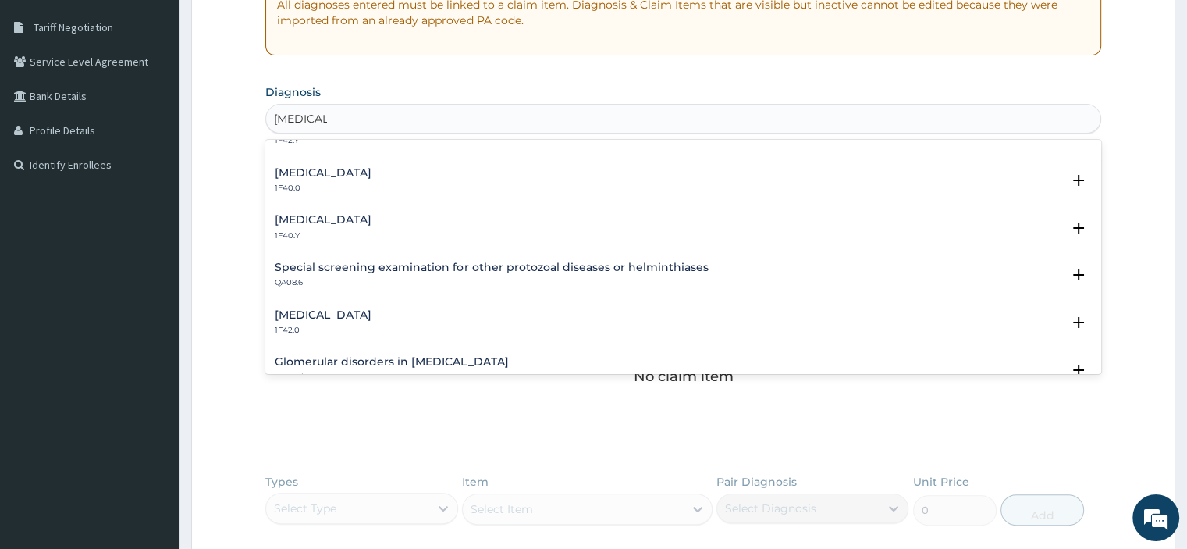
click at [371, 225] on div "[MEDICAL_DATA] 1F40.Y" at bounding box center [323, 227] width 97 height 27
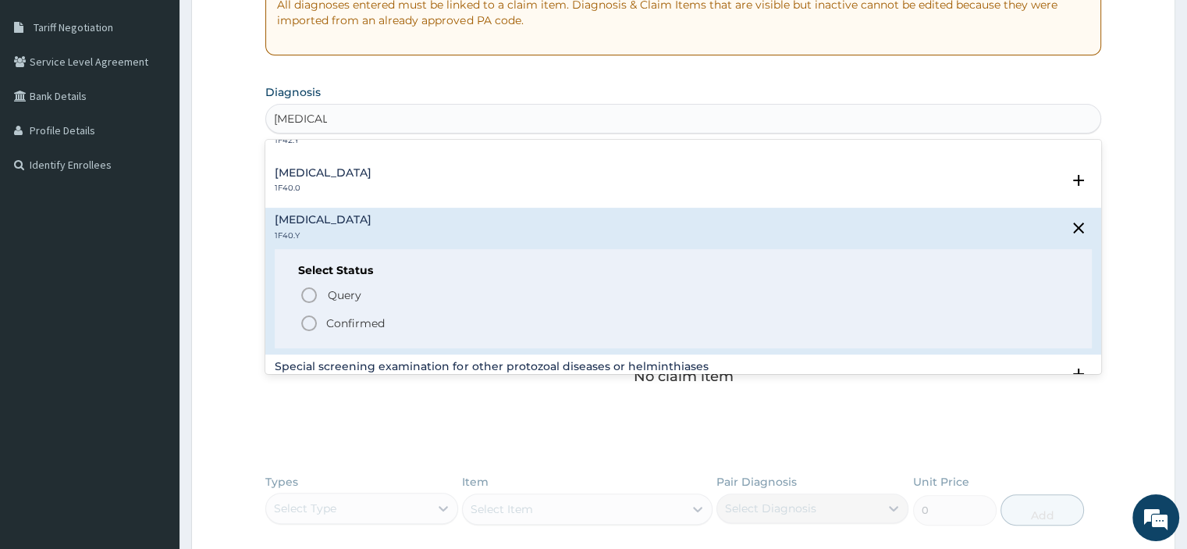
click at [370, 327] on p "Confirmed" at bounding box center [355, 323] width 59 height 16
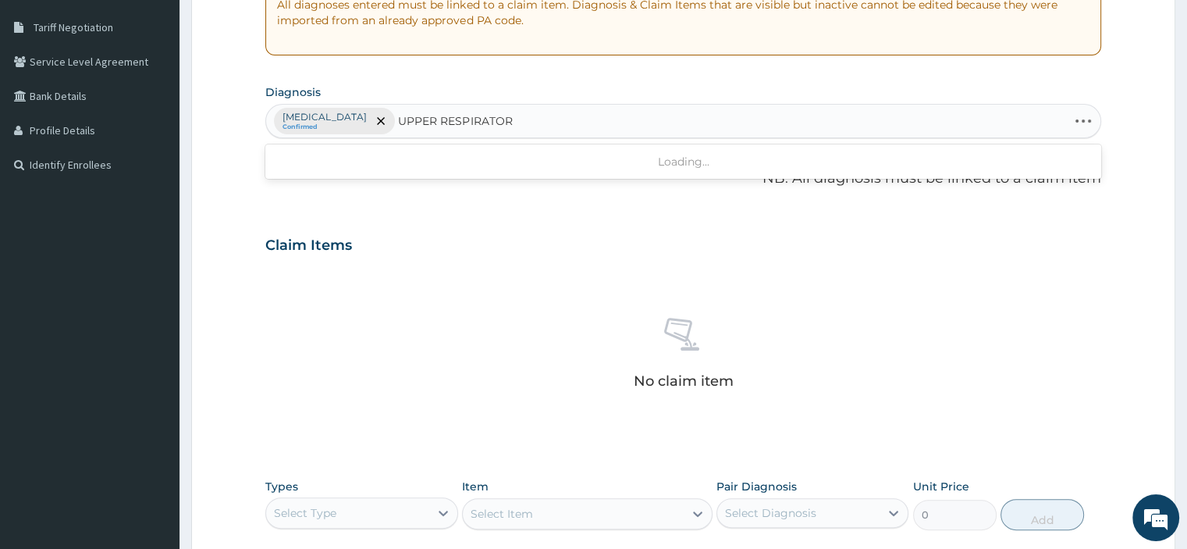
type input "UPPER RESPIRATORY"
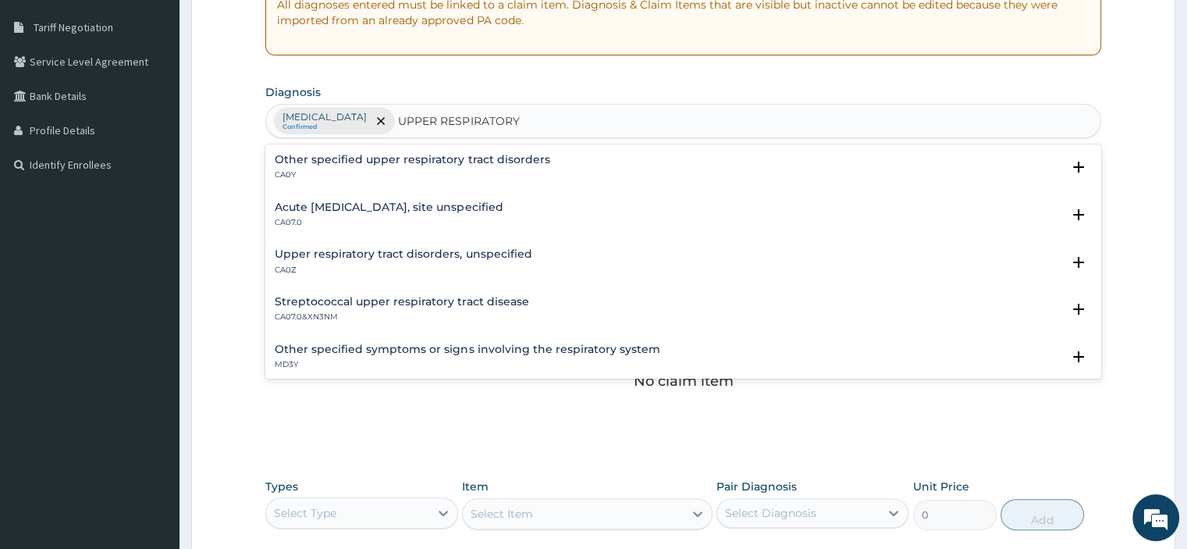
click at [384, 211] on h4 "Acute [MEDICAL_DATA], site unspecified" at bounding box center [389, 207] width 228 height 12
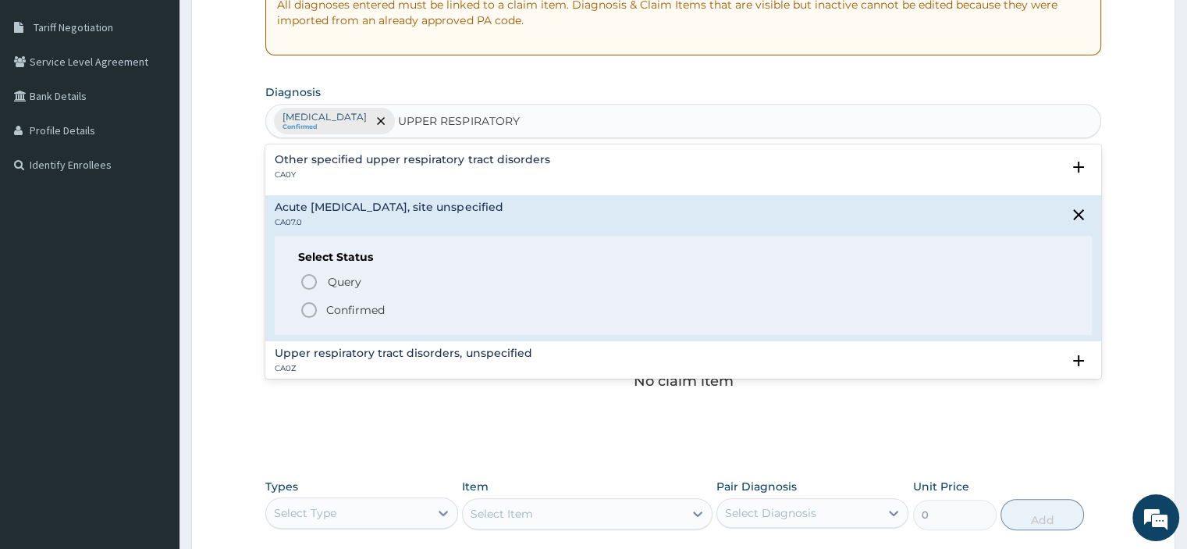
click at [347, 307] on p "Confirmed" at bounding box center [355, 310] width 59 height 16
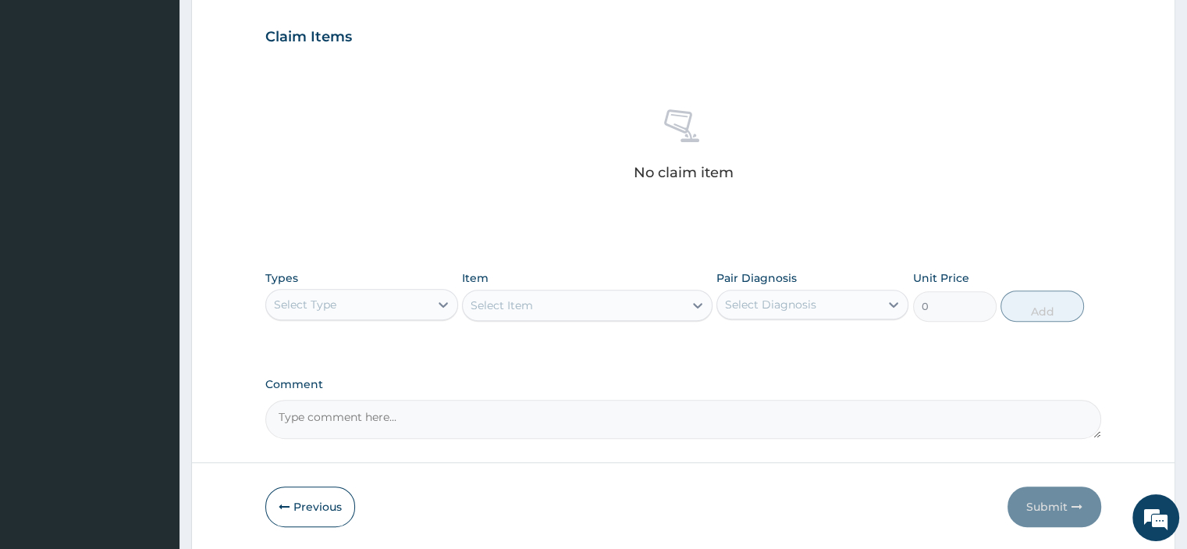
scroll to position [543, 0]
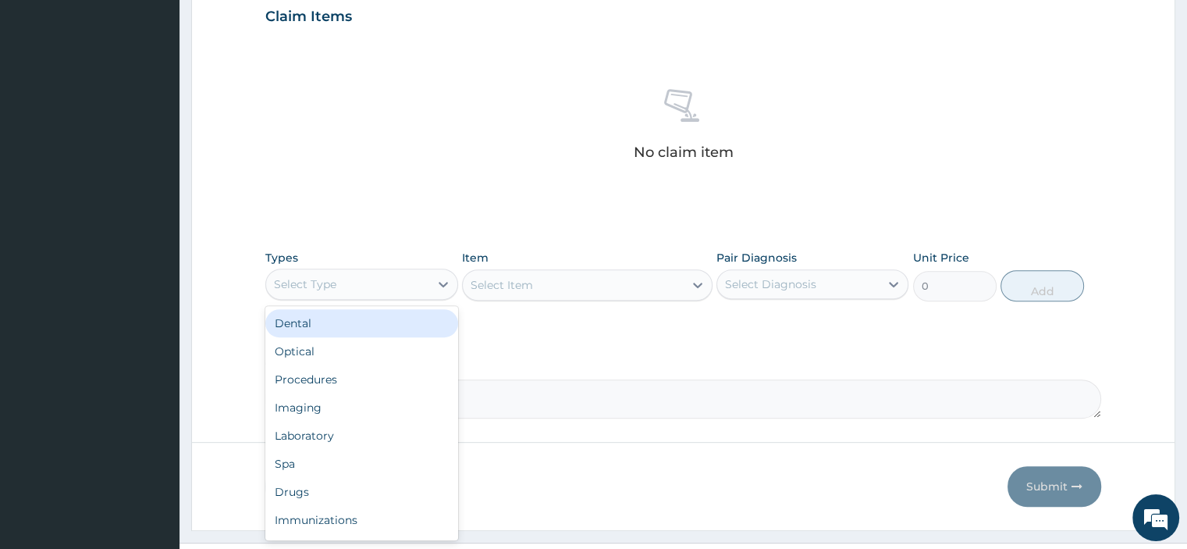
click at [370, 378] on div "Procedures" at bounding box center [361, 379] width 192 height 28
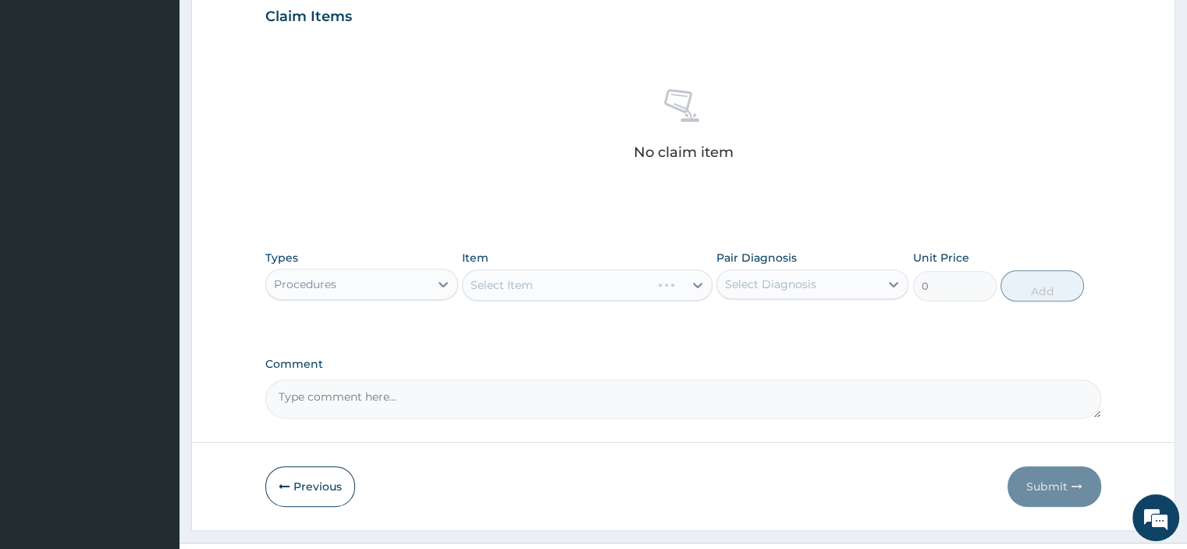
click at [582, 290] on div "Select Item" at bounding box center [587, 284] width 250 height 31
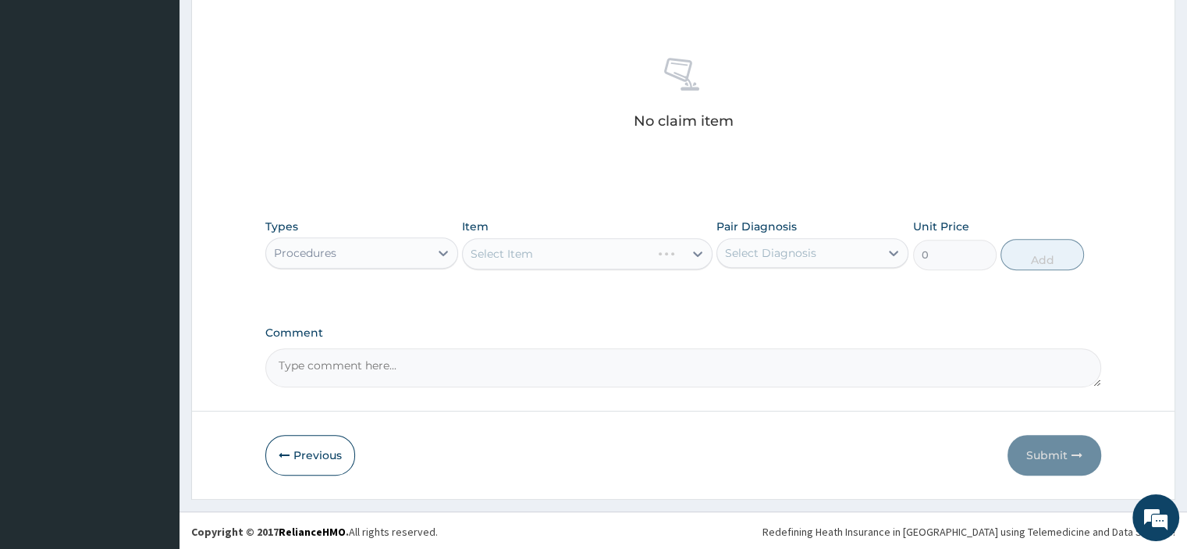
click at [672, 244] on div "Select Item" at bounding box center [587, 253] width 250 height 31
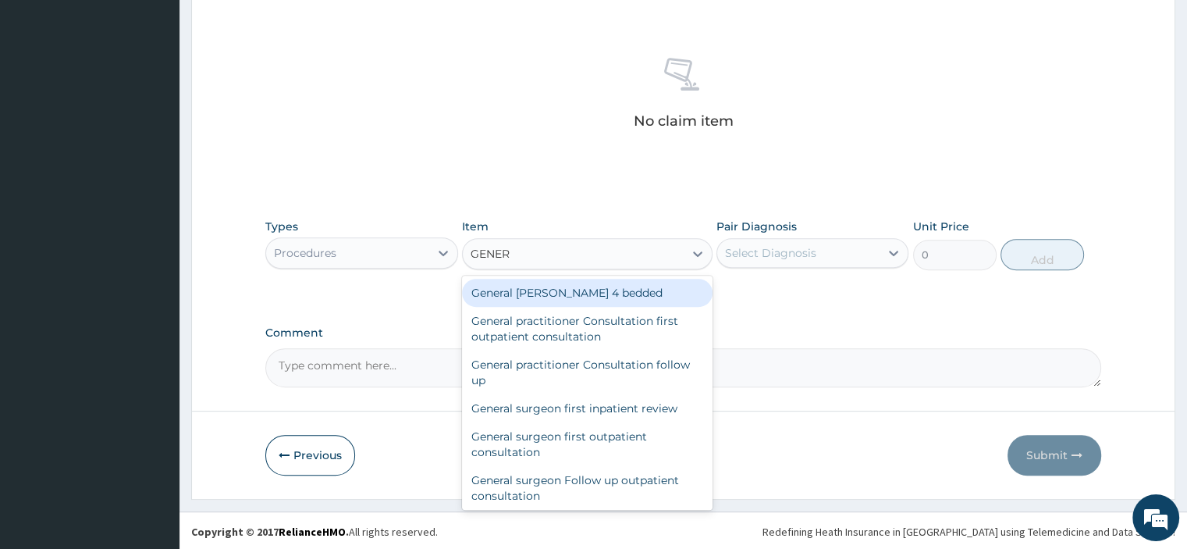
type input "GENERA"
click at [611, 320] on div "General practitioner Consultation first outpatient consultation" at bounding box center [587, 329] width 250 height 44
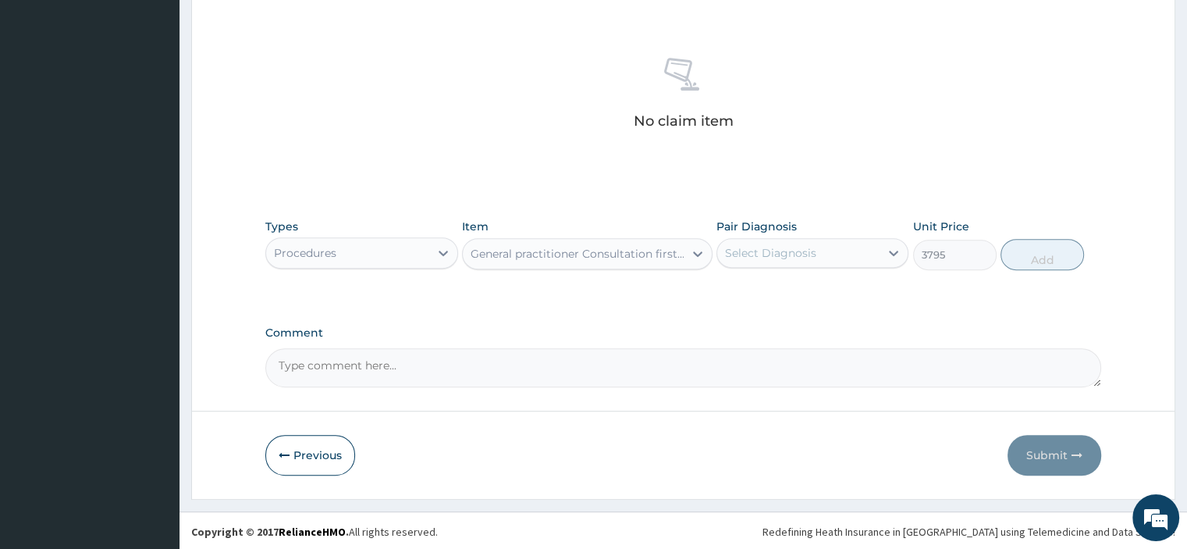
type input "3795"
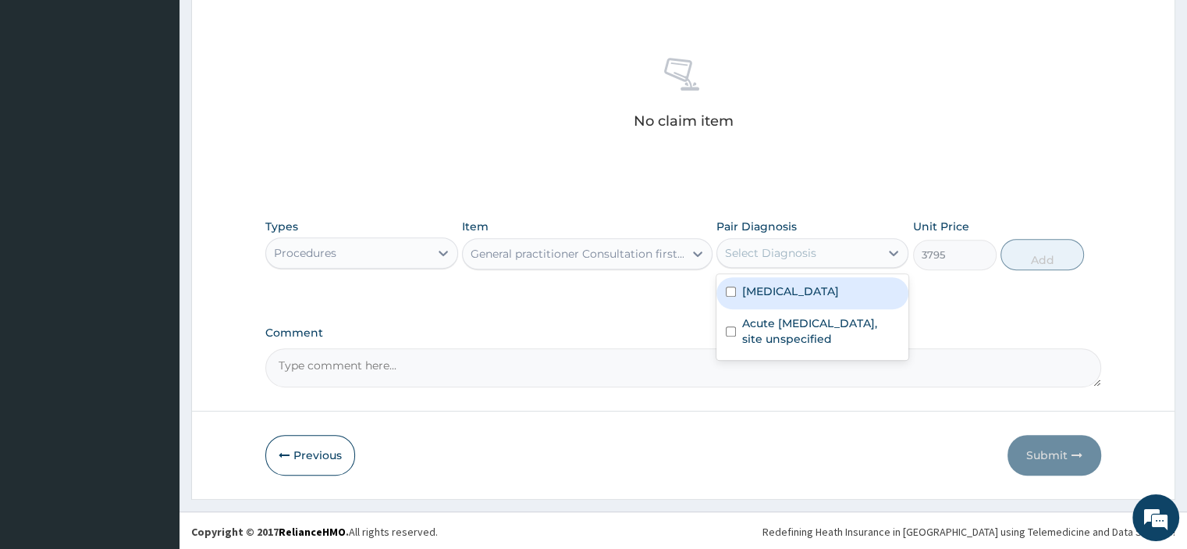
click at [837, 296] on label "[MEDICAL_DATA]" at bounding box center [790, 291] width 97 height 16
checkbox input "true"
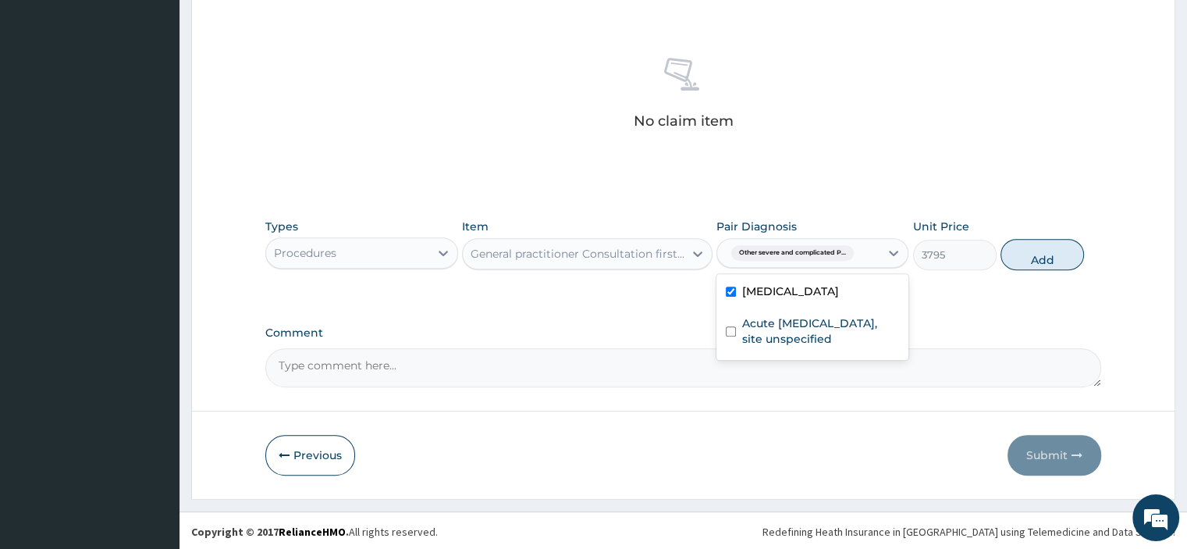
click at [826, 346] on label "Acute [MEDICAL_DATA], site unspecified" at bounding box center [820, 330] width 157 height 31
checkbox input "true"
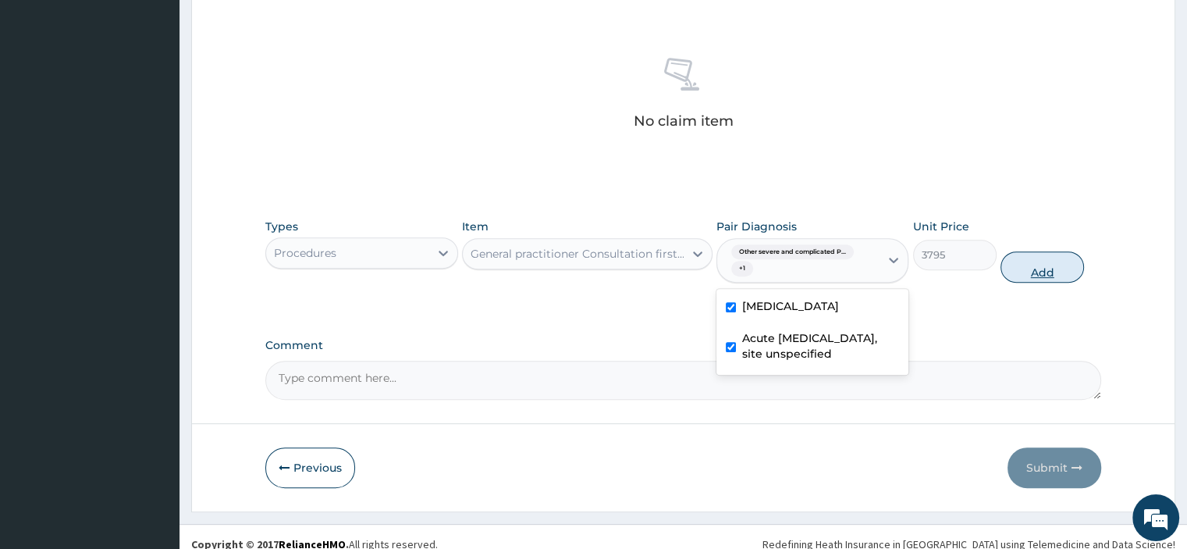
click at [1043, 265] on button "Add" at bounding box center [1041, 266] width 83 height 31
type input "0"
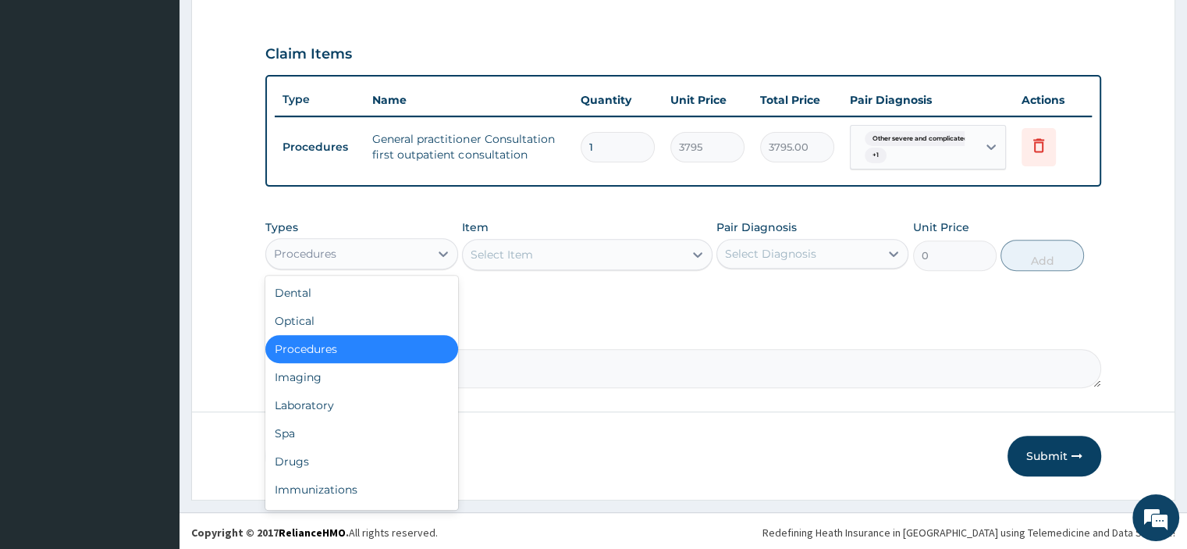
click at [360, 403] on div "Laboratory" at bounding box center [361, 405] width 192 height 28
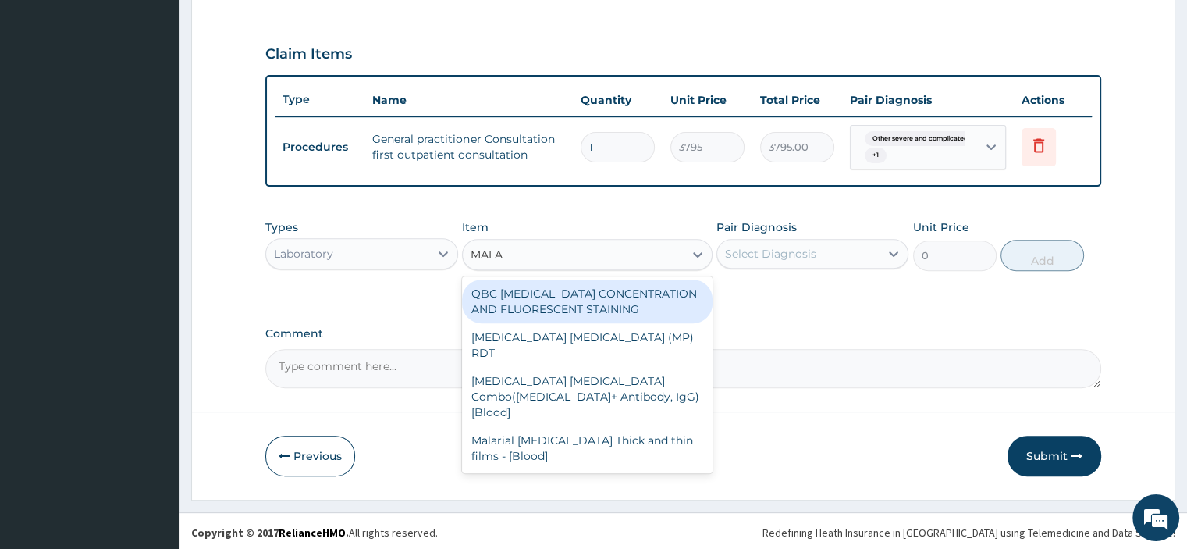
type input "MALAR"
click at [623, 426] on div "Malarial [MEDICAL_DATA] Thick and thin films - [Blood]" at bounding box center [587, 448] width 250 height 44
type input "1725"
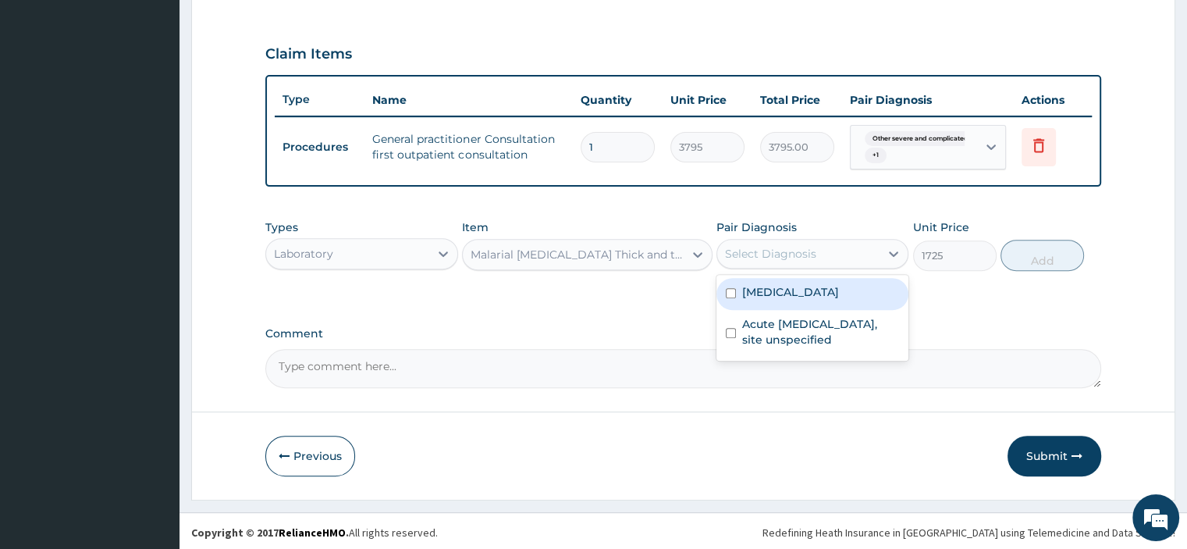
click at [838, 300] on label "[MEDICAL_DATA]" at bounding box center [790, 292] width 97 height 16
checkbox input "true"
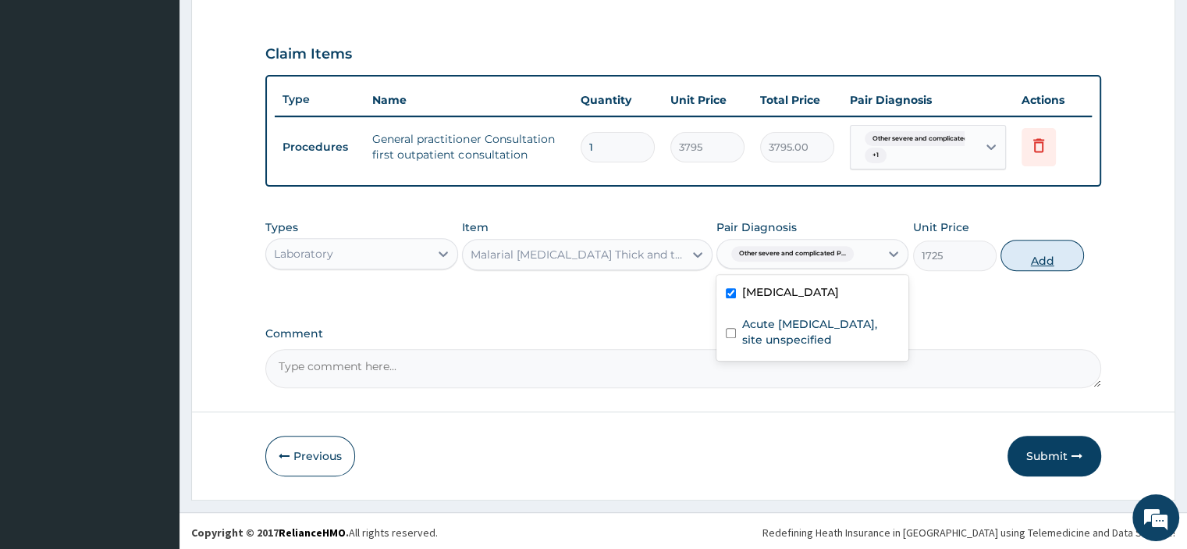
click at [1073, 258] on button "Add" at bounding box center [1041, 255] width 83 height 31
type input "0"
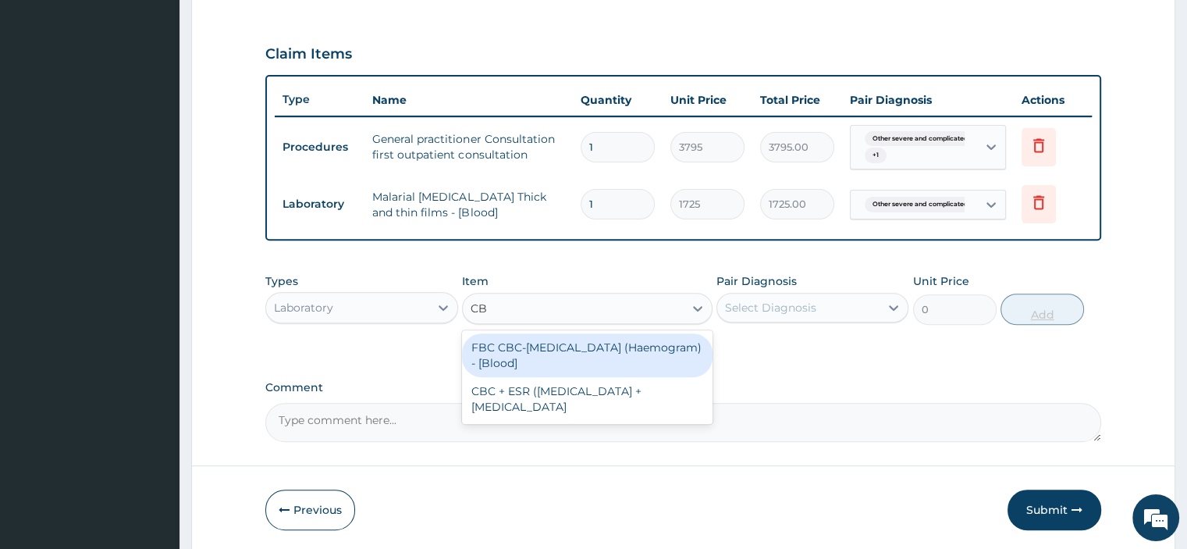
type input "CBC"
click at [617, 351] on div "FBC CBC-[MEDICAL_DATA] (Haemogram) - [Blood]" at bounding box center [587, 355] width 250 height 44
type input "4600"
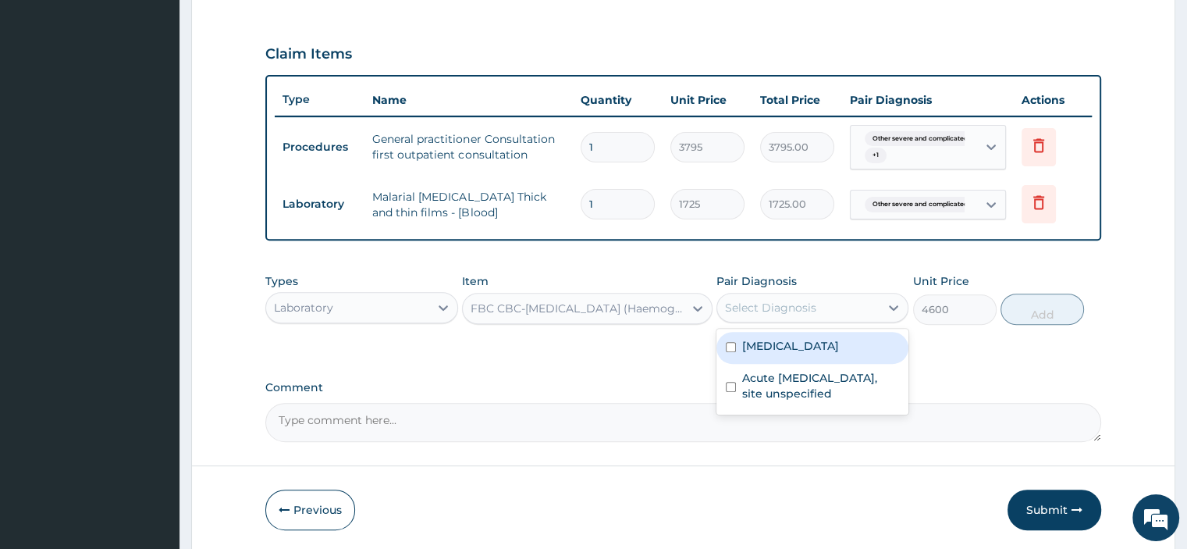
click at [839, 353] on label "[MEDICAL_DATA]" at bounding box center [790, 346] width 97 height 16
checkbox input "true"
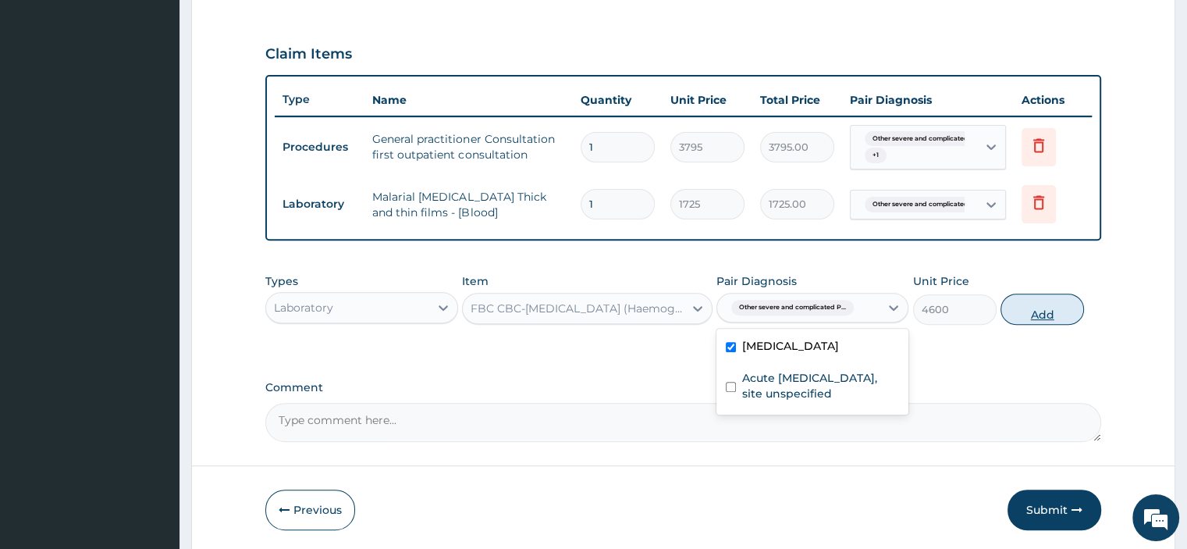
click at [1057, 301] on button "Add" at bounding box center [1041, 308] width 83 height 31
type input "0"
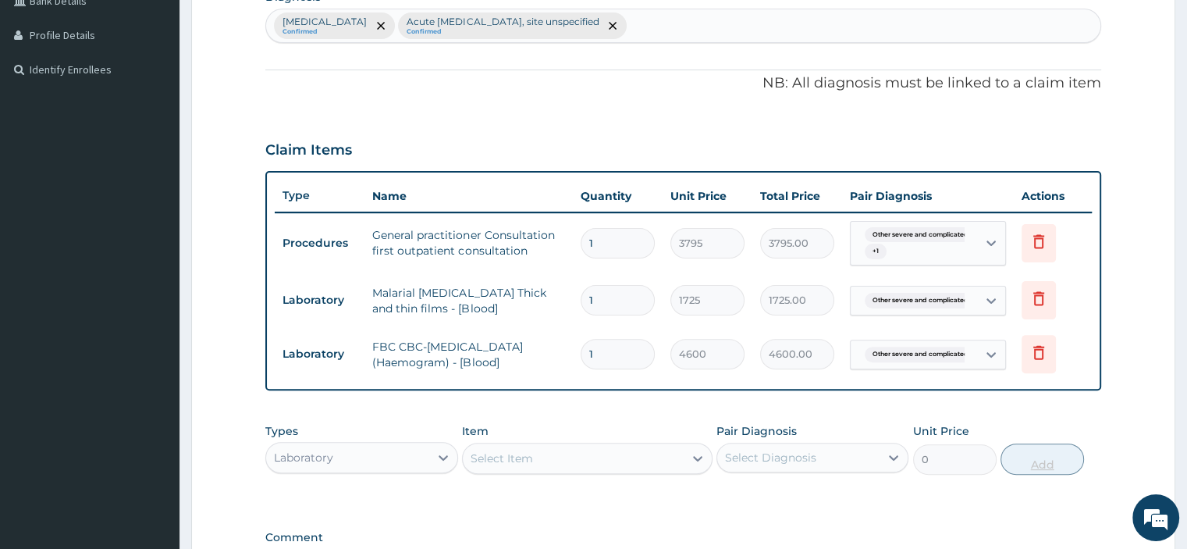
scroll to position [403, 0]
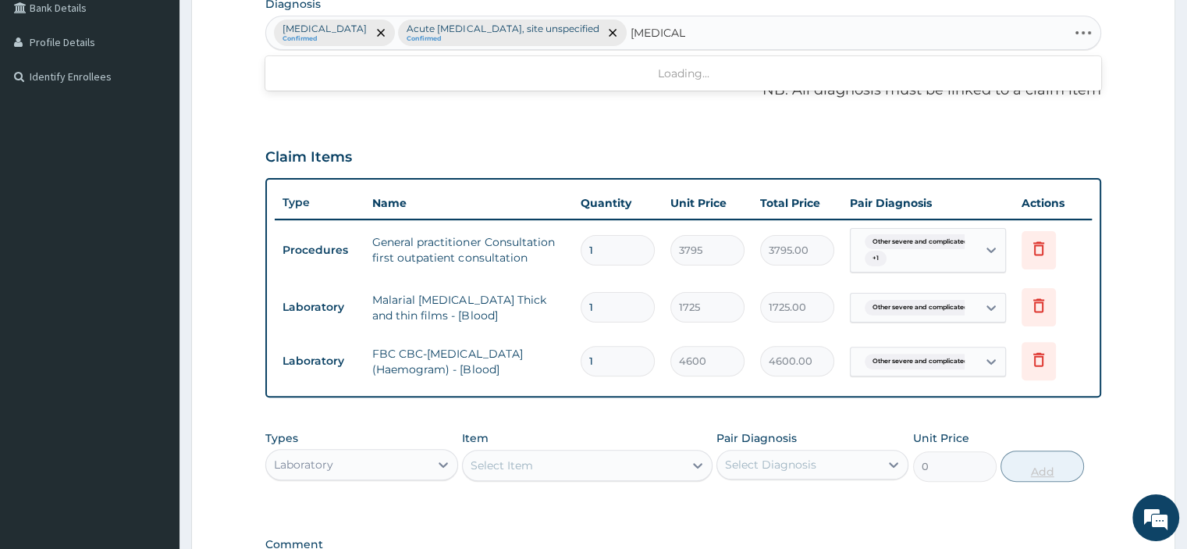
type input "[MEDICAL_DATA]"
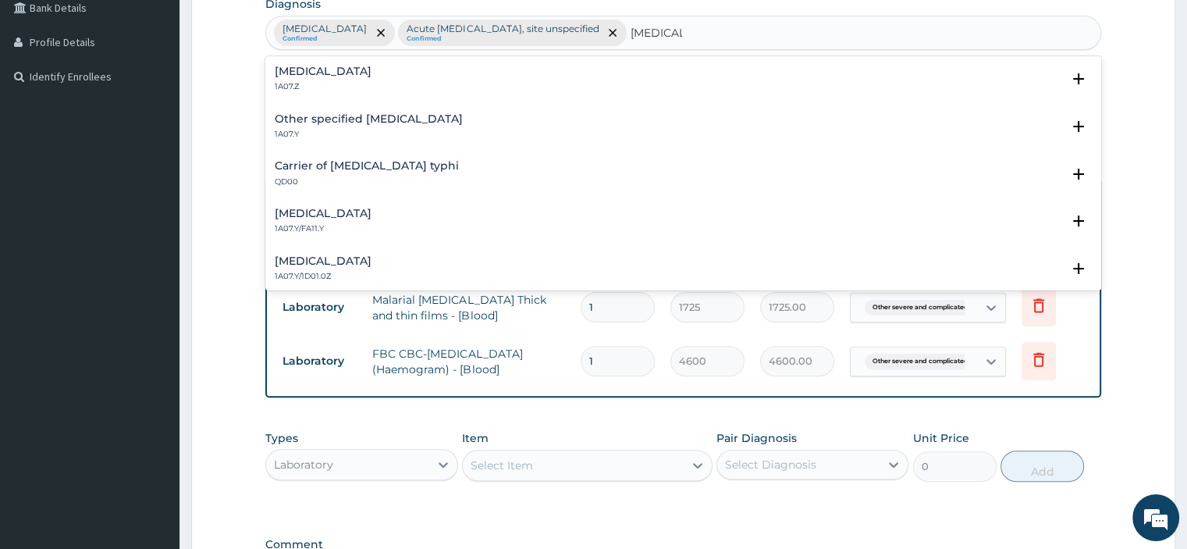
click at [371, 66] on h4 "[MEDICAL_DATA]" at bounding box center [323, 72] width 97 height 12
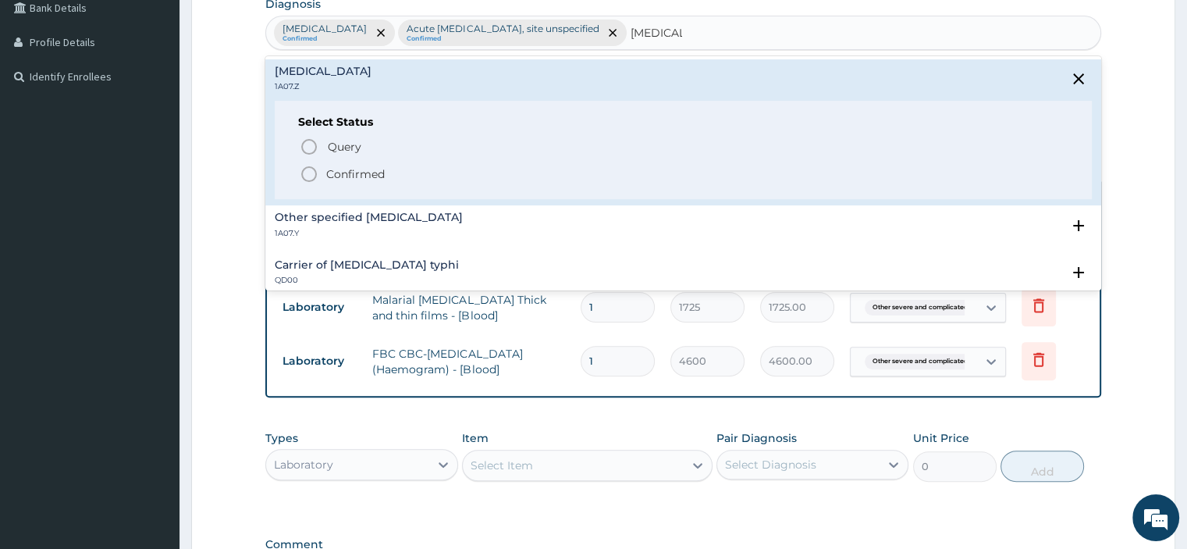
click at [339, 146] on span "Query" at bounding box center [345, 147] width 34 height 16
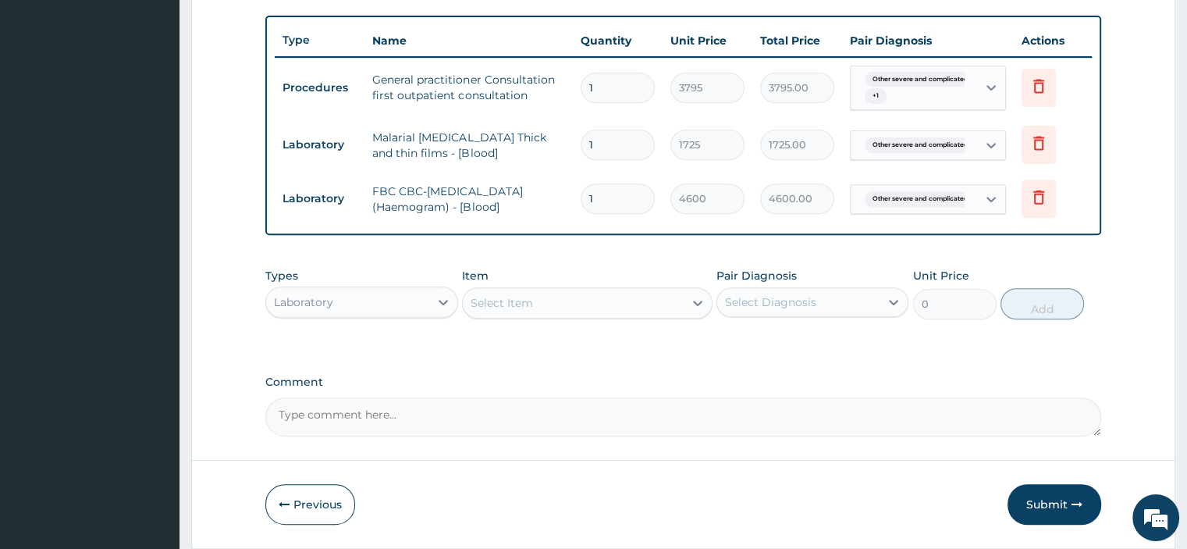
scroll to position [567, 0]
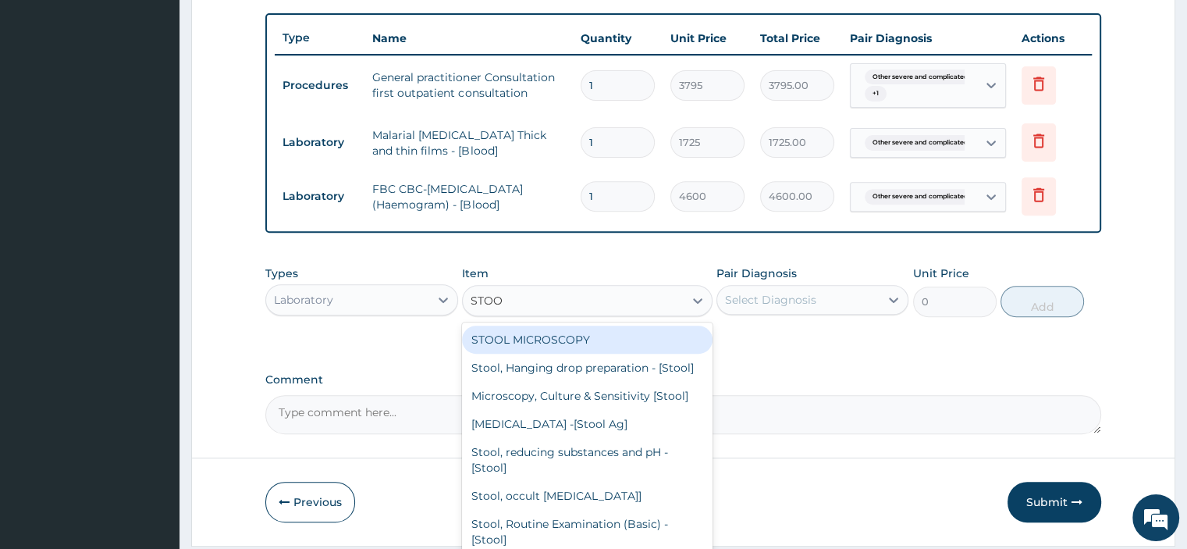
type input "STOOL"
click at [609, 410] on div "Microscopy, Culture & Sensitivity [Stool]" at bounding box center [587, 396] width 250 height 28
type input "5175"
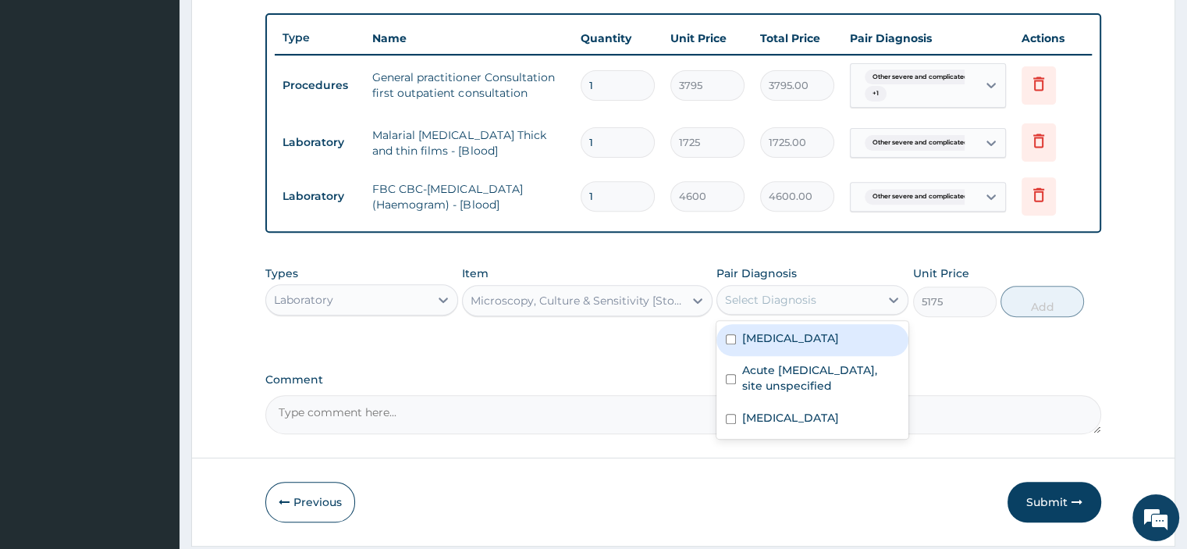
click at [842, 393] on label "Acute [MEDICAL_DATA], site unspecified" at bounding box center [820, 377] width 157 height 31
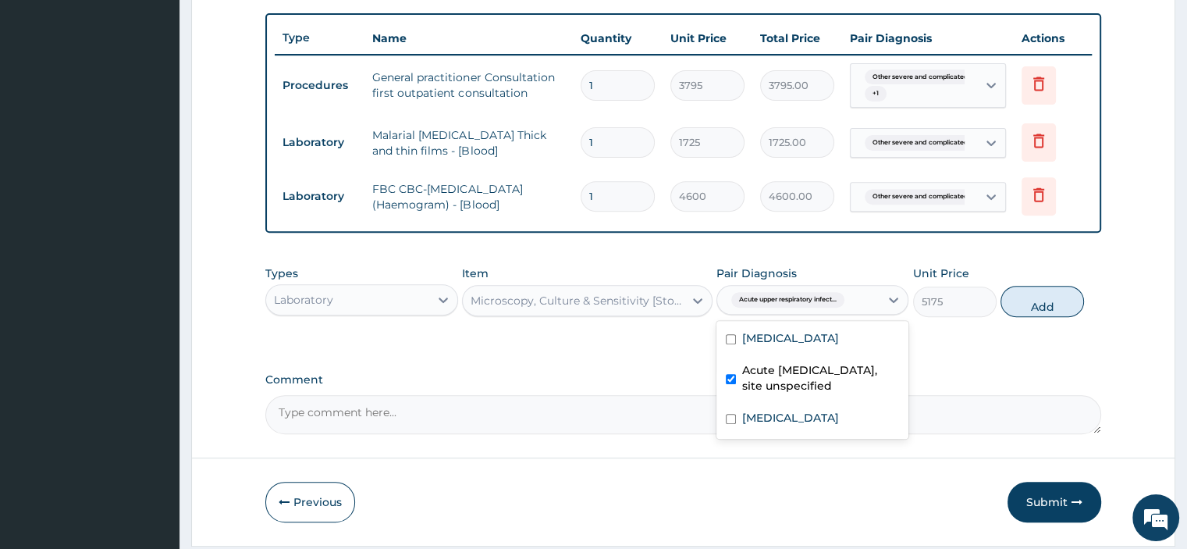
click at [843, 393] on label "Acute [MEDICAL_DATA], site unspecified" at bounding box center [820, 377] width 157 height 31
checkbox input "false"
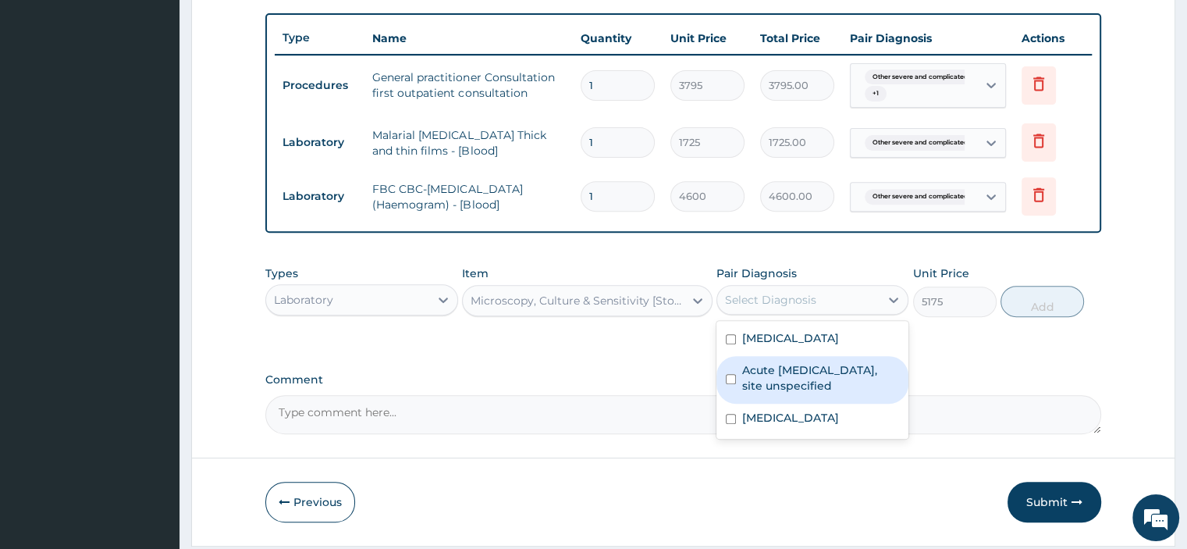
click at [840, 435] on div "[MEDICAL_DATA]" at bounding box center [812, 419] width 192 height 32
checkbox input "true"
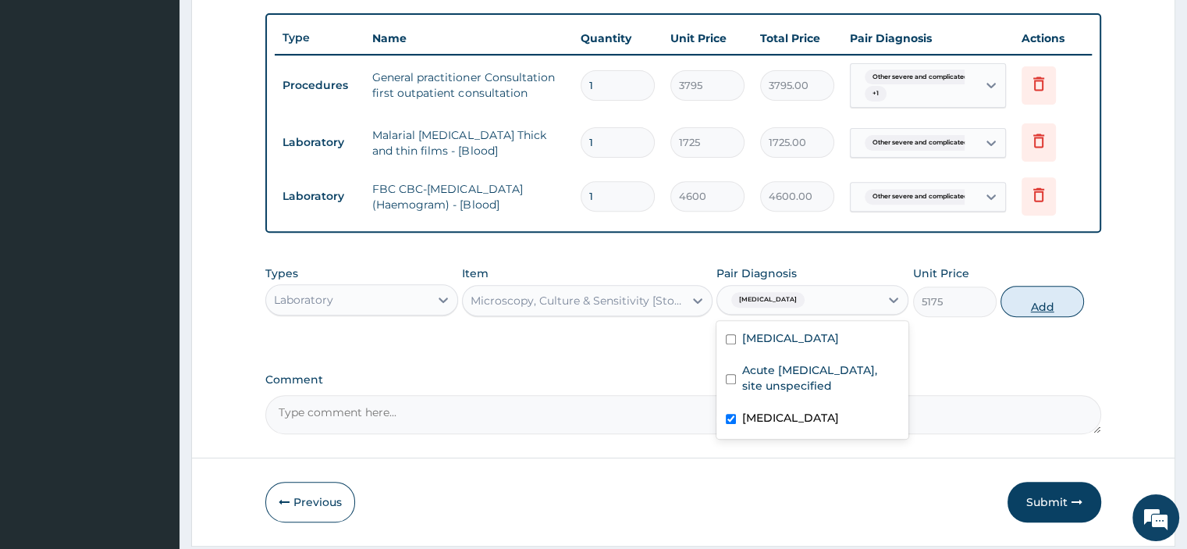
click at [1048, 303] on button "Add" at bounding box center [1041, 301] width 83 height 31
type input "0"
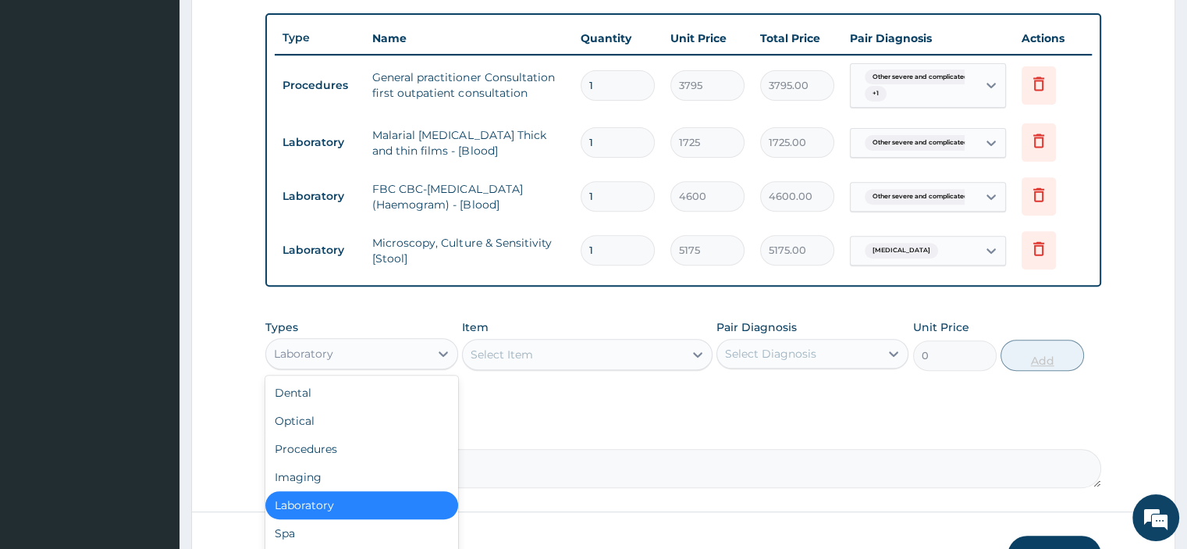
scroll to position [53, 0]
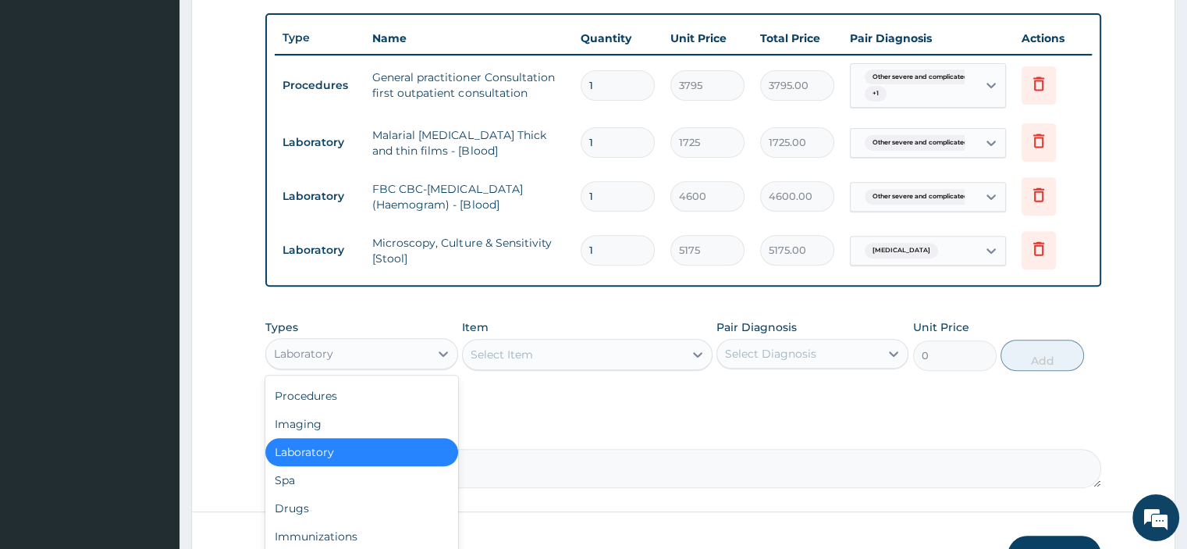
click at [325, 507] on div "Drugs" at bounding box center [361, 508] width 192 height 28
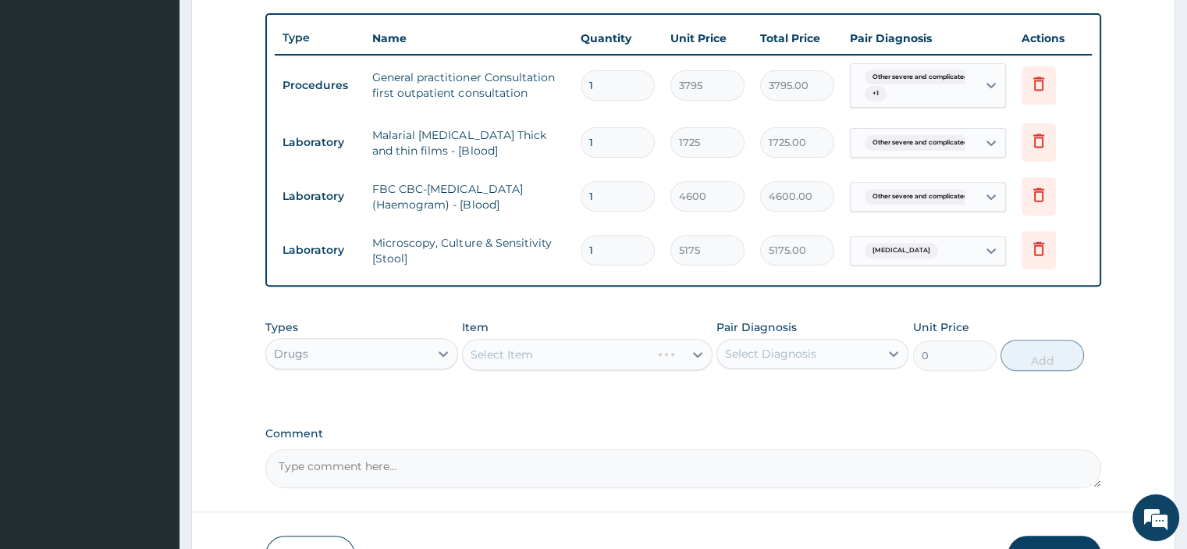
click at [585, 343] on div "Select Item" at bounding box center [587, 354] width 250 height 31
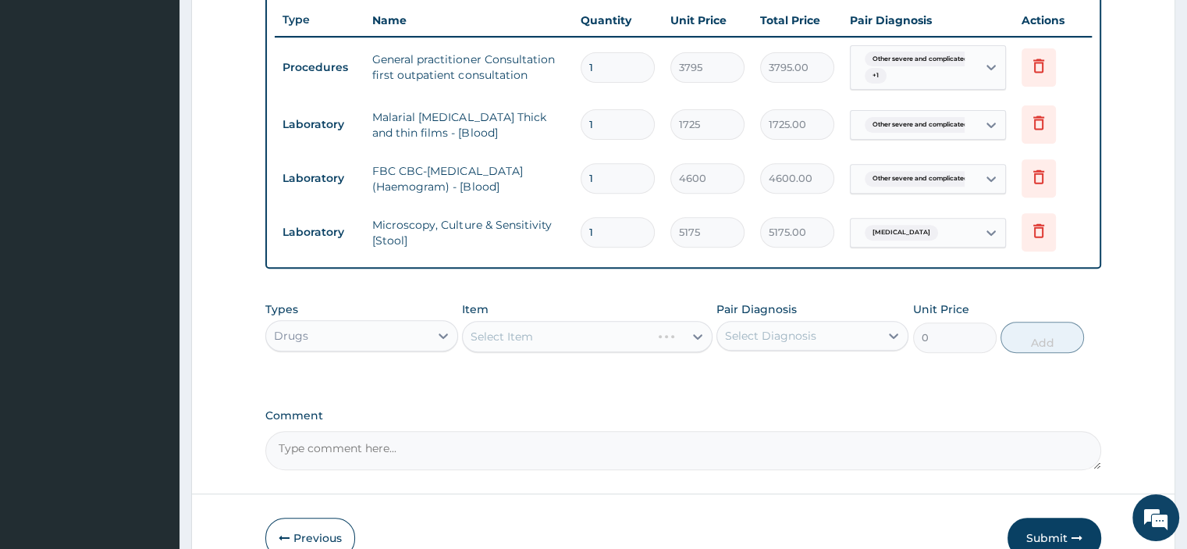
scroll to position [667, 0]
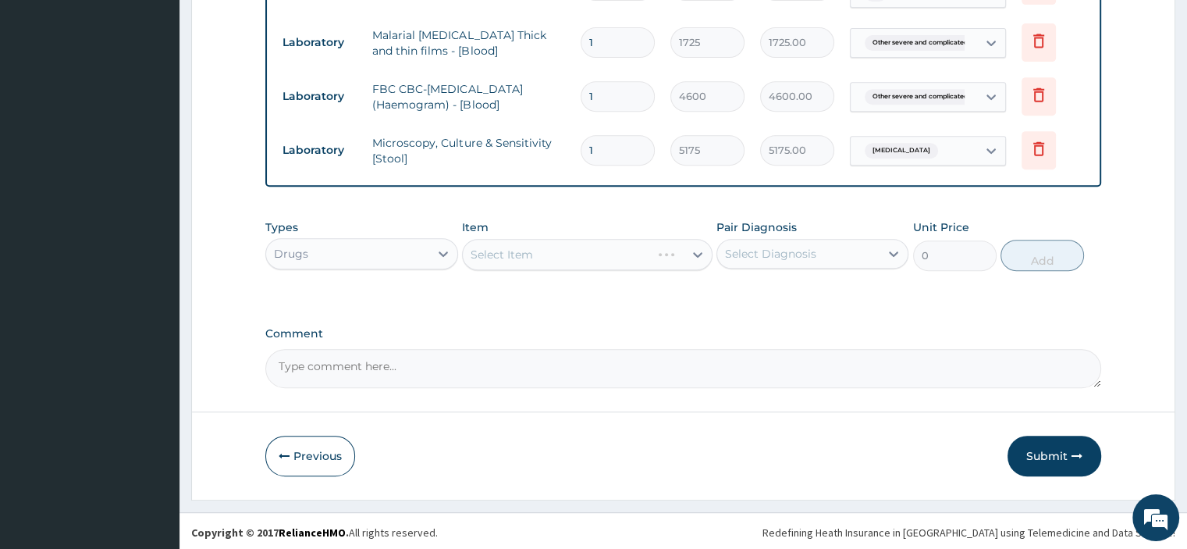
click at [681, 250] on div "Select Item" at bounding box center [587, 254] width 250 height 31
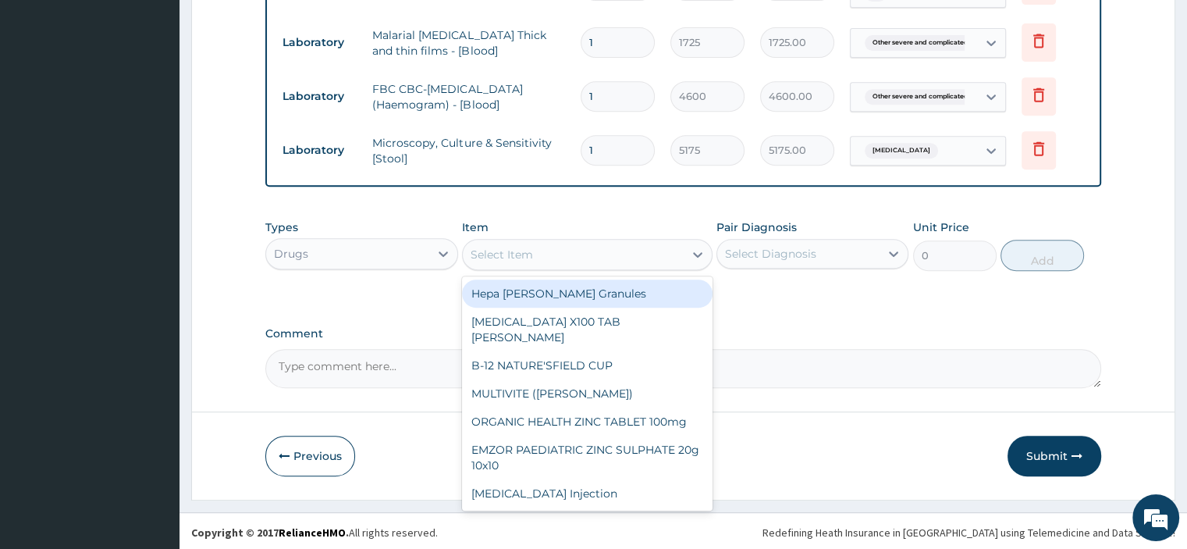
click at [541, 249] on div "Select Item" at bounding box center [573, 254] width 221 height 25
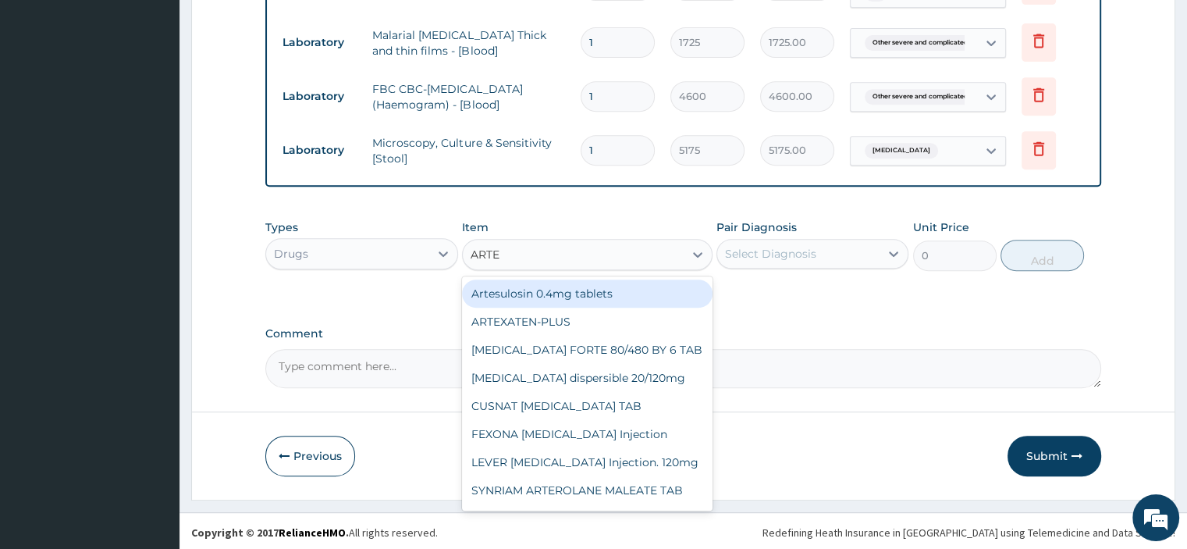
type input "ARTES"
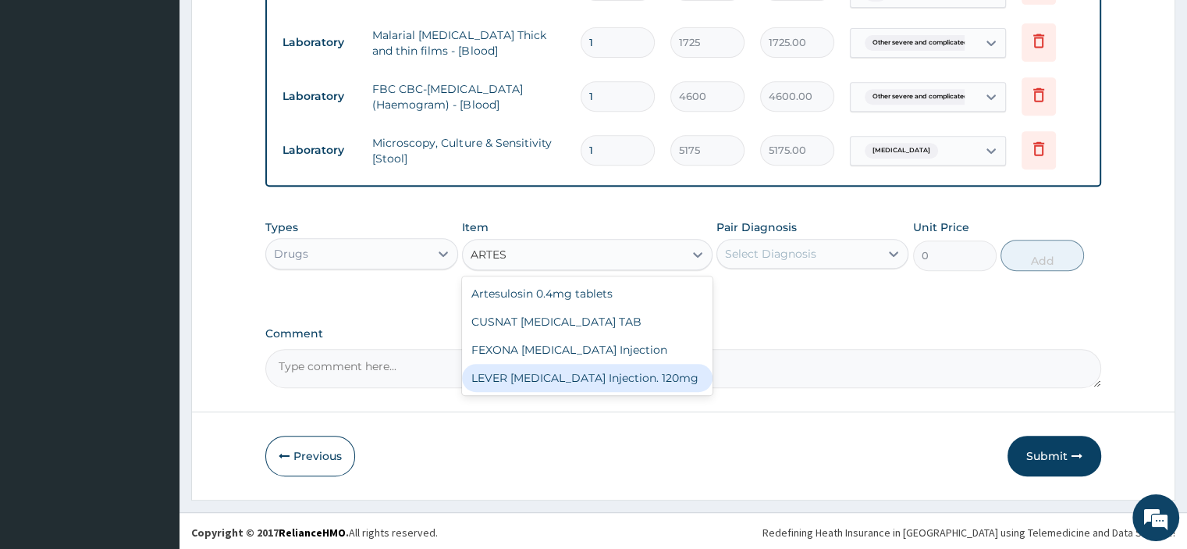
click at [529, 371] on div "LEVER [MEDICAL_DATA] Injection. 120mg" at bounding box center [587, 378] width 250 height 28
type input "5000"
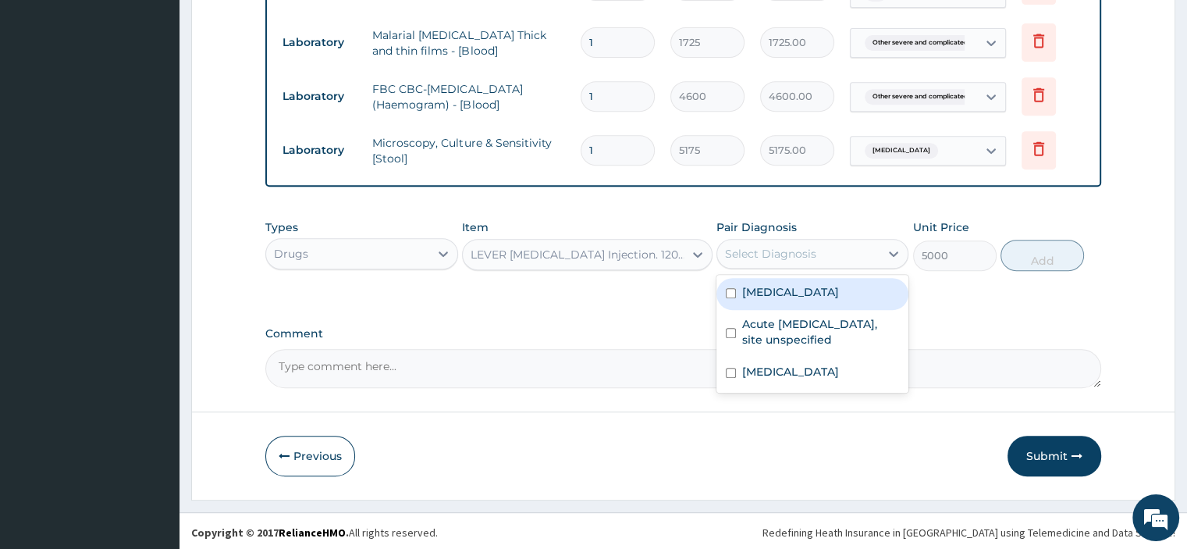
click at [828, 249] on div "Select Diagnosis" at bounding box center [798, 253] width 162 height 25
click at [811, 300] on label "[MEDICAL_DATA]" at bounding box center [790, 292] width 97 height 16
checkbox input "true"
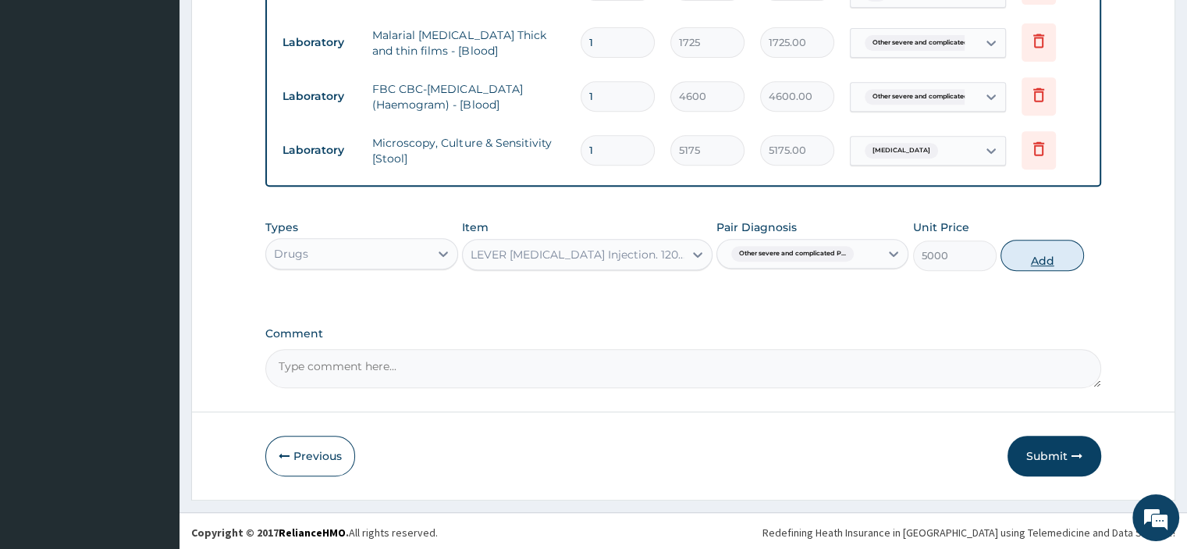
click at [1027, 256] on button "Add" at bounding box center [1041, 255] width 83 height 31
type input "0"
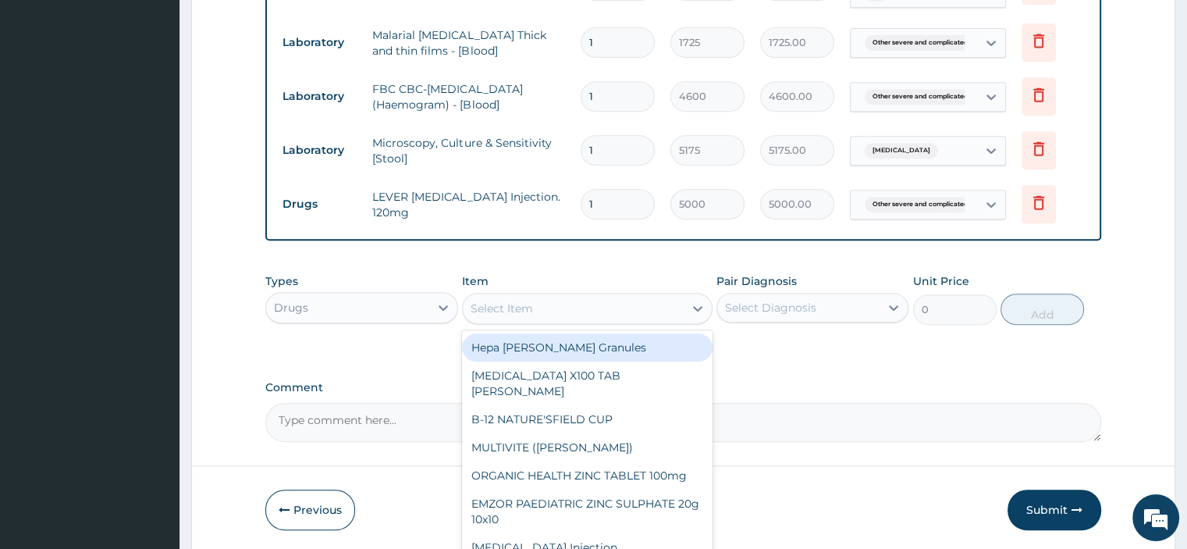
click at [534, 311] on div "Select Item" at bounding box center [573, 308] width 221 height 25
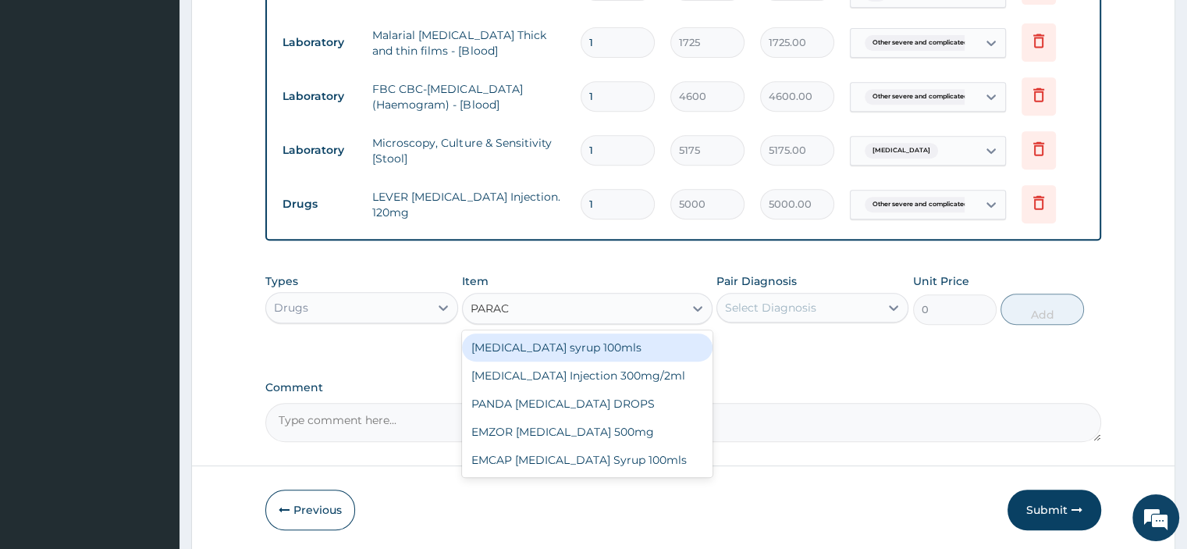
type input "PARACE"
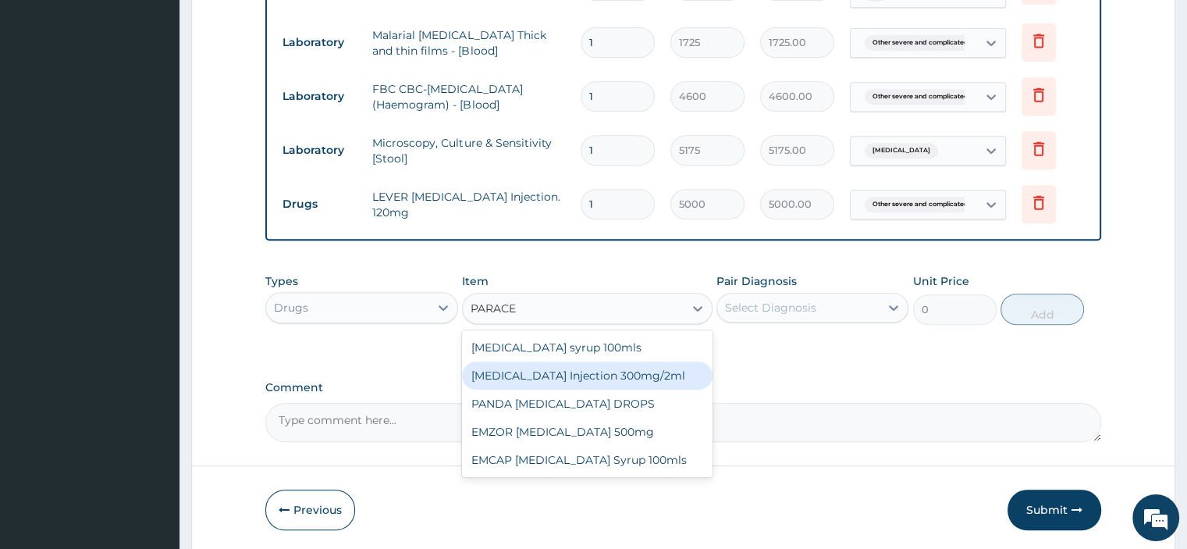
click at [613, 368] on div "[MEDICAL_DATA] Injection 300mg/2ml" at bounding box center [587, 375] width 250 height 28
type input "278.3"
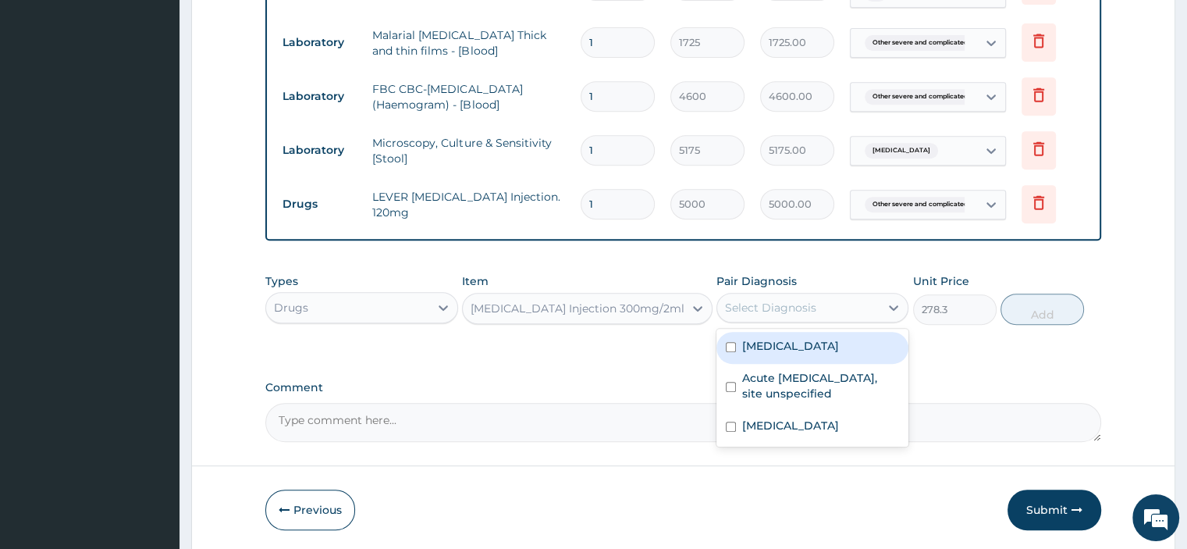
click at [774, 308] on div "Select Diagnosis" at bounding box center [770, 308] width 91 height 16
click at [784, 353] on label "[MEDICAL_DATA]" at bounding box center [790, 346] width 97 height 16
checkbox input "true"
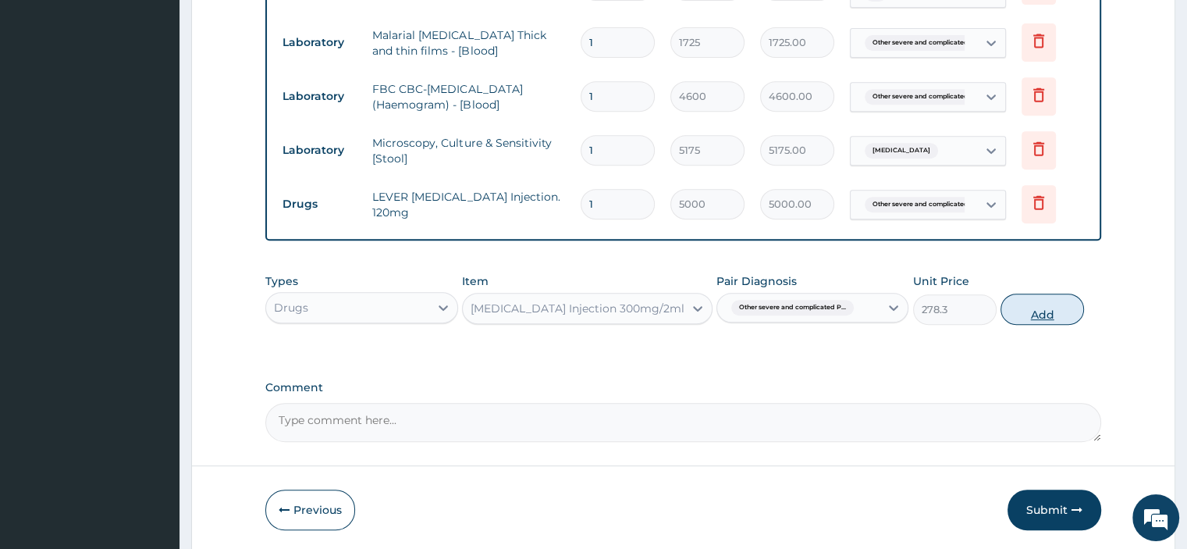
click at [1042, 310] on button "Add" at bounding box center [1041, 308] width 83 height 31
type input "0"
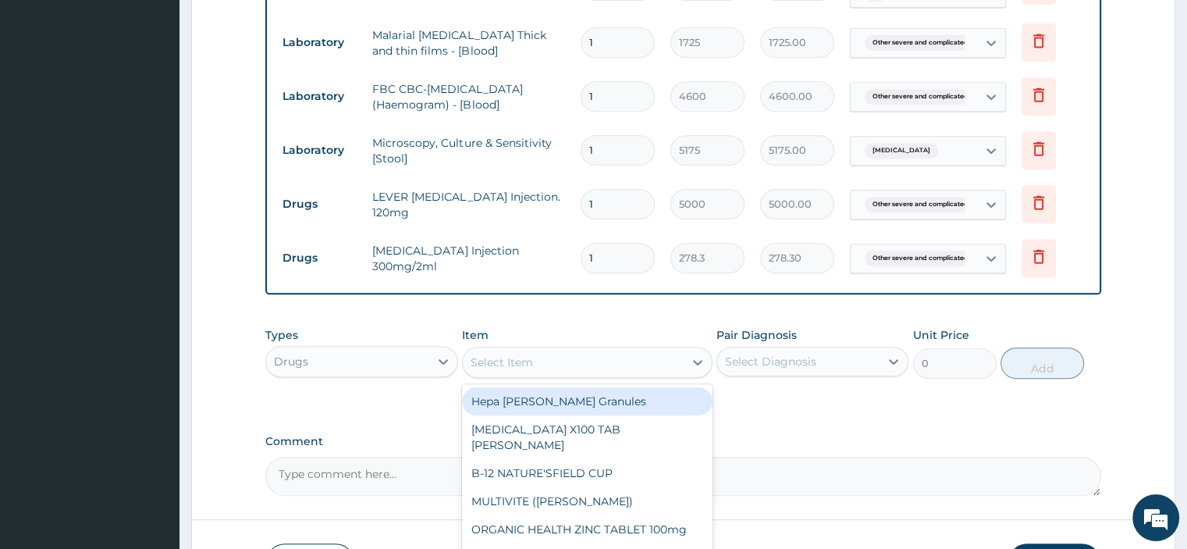
click at [590, 368] on div "Select Item" at bounding box center [573, 362] width 221 height 25
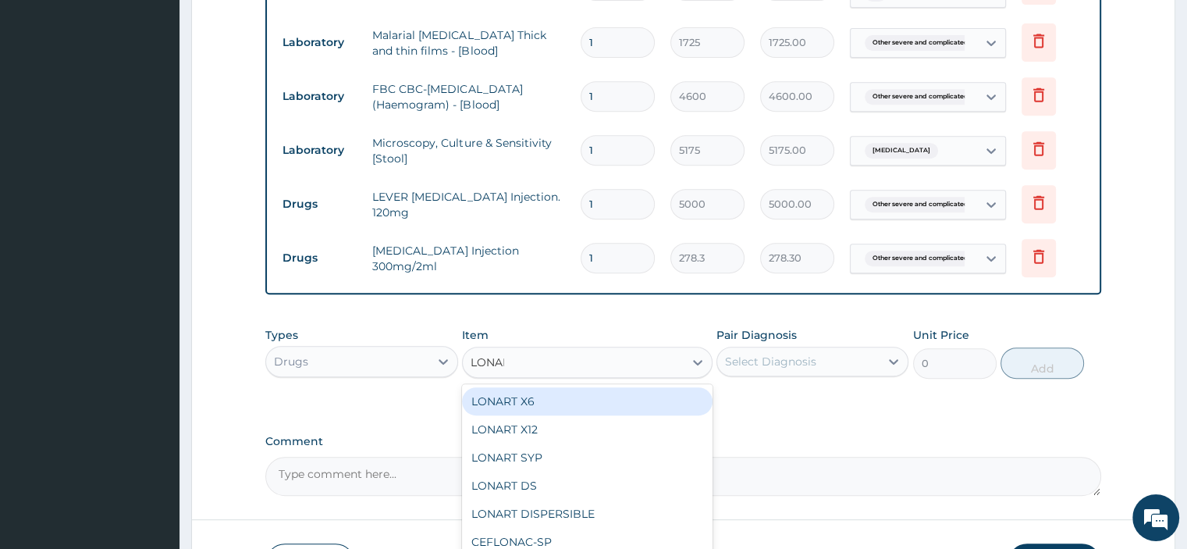
type input "LONART"
click at [552, 398] on div "LONART X6" at bounding box center [587, 401] width 250 height 28
type input "506"
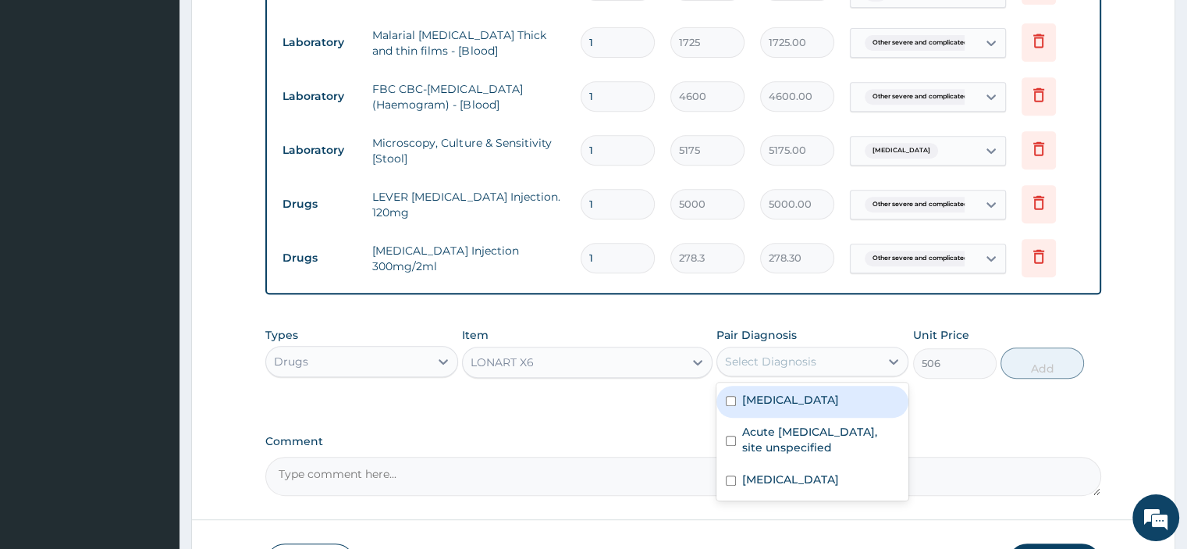
click at [791, 364] on div "Select Diagnosis" at bounding box center [770, 361] width 91 height 16
click at [772, 407] on label "[MEDICAL_DATA]" at bounding box center [790, 400] width 97 height 16
checkbox input "true"
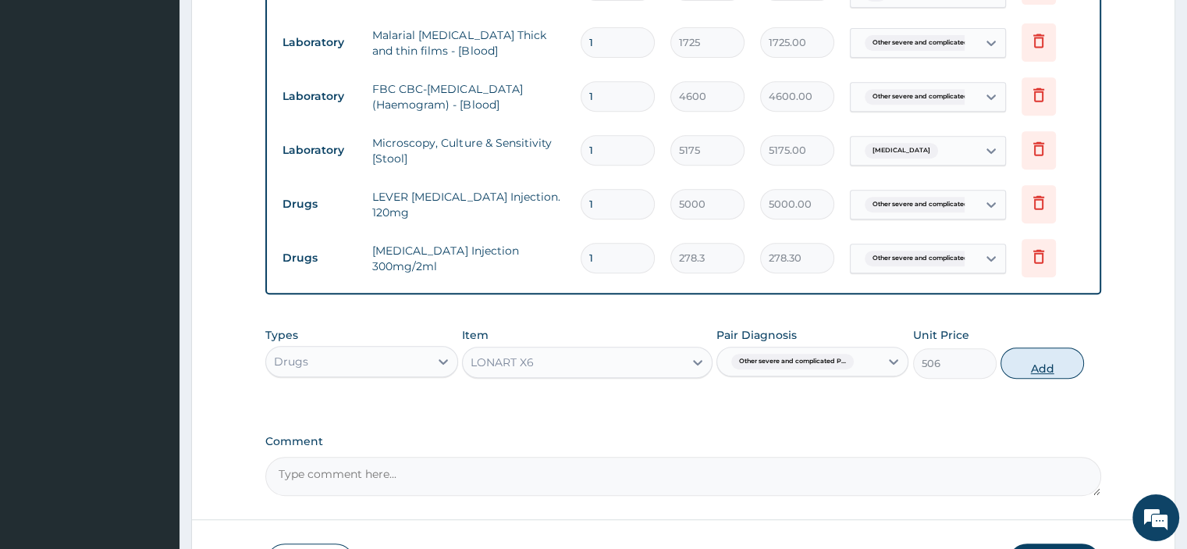
click at [1033, 364] on button "Add" at bounding box center [1041, 362] width 83 height 31
type input "0"
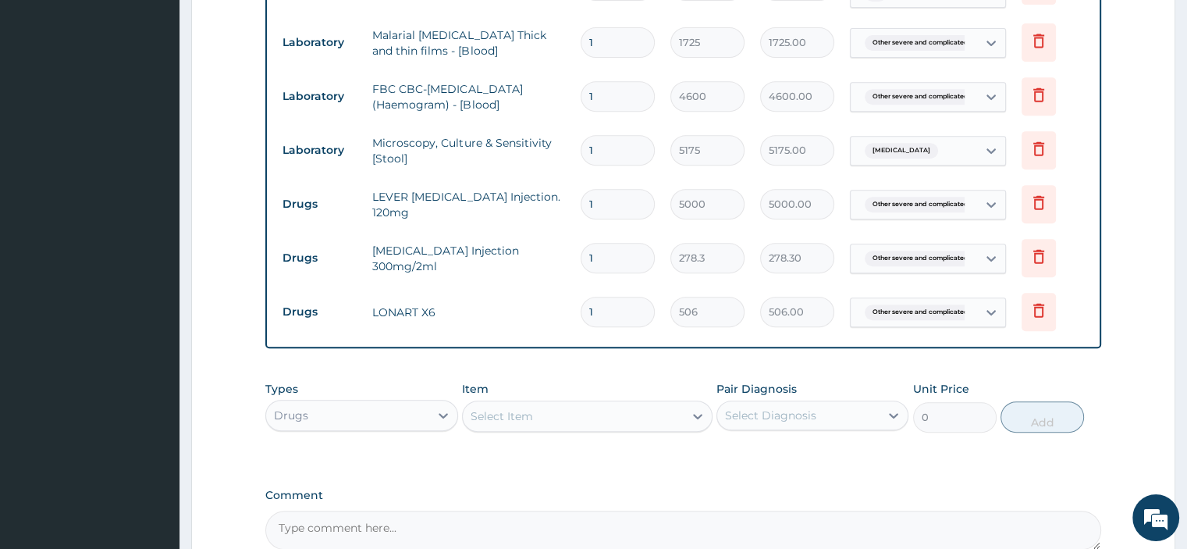
click at [591, 418] on div "Select Item" at bounding box center [573, 415] width 221 height 25
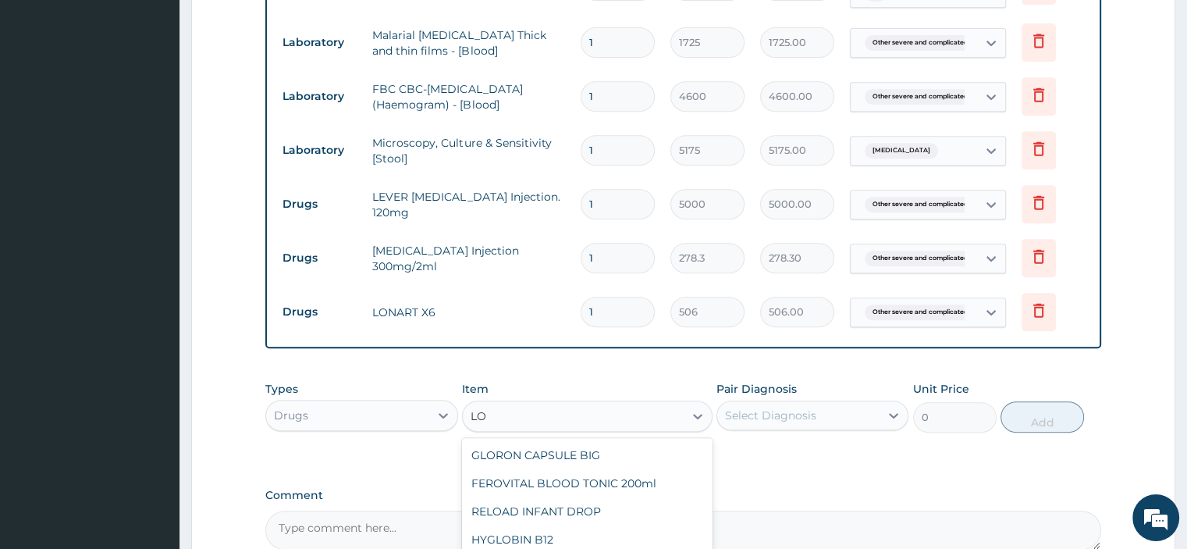
type input "L"
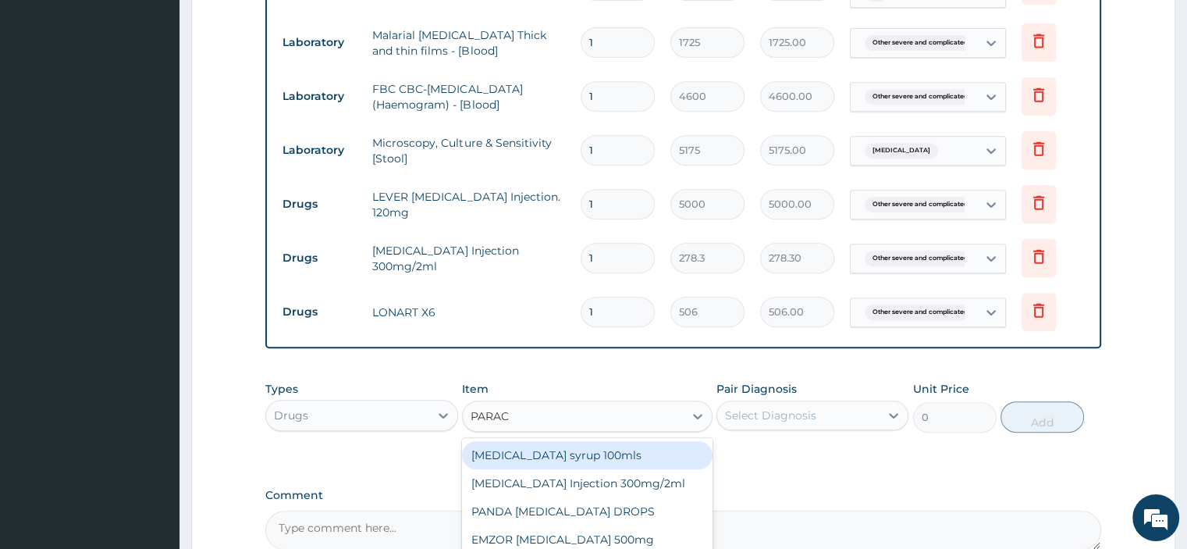
type input "PARACE"
click at [621, 536] on div "EMZOR [MEDICAL_DATA] 500mg" at bounding box center [587, 539] width 250 height 28
type input "25.3"
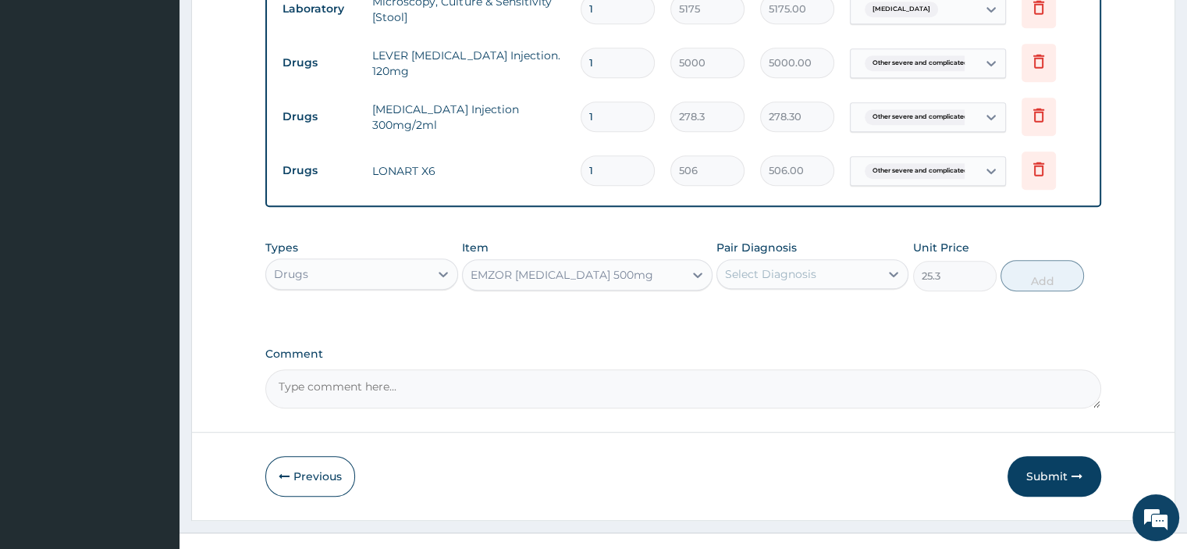
scroll to position [813, 0]
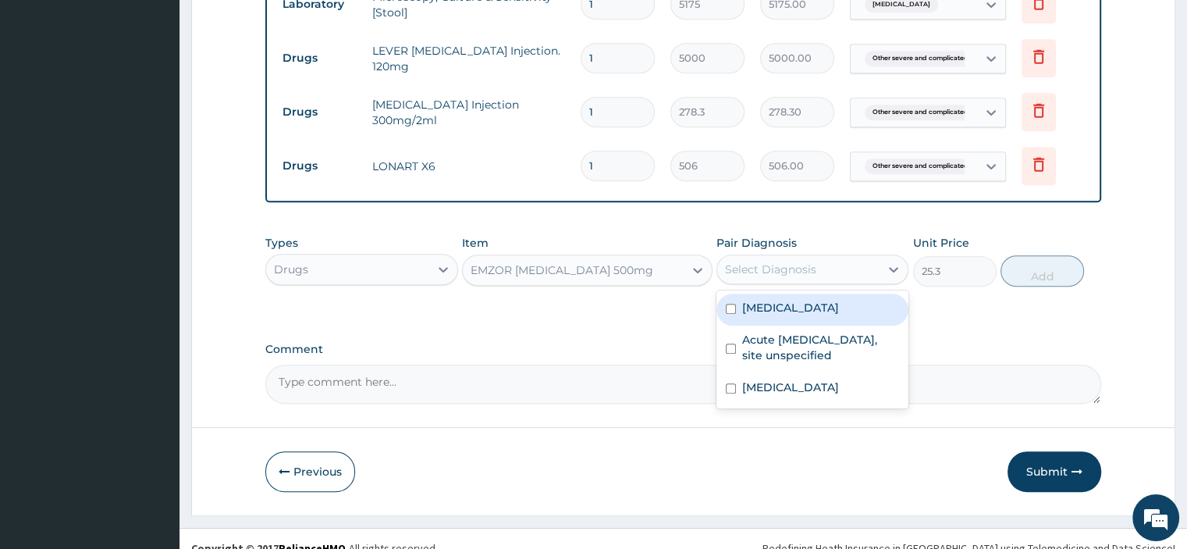
click at [839, 313] on label "[MEDICAL_DATA]" at bounding box center [790, 308] width 97 height 16
checkbox input "true"
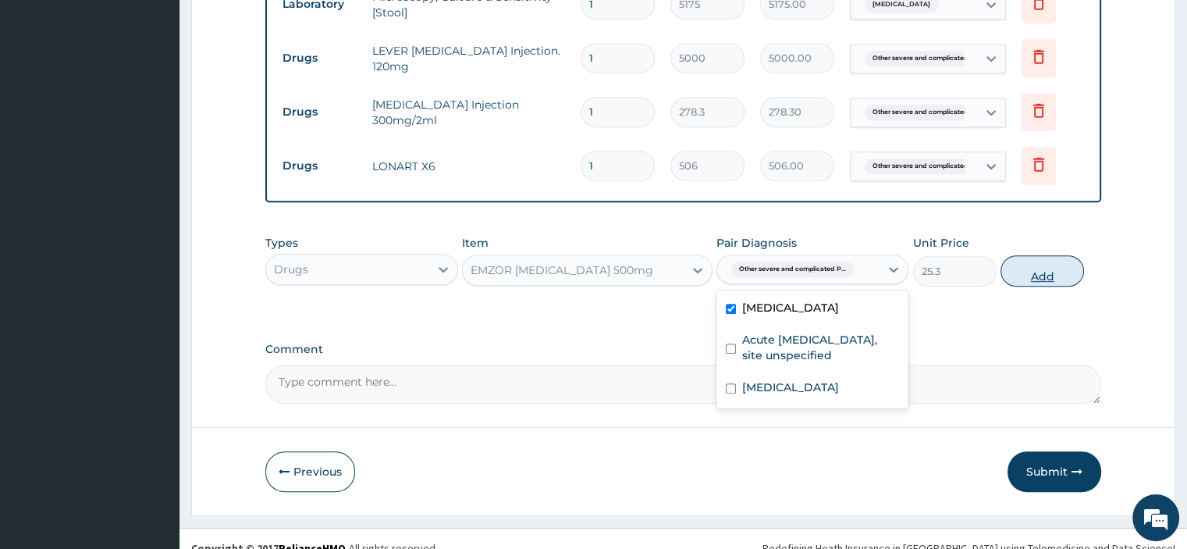
click at [1041, 271] on button "Add" at bounding box center [1041, 270] width 83 height 31
type input "0"
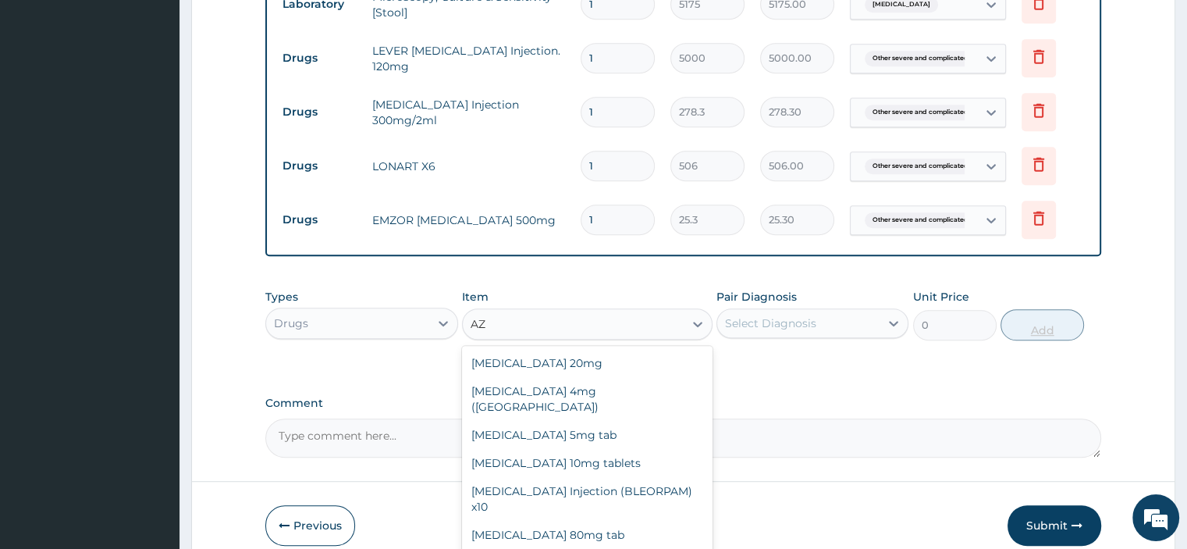
type input "A"
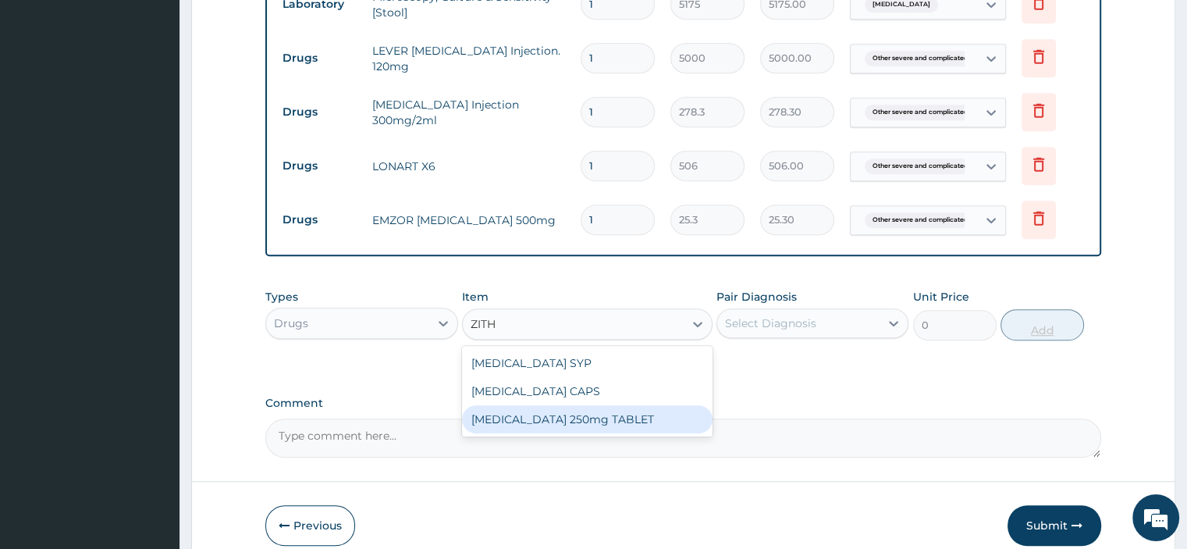
type input "ZITHR"
click at [608, 385] on div "[MEDICAL_DATA] CAPS" at bounding box center [587, 391] width 250 height 28
type input "948.75"
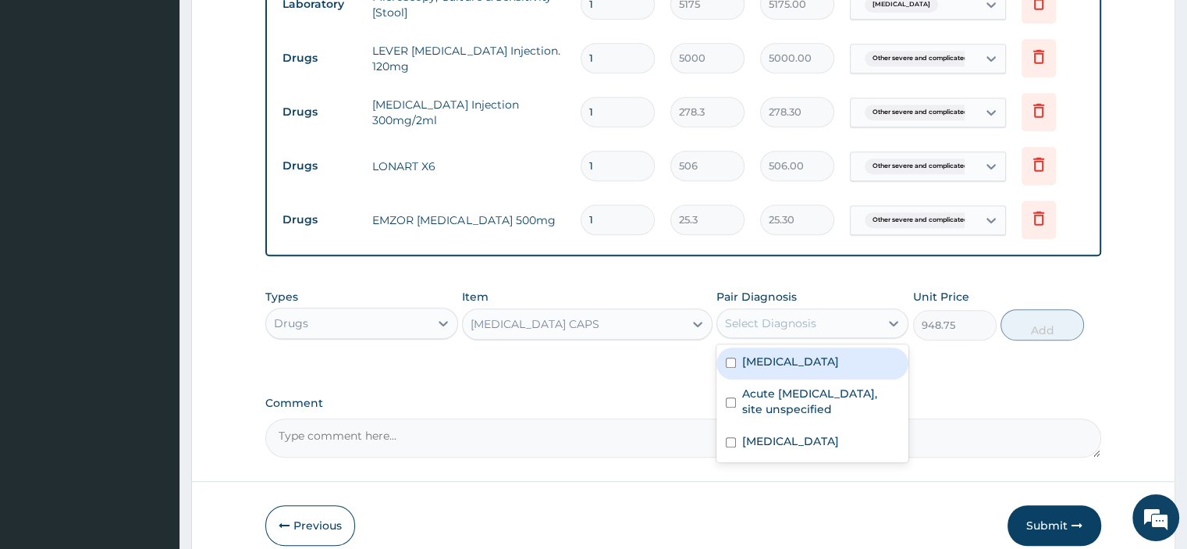
click at [854, 417] on label "Acute [MEDICAL_DATA], site unspecified" at bounding box center [820, 400] width 157 height 31
checkbox input "true"
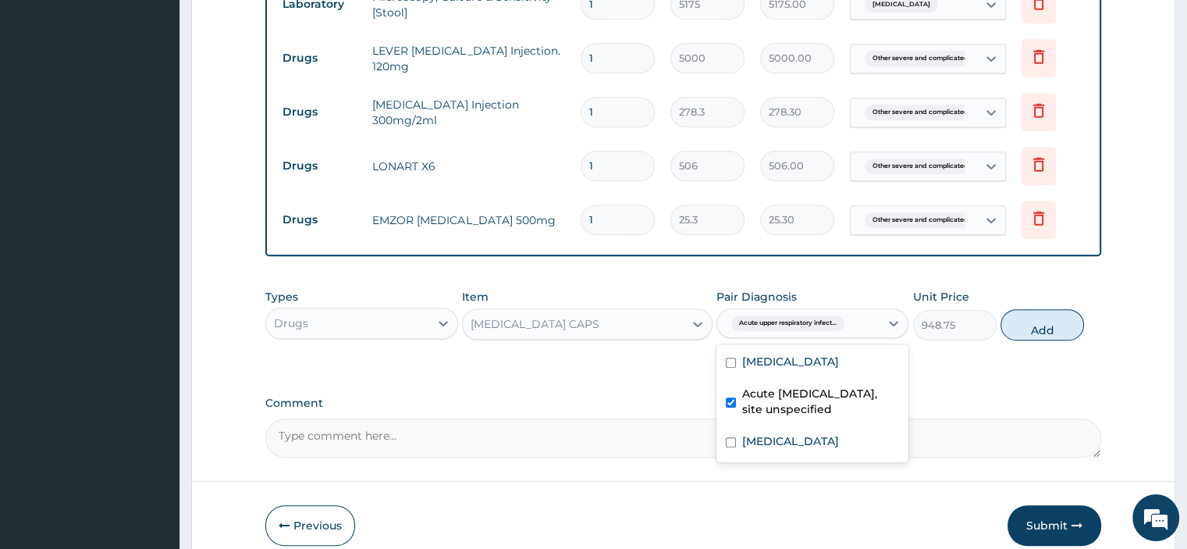
click at [839, 449] on label "[MEDICAL_DATA]" at bounding box center [790, 441] width 97 height 16
checkbox input "true"
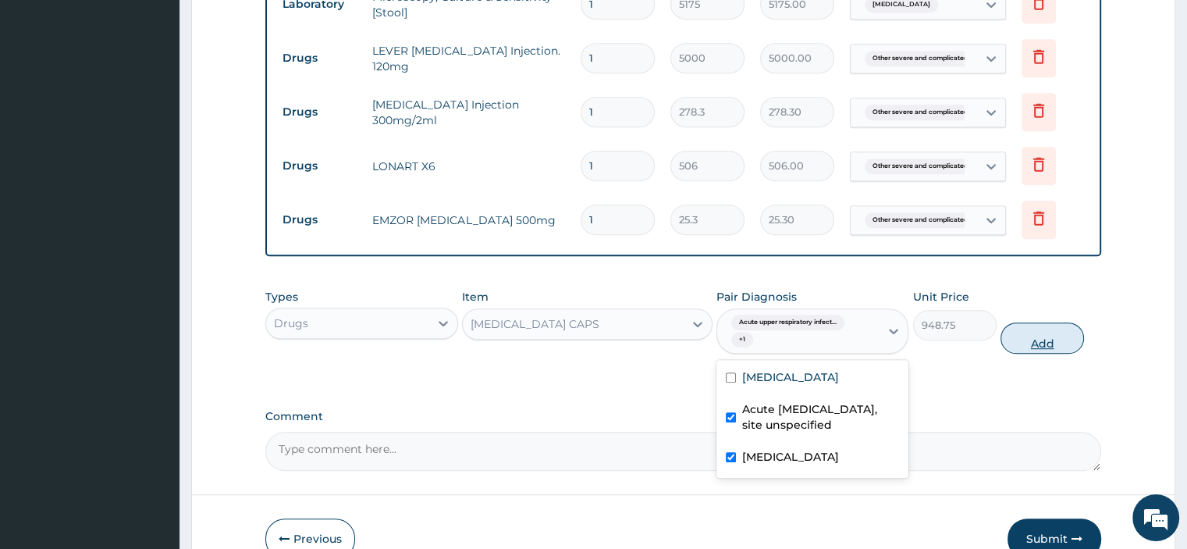
click at [1052, 337] on button "Add" at bounding box center [1041, 337] width 83 height 31
type input "0"
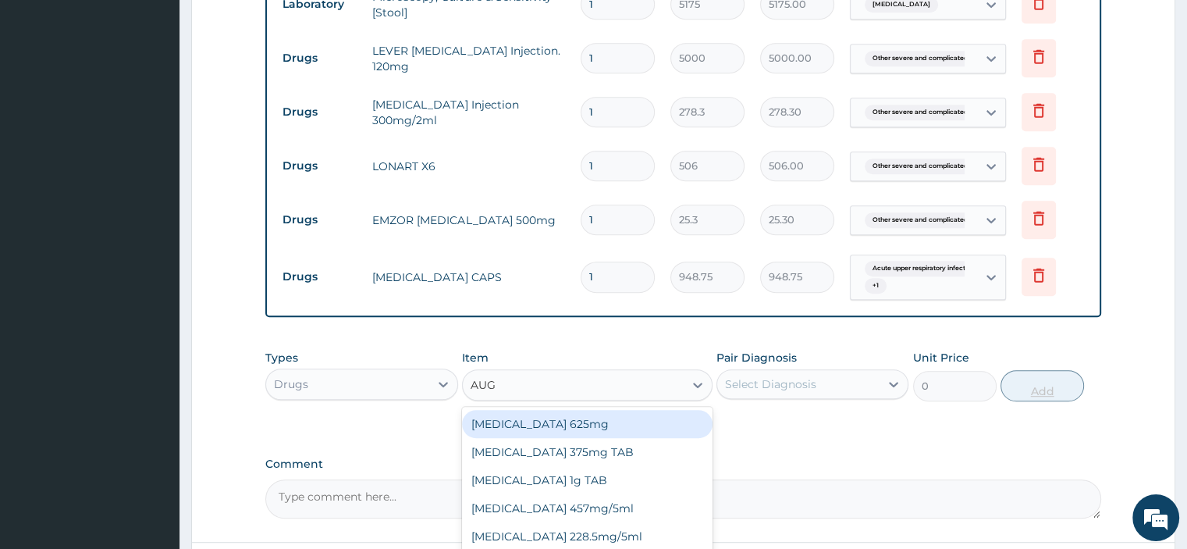
type input "AUGM"
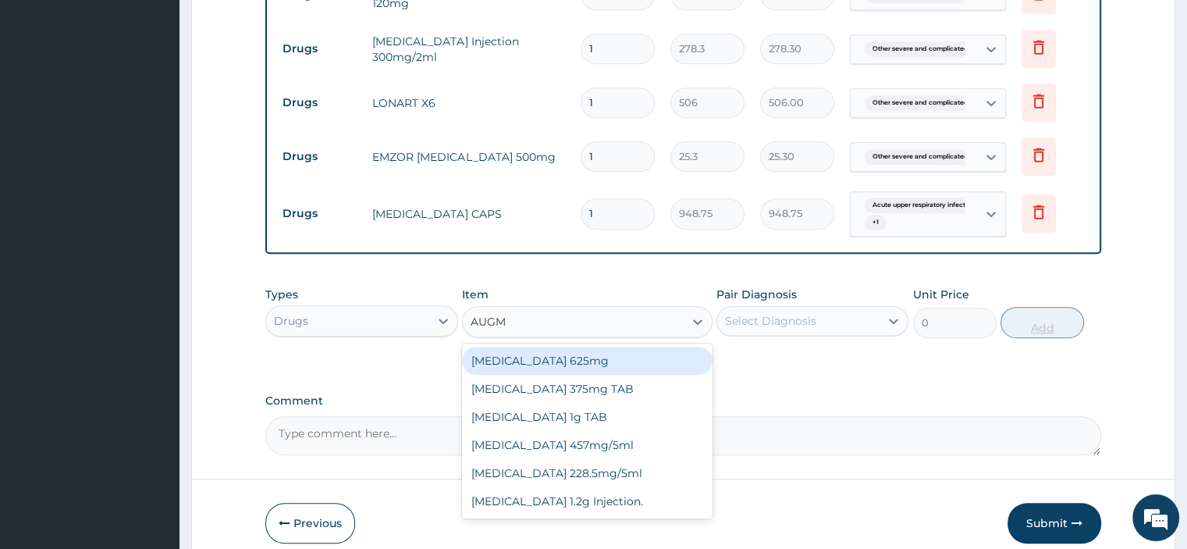
scroll to position [880, 0]
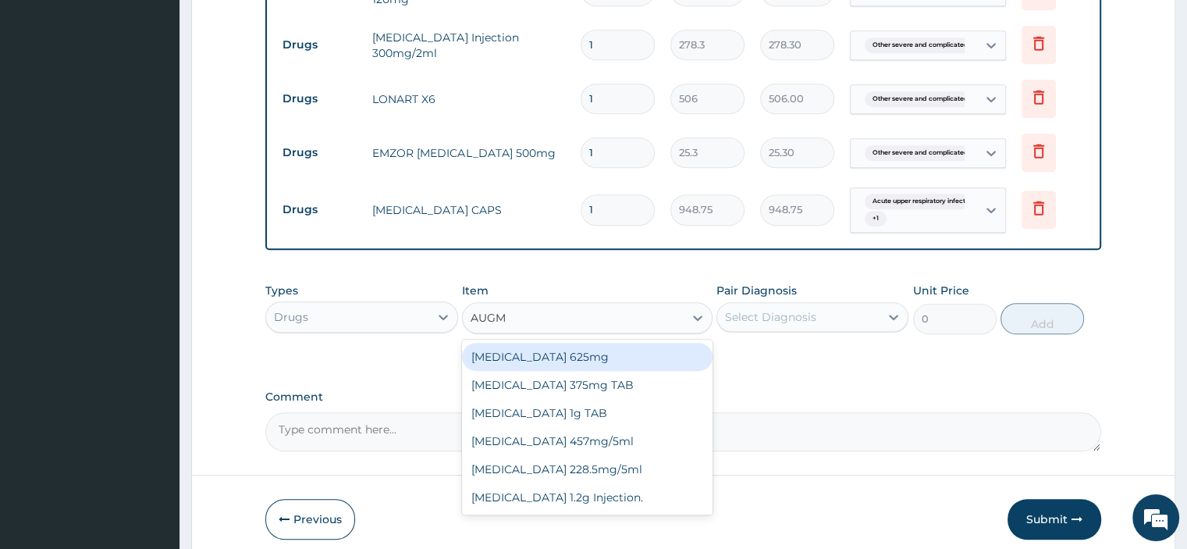
click at [622, 414] on div "[MEDICAL_DATA] 1g TAB" at bounding box center [587, 413] width 250 height 28
type input "1581.25"
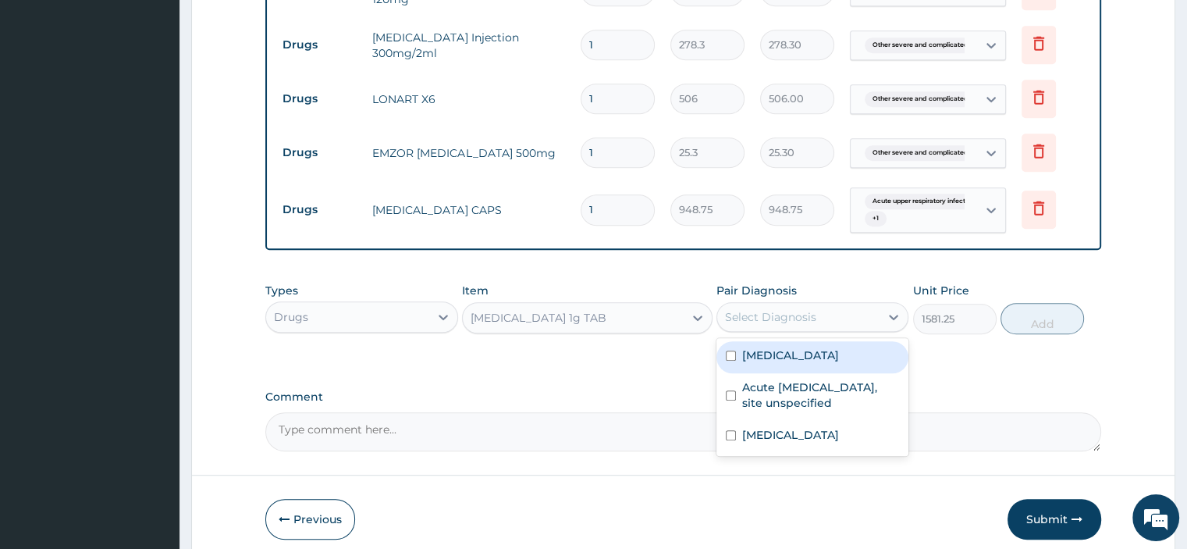
click at [857, 410] on label "Acute [MEDICAL_DATA], site unspecified" at bounding box center [820, 394] width 157 height 31
checkbox input "true"
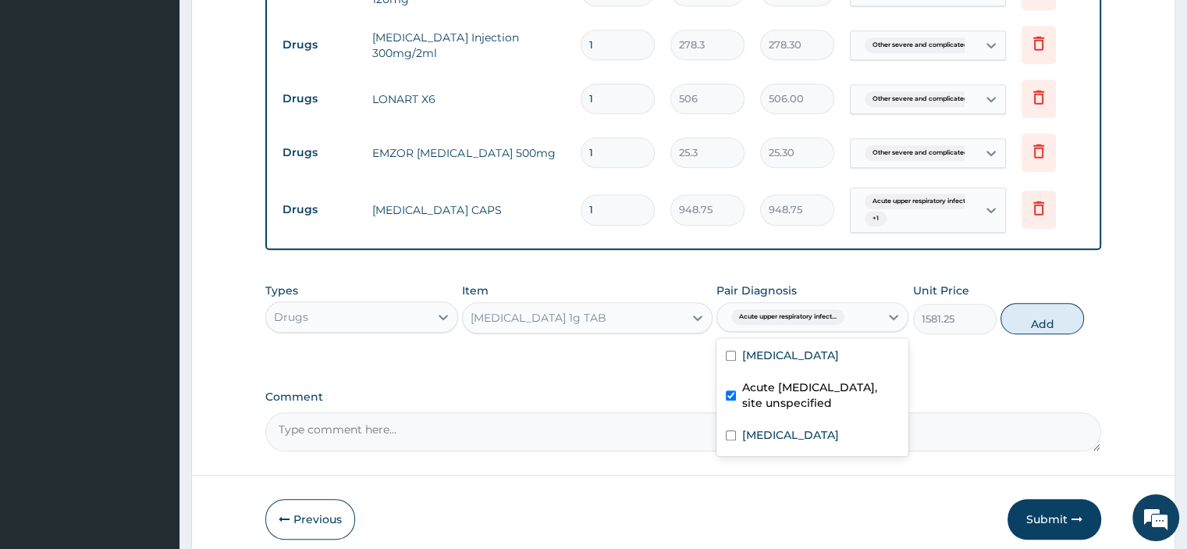
click at [842, 453] on div "[MEDICAL_DATA]" at bounding box center [812, 437] width 192 height 32
checkbox input "true"
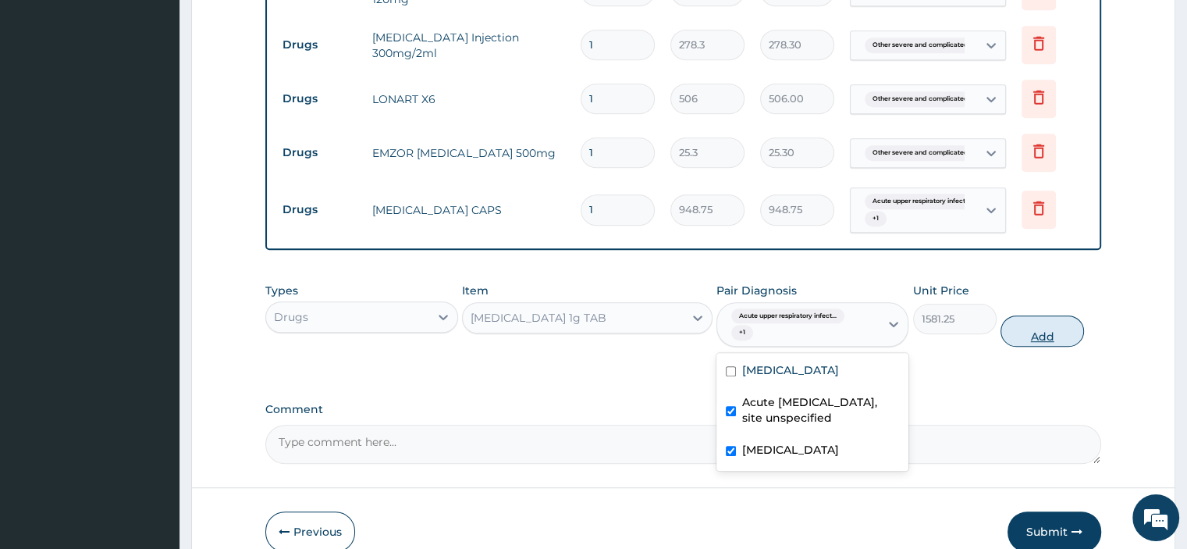
click at [1055, 336] on button "Add" at bounding box center [1041, 330] width 83 height 31
type input "0"
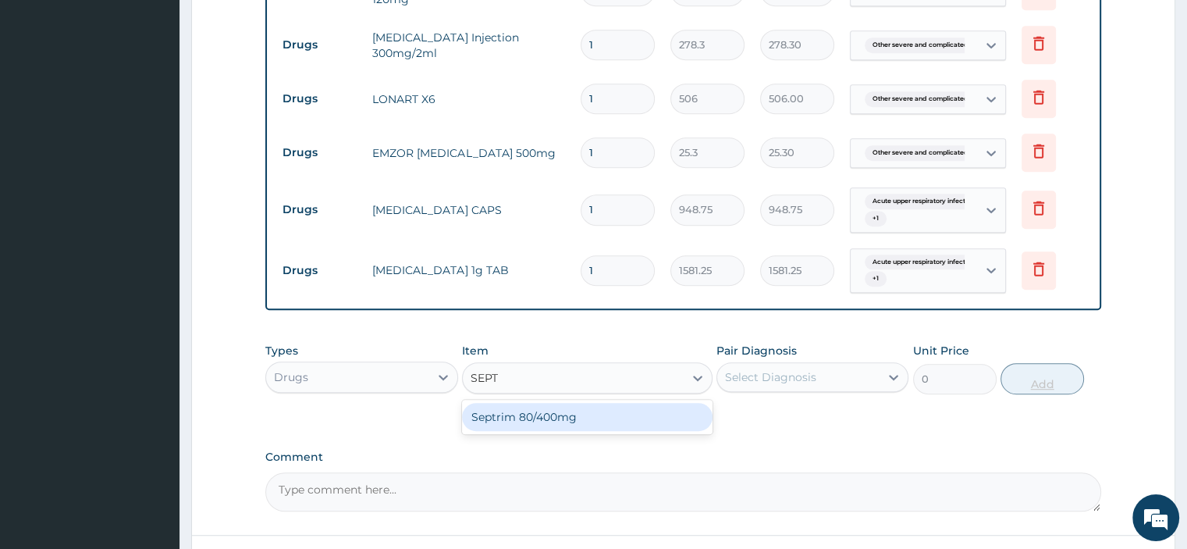
type input "SEPTR"
click at [629, 407] on div "Septrim 80/400mg" at bounding box center [587, 417] width 250 height 28
type input "101.2"
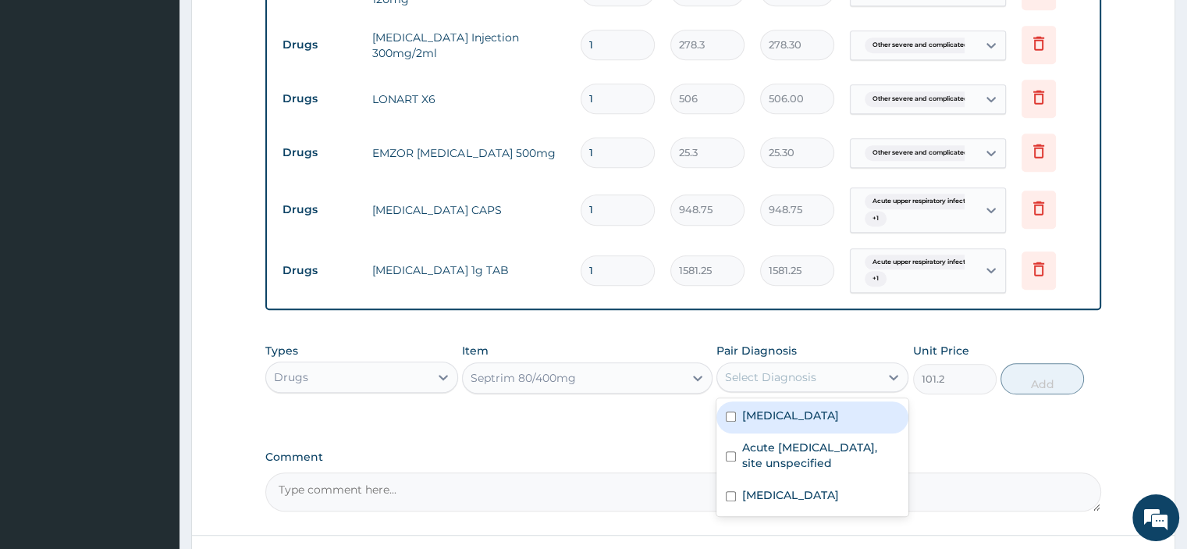
click at [837, 471] on label "Acute [MEDICAL_DATA], site unspecified" at bounding box center [820, 454] width 157 height 31
checkbox input "true"
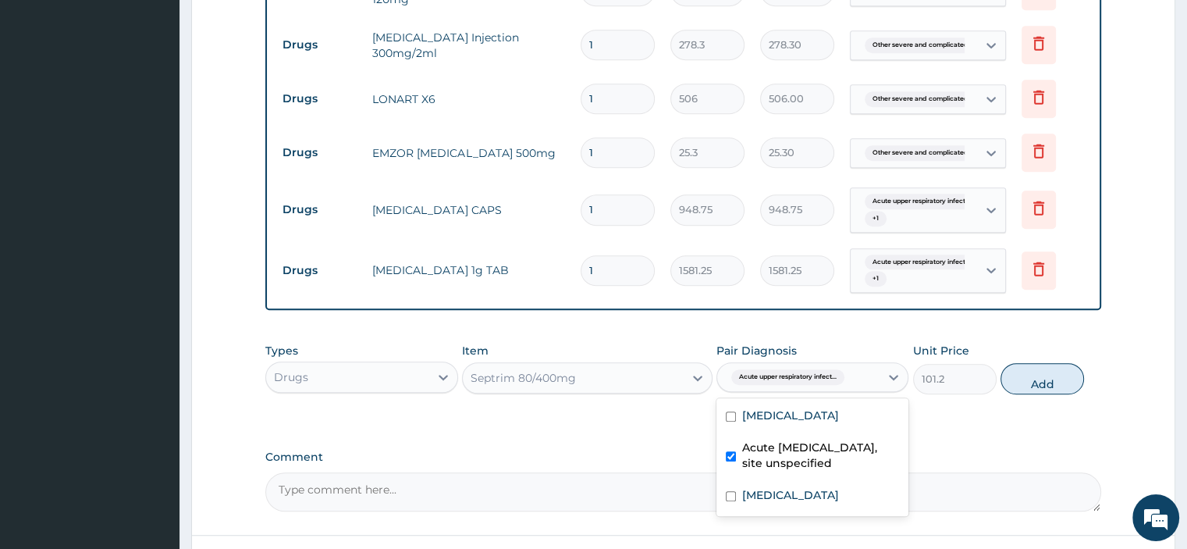
click at [832, 513] on div "[MEDICAL_DATA]" at bounding box center [812, 497] width 192 height 32
checkbox input "true"
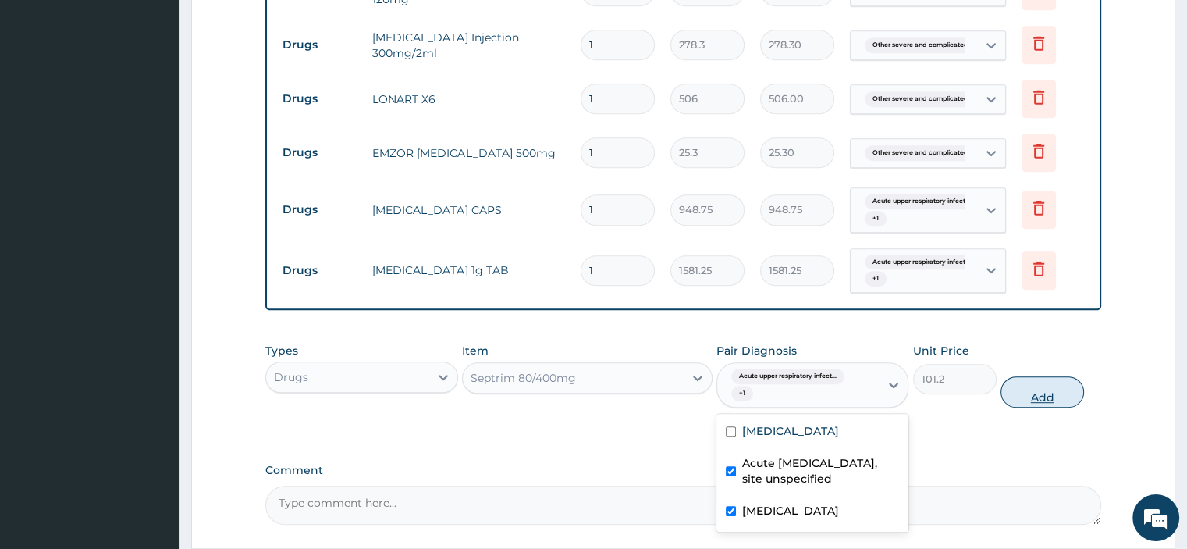
click at [1057, 394] on button "Add" at bounding box center [1041, 391] width 83 height 31
type input "0"
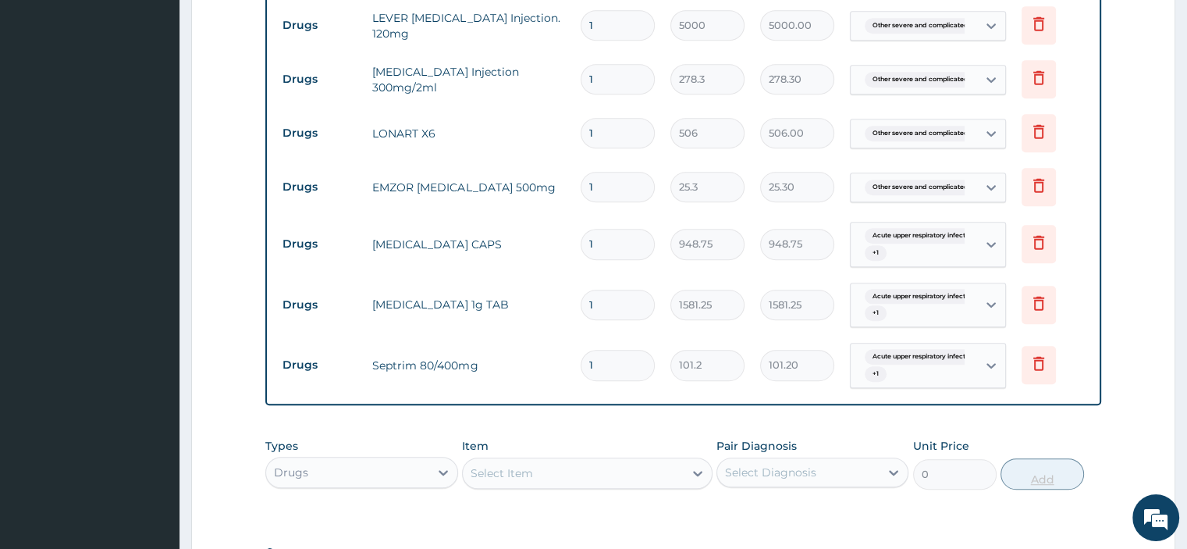
scroll to position [840, 0]
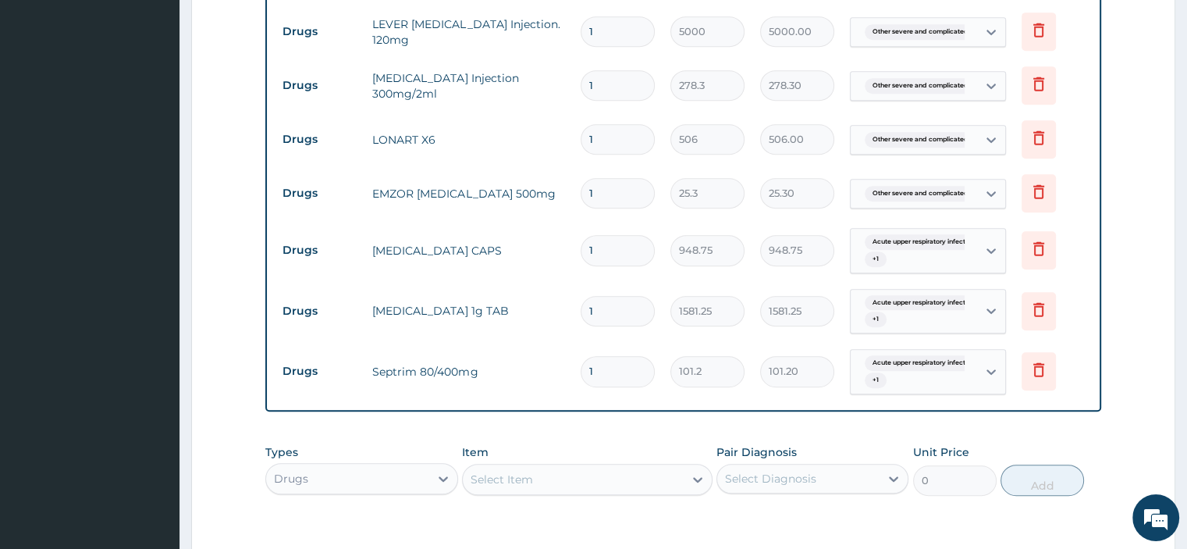
click at [624, 371] on input "1" at bounding box center [618, 371] width 74 height 30
type input "0.00"
type input "2"
type input "202.40"
type input "20"
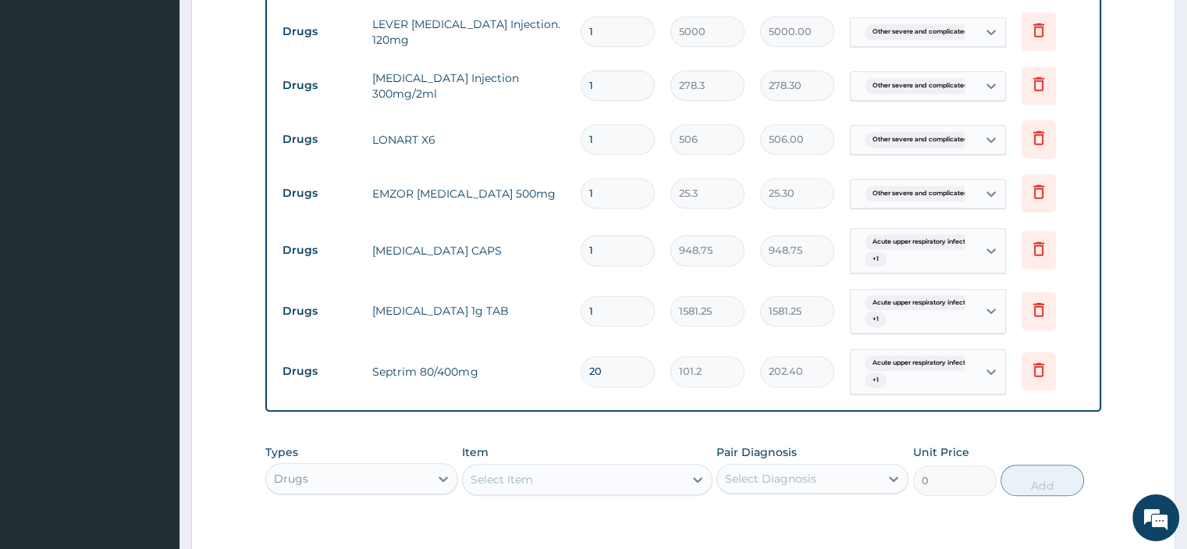
type input "2024.00"
type input "20"
click at [624, 313] on input "1" at bounding box center [618, 311] width 74 height 30
type input "14"
type input "22137.50"
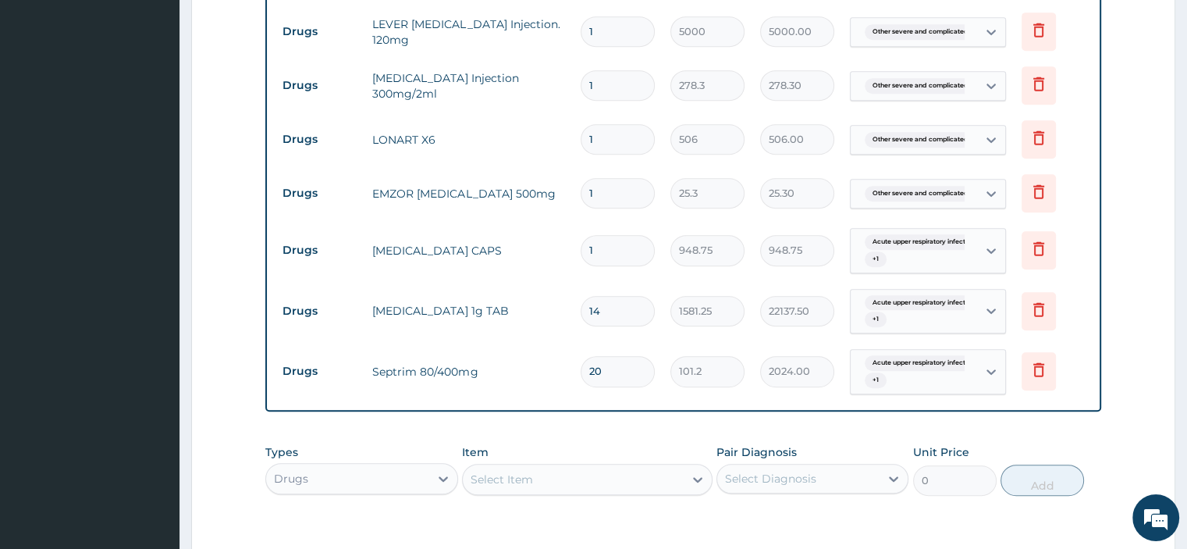
type input "14"
click at [628, 243] on input "1" at bounding box center [618, 250] width 74 height 30
type input "0.00"
type input "3"
type input "2846.25"
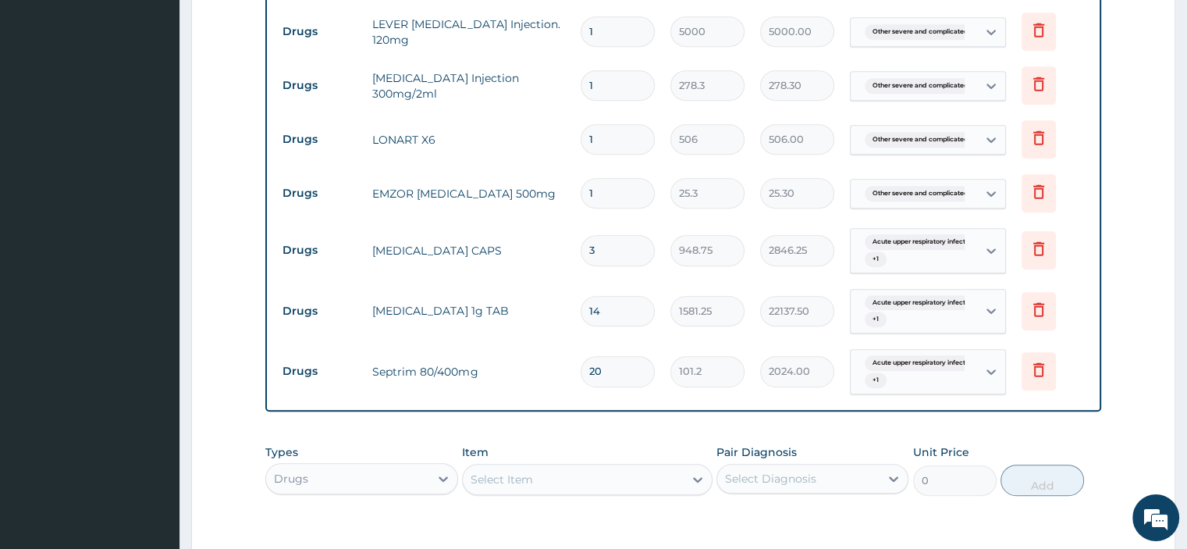
type input "3"
click at [613, 189] on input "1" at bounding box center [618, 193] width 74 height 30
type input "18"
type input "455.40"
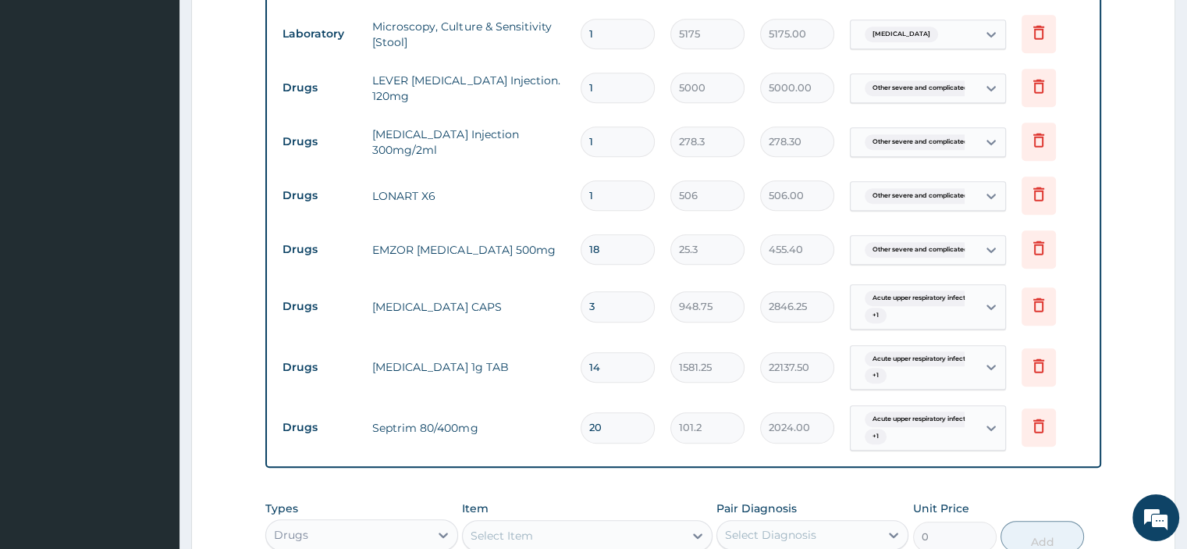
scroll to position [705, 0]
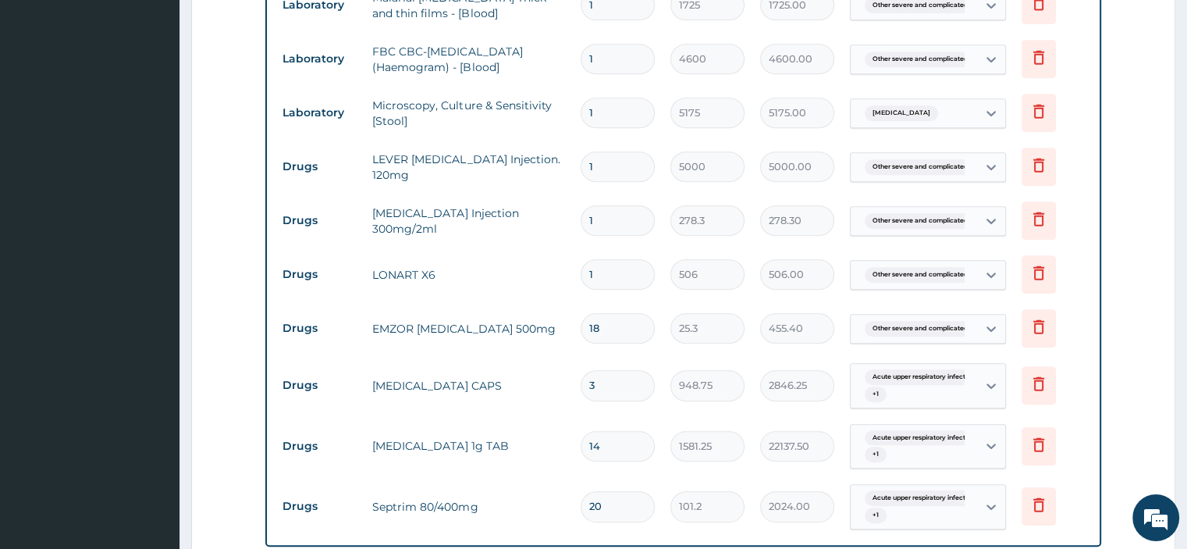
type input "18"
click at [614, 275] on input "1" at bounding box center [618, 274] width 74 height 30
type input "0.00"
type input "6"
type input "3036.00"
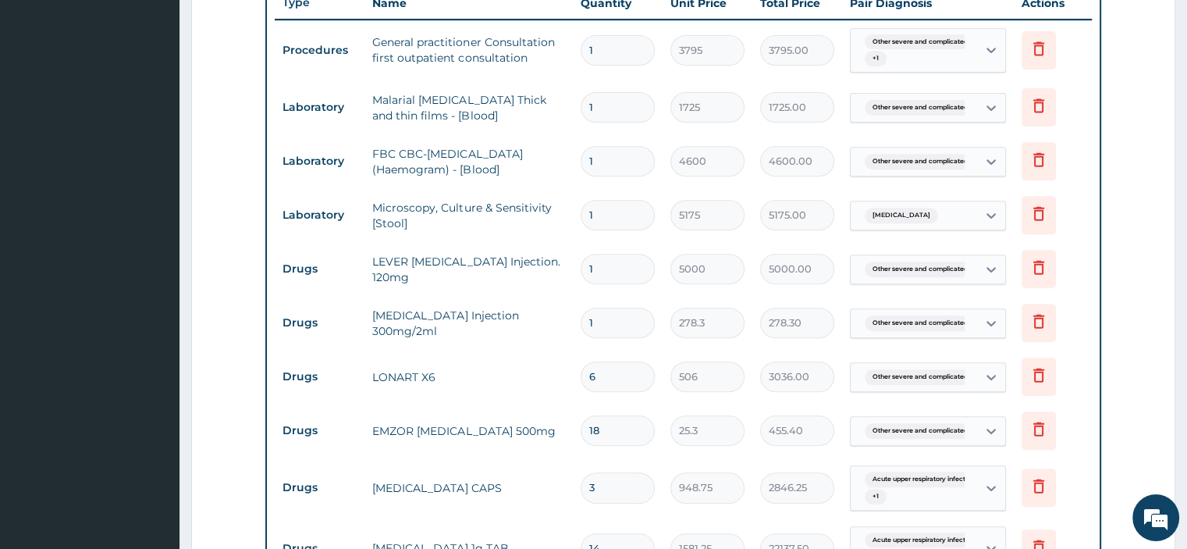
scroll to position [593, 0]
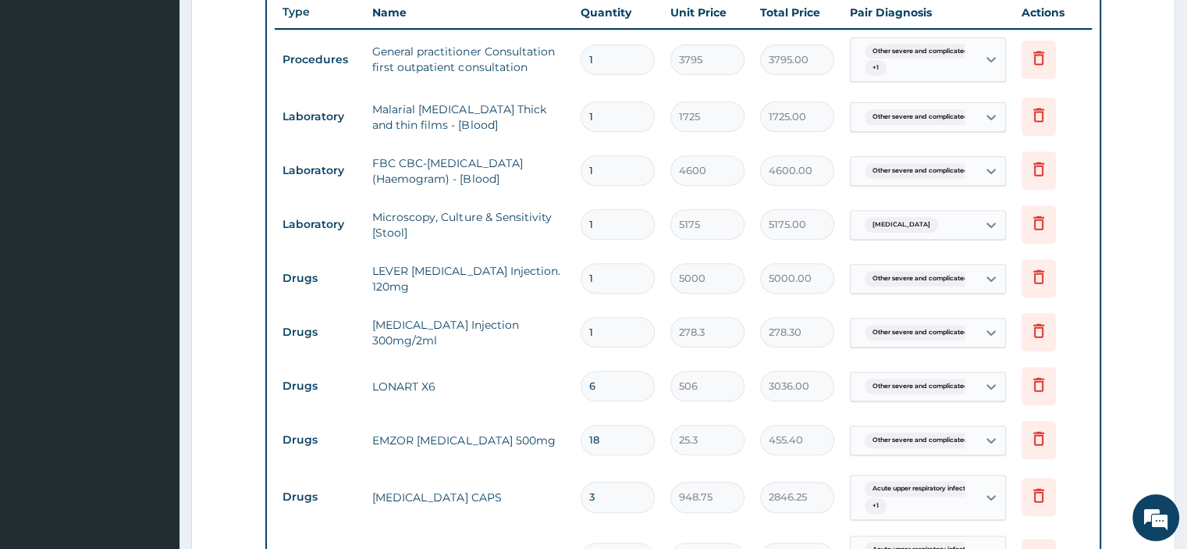
type input "6"
click at [623, 332] on input "1" at bounding box center [618, 332] width 74 height 30
type input "0.00"
type input "2"
type input "556.60"
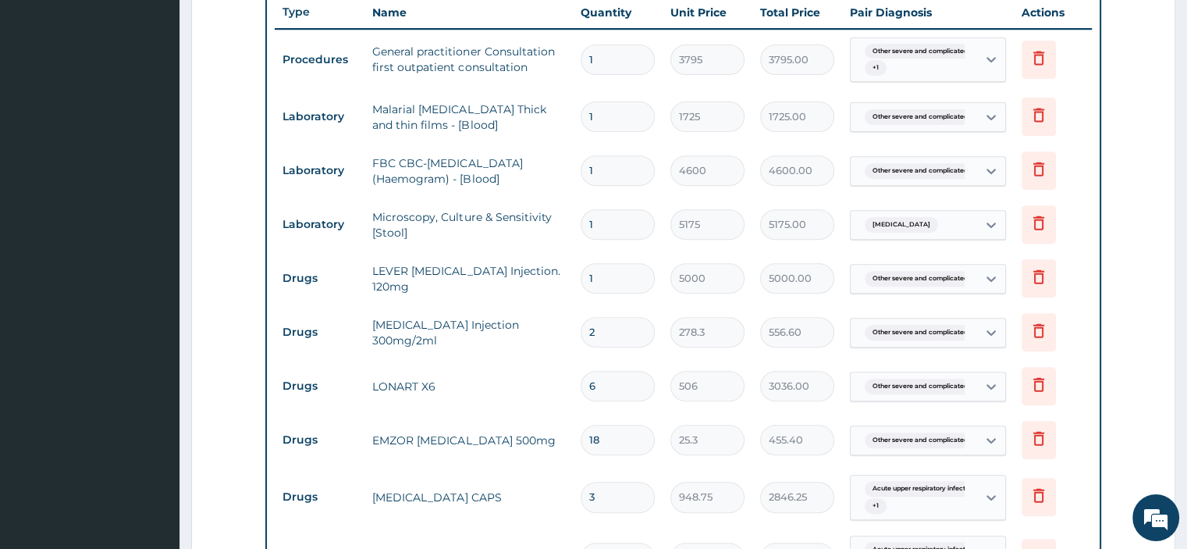
type input "2"
click at [620, 281] on input "1" at bounding box center [618, 278] width 74 height 30
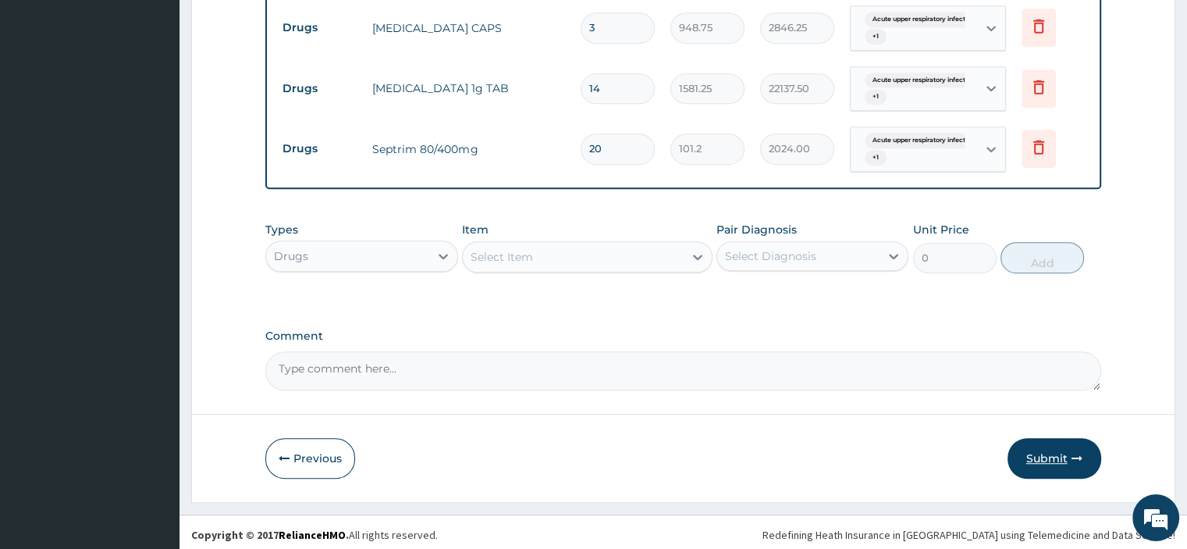
click at [1045, 452] on button "Submit" at bounding box center [1054, 458] width 94 height 41
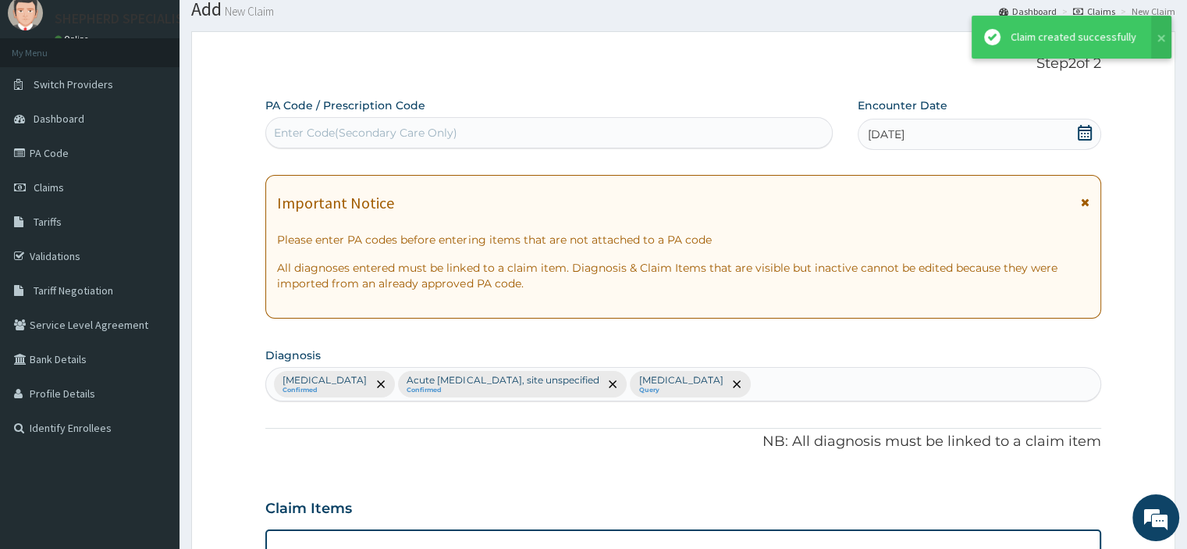
scroll to position [1062, 0]
